Goal: Task Accomplishment & Management: Complete application form

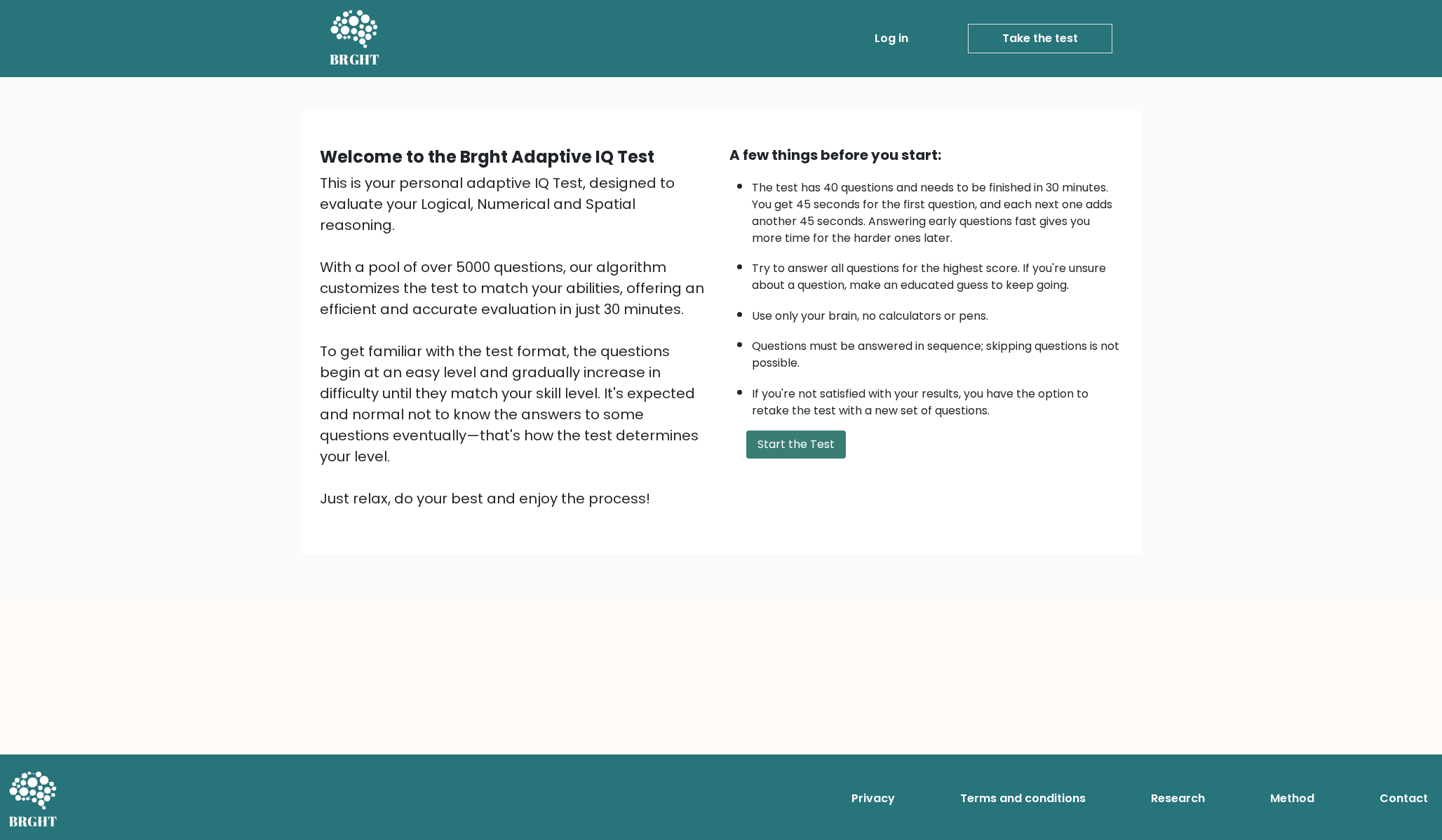
click at [786, 448] on button "Start the Test" at bounding box center [796, 444] width 100 height 28
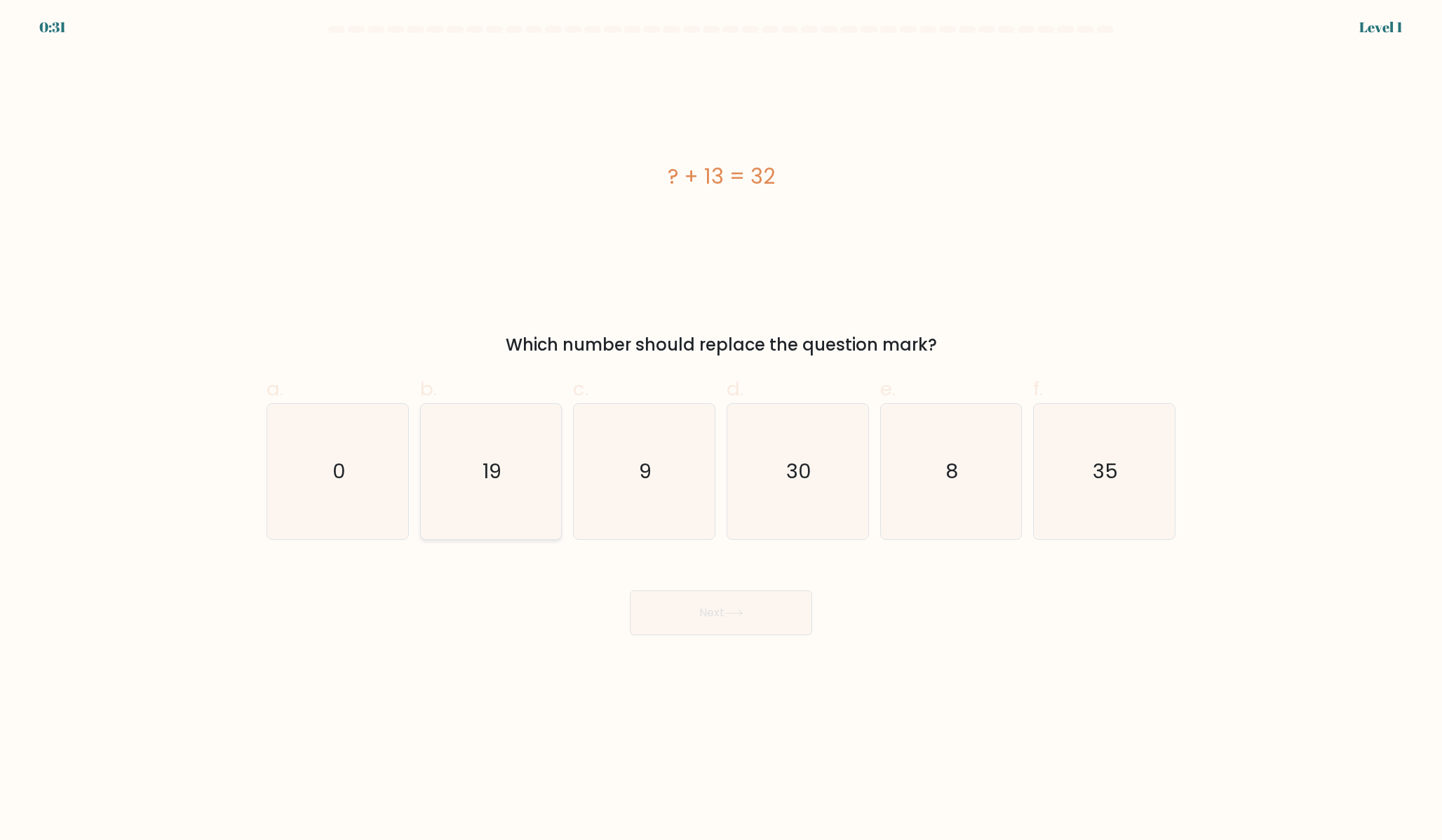
click at [505, 492] on icon "19" at bounding box center [490, 472] width 135 height 135
click at [721, 429] on input "b. 19" at bounding box center [721, 424] width 1 height 9
radio input "true"
click at [788, 611] on button "Next" at bounding box center [721, 613] width 183 height 45
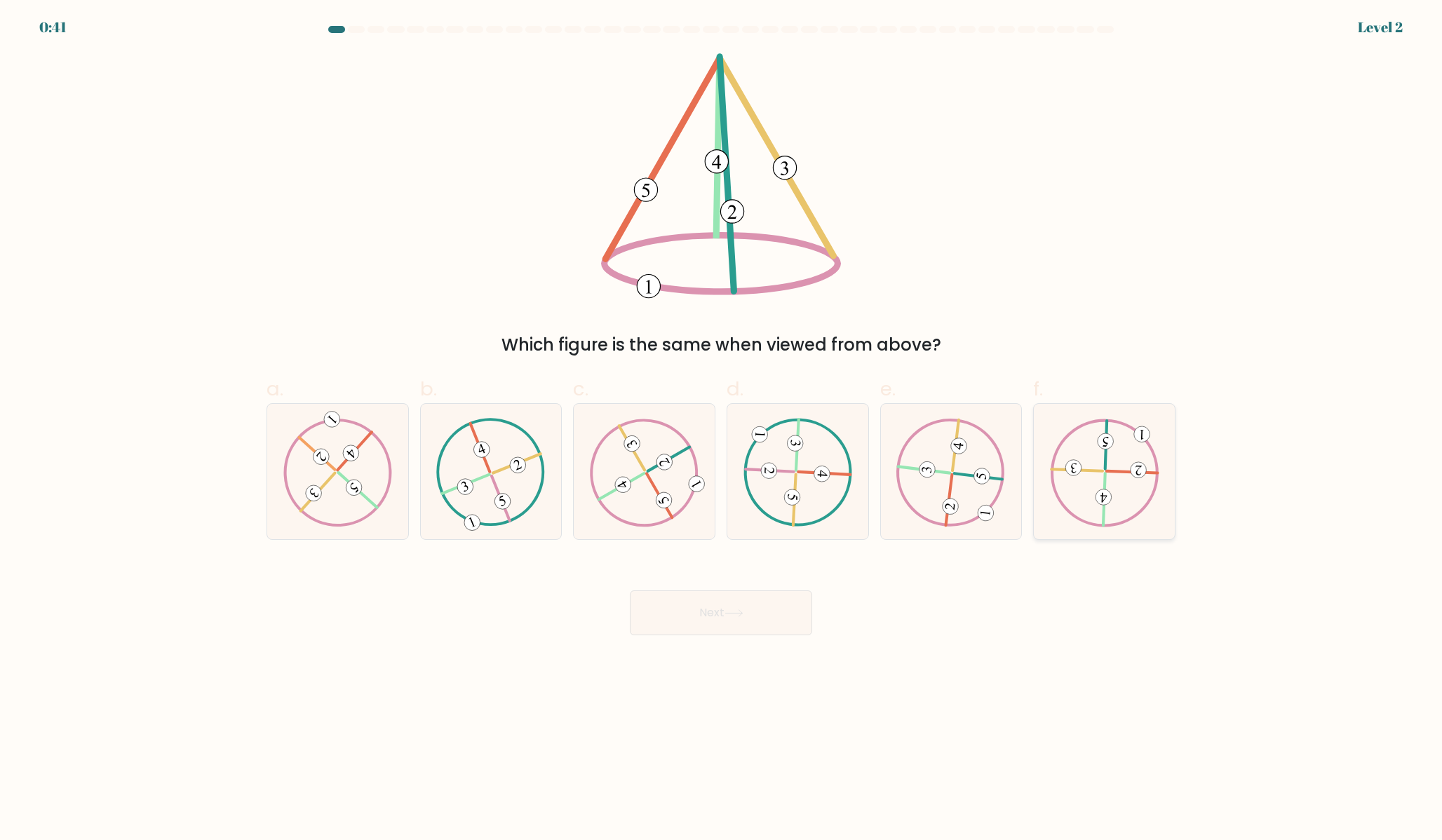
click at [1135, 439] on icon at bounding box center [1105, 472] width 110 height 108
click at [722, 429] on input "f." at bounding box center [721, 424] width 1 height 9
radio input "true"
click at [787, 636] on body "0:39 Level 2" at bounding box center [721, 420] width 1442 height 840
click at [783, 618] on button "Next" at bounding box center [721, 613] width 183 height 45
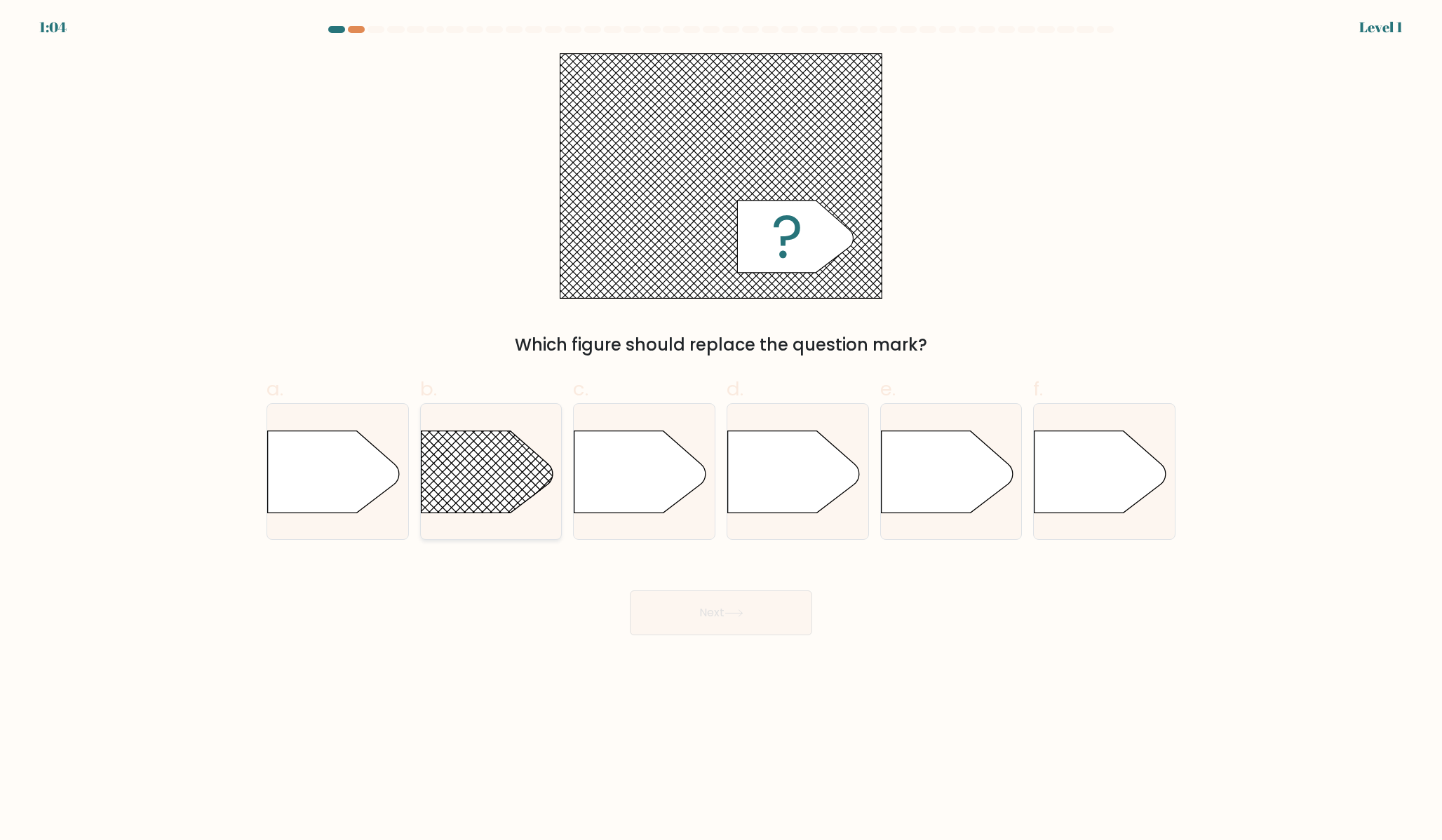
click at [502, 476] on rect at bounding box center [402, 403] width 366 height 279
click at [721, 429] on input "b." at bounding box center [721, 424] width 1 height 9
radio input "true"
click at [656, 610] on button "Next" at bounding box center [721, 613] width 183 height 45
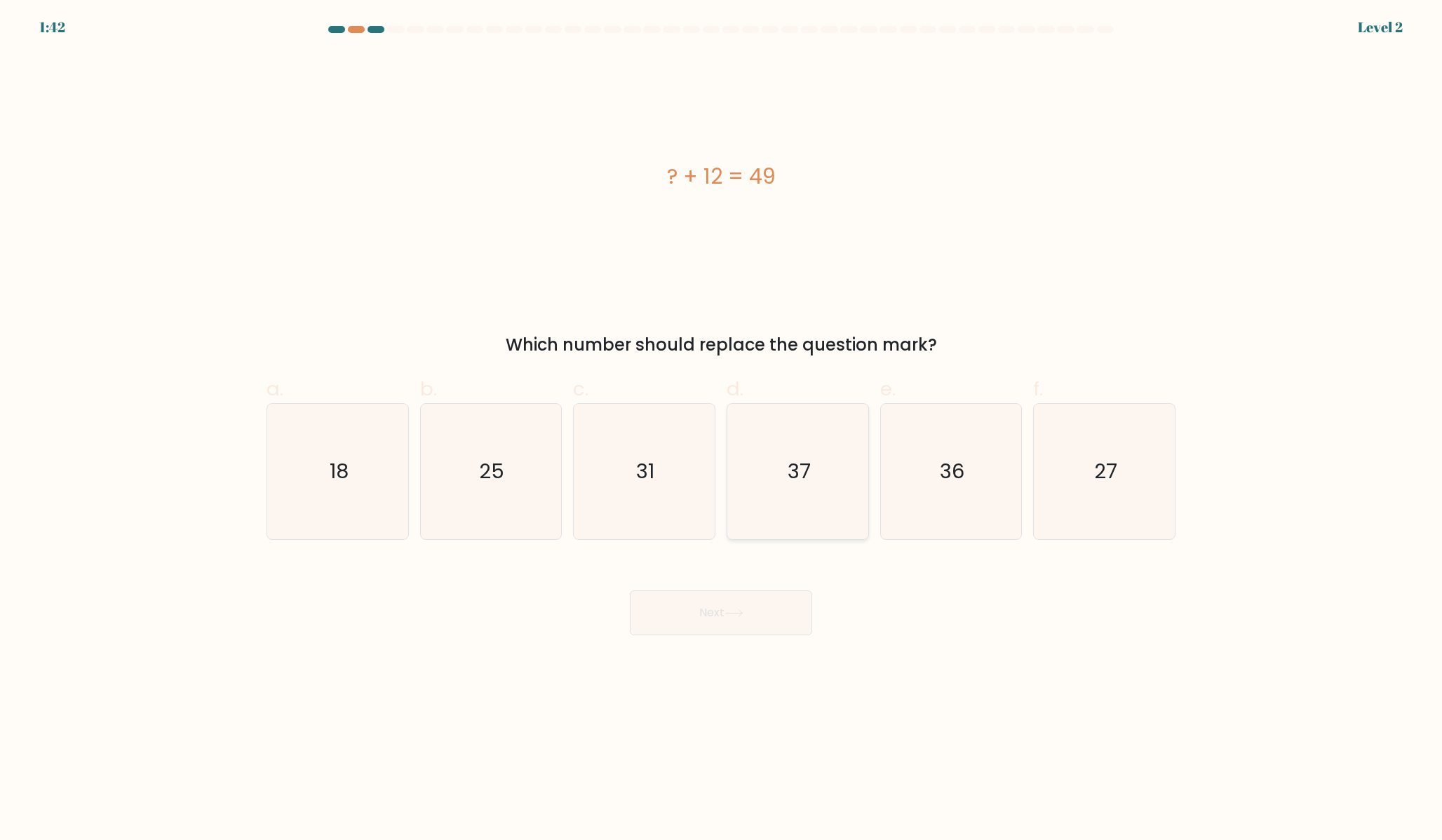
click at [777, 476] on icon "37" at bounding box center [798, 472] width 135 height 135
click at [722, 429] on input "d. 37" at bounding box center [721, 424] width 1 height 9
radio input "true"
click at [739, 608] on button "Next" at bounding box center [721, 613] width 183 height 45
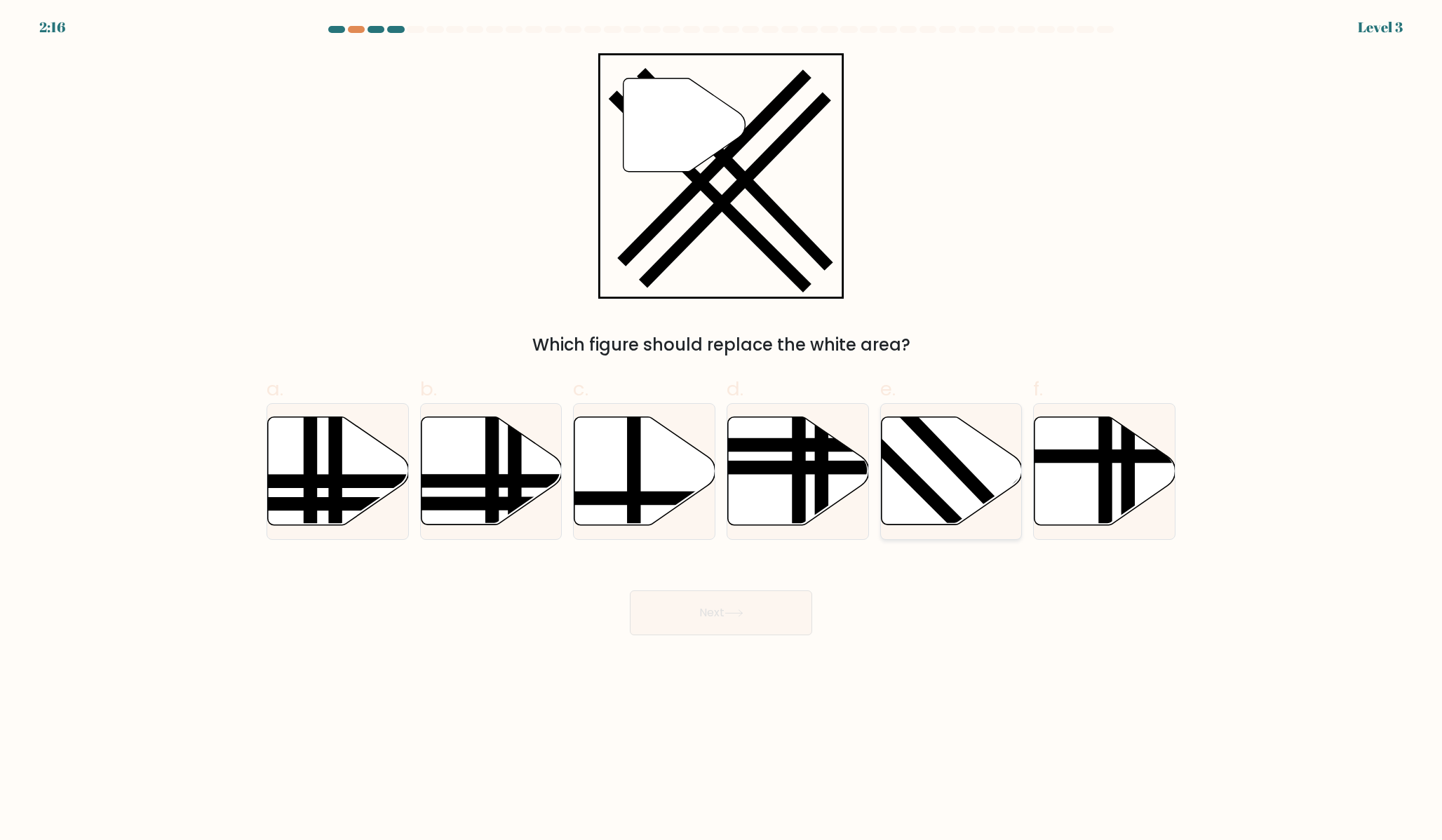
click at [935, 464] on icon at bounding box center [951, 471] width 141 height 108
click at [722, 429] on input "e." at bounding box center [721, 424] width 1 height 9
radio input "true"
click at [743, 611] on icon at bounding box center [734, 613] width 19 height 8
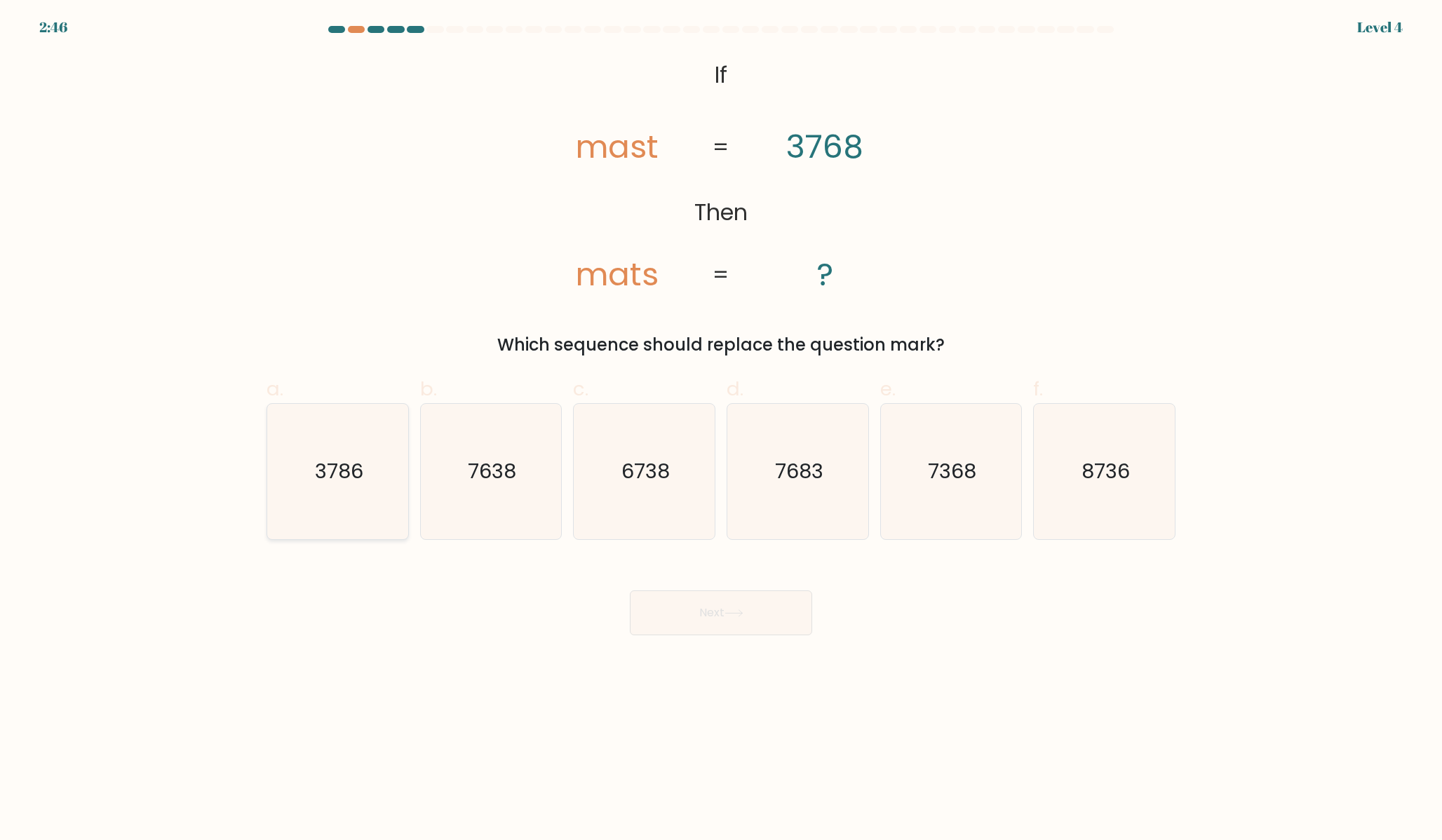
click at [329, 500] on icon "3786" at bounding box center [338, 472] width 135 height 135
click at [721, 429] on input "a. 3786" at bounding box center [721, 424] width 1 height 9
radio input "true"
click at [630, 610] on button "Next" at bounding box center [721, 613] width 183 height 45
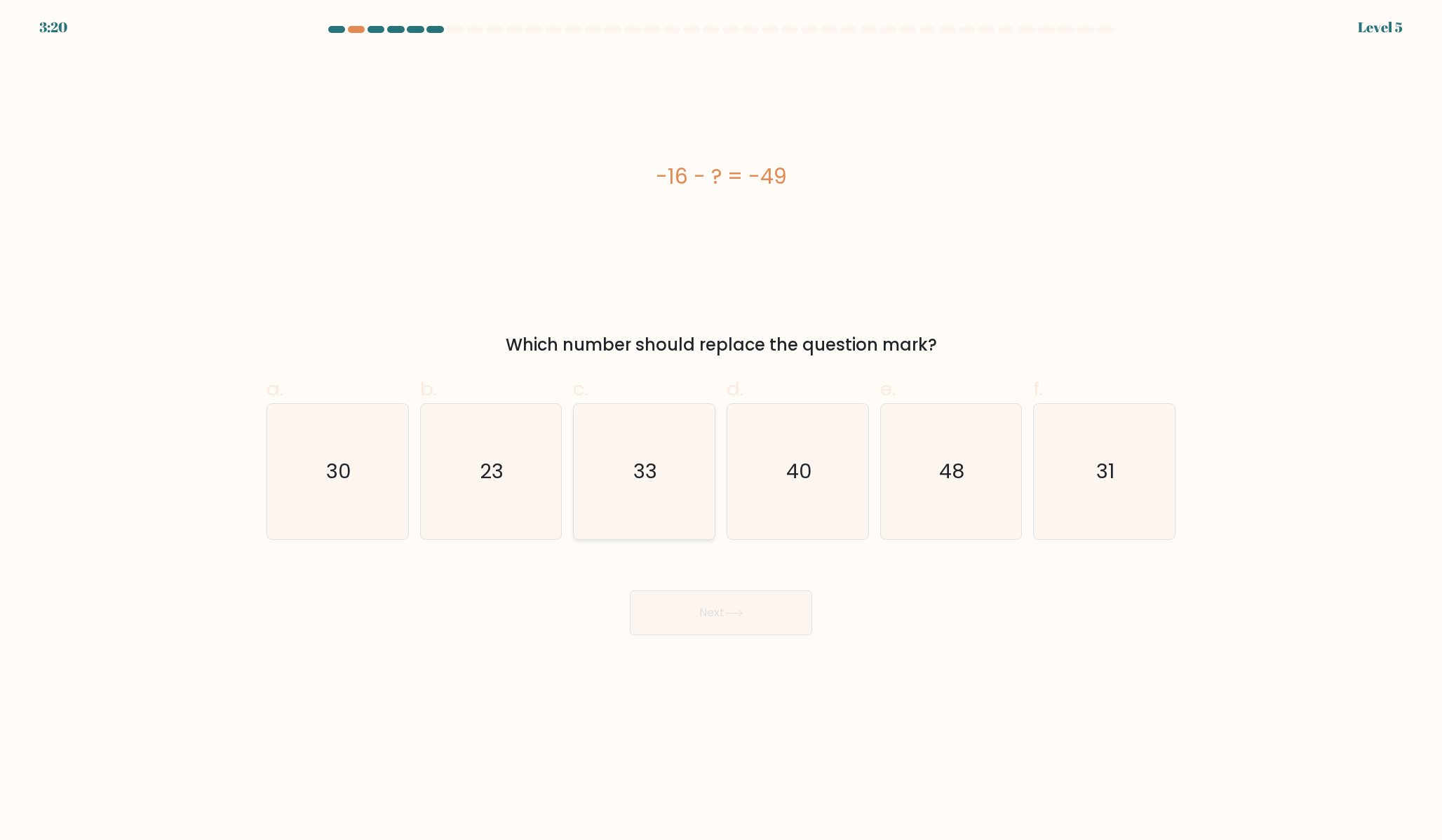
click at [661, 488] on icon "33" at bounding box center [644, 472] width 135 height 135
click at [721, 429] on input "c. 33" at bounding box center [721, 424] width 1 height 9
radio input "true"
click at [701, 608] on button "Next" at bounding box center [721, 613] width 183 height 45
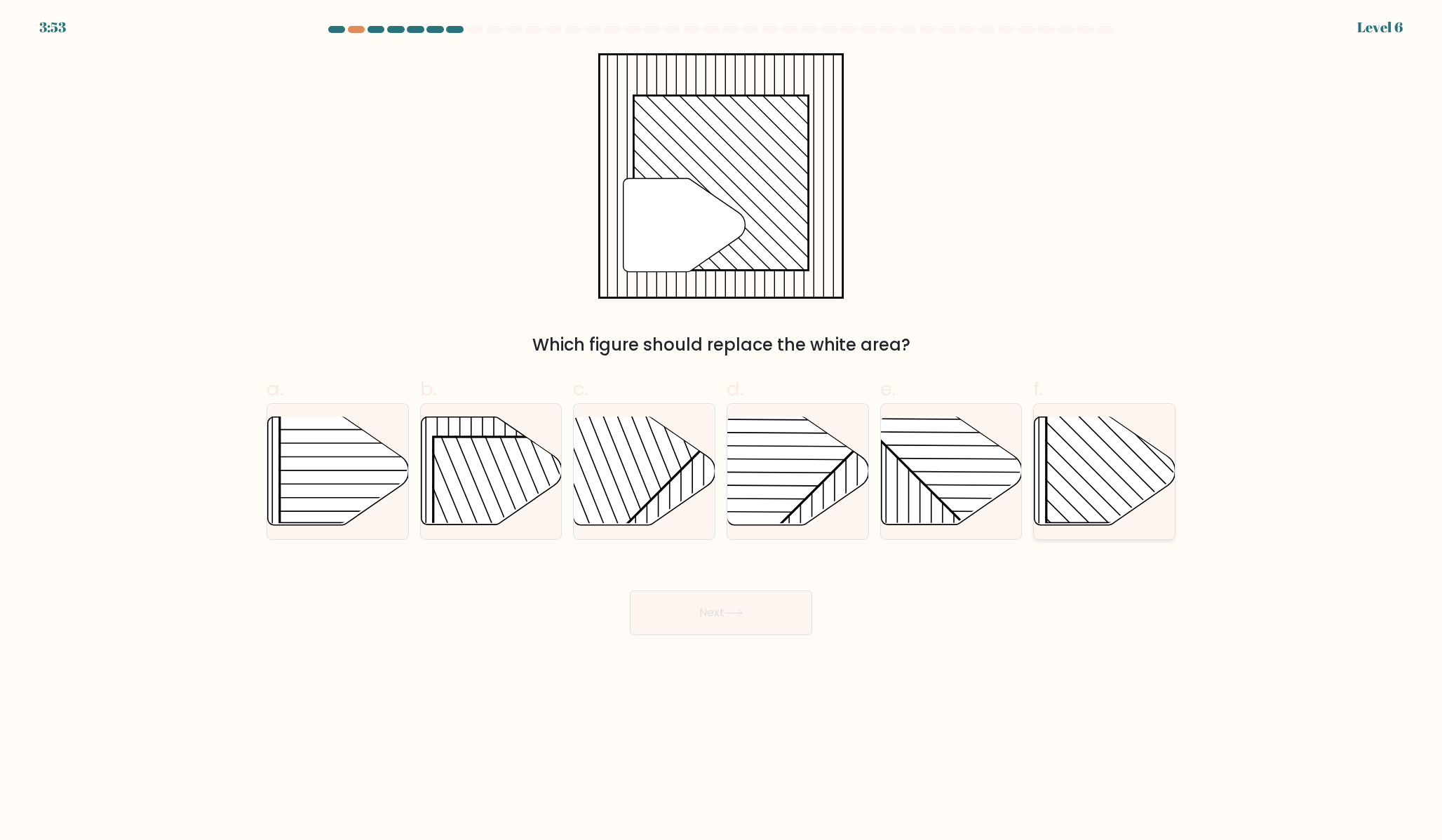
click at [1120, 466] on rect at bounding box center [1148, 422] width 202 height 202
click at [722, 429] on input "f." at bounding box center [721, 424] width 1 height 9
radio input "true"
click at [774, 607] on button "Next" at bounding box center [721, 613] width 183 height 45
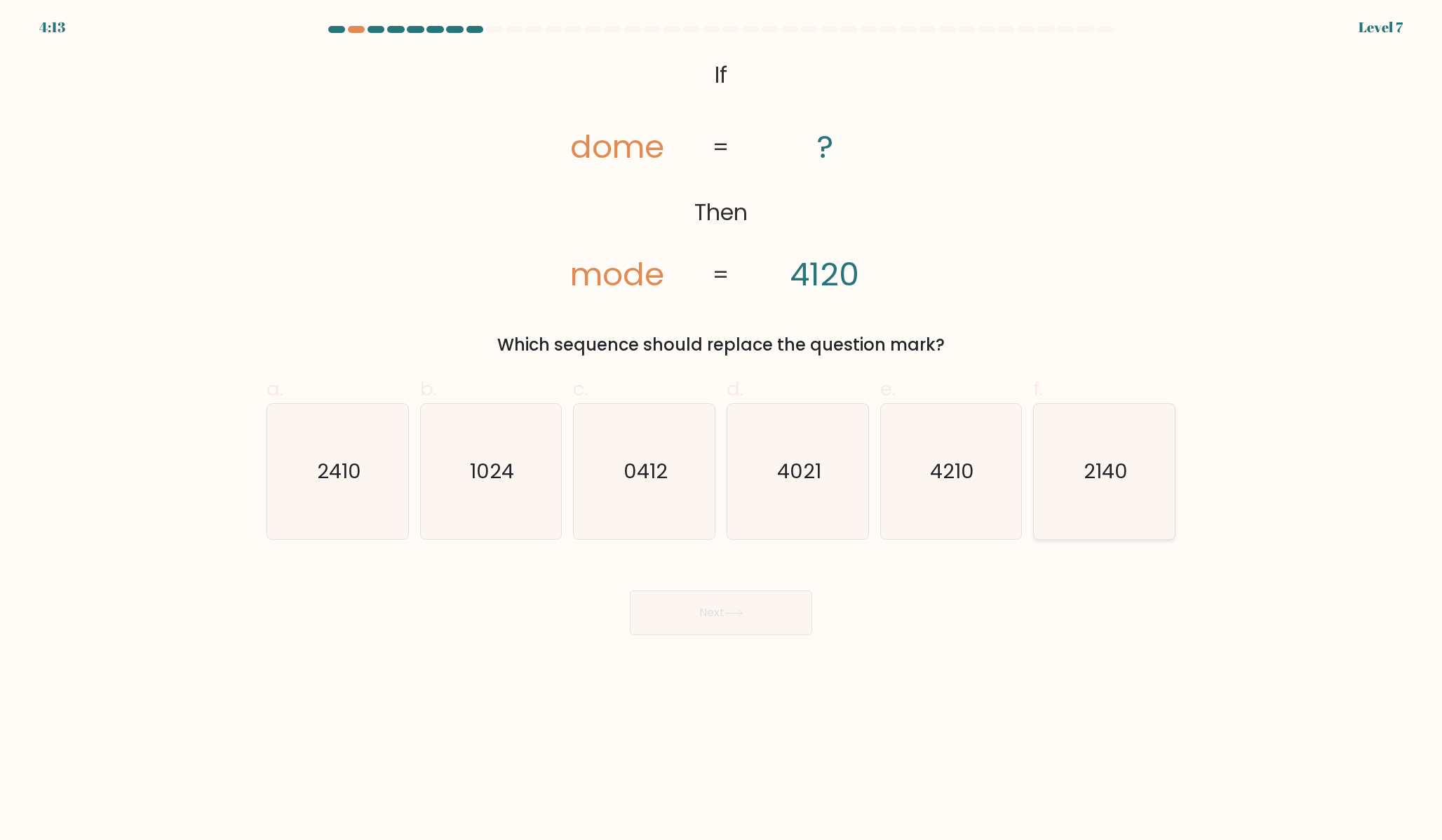
click at [1115, 505] on icon "2140" at bounding box center [1104, 472] width 135 height 135
click at [722, 429] on input "f. 2140" at bounding box center [721, 424] width 1 height 9
radio input "true"
click at [728, 630] on button "Next" at bounding box center [721, 613] width 183 height 45
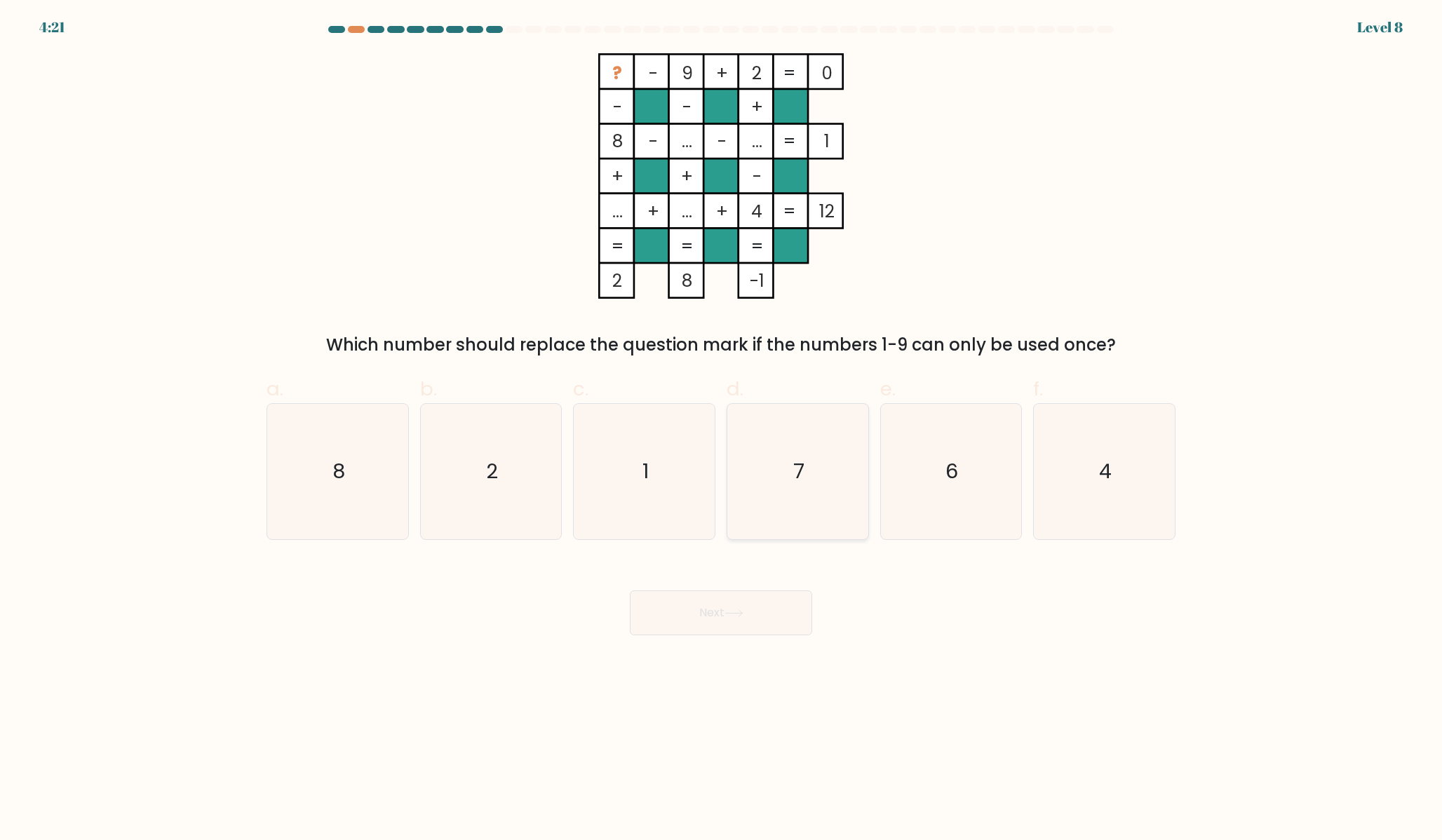
click at [798, 469] on text "7" at bounding box center [799, 472] width 11 height 28
click at [722, 429] on input "d. 7" at bounding box center [721, 424] width 1 height 9
radio input "true"
click at [681, 634] on button "Next" at bounding box center [721, 613] width 183 height 45
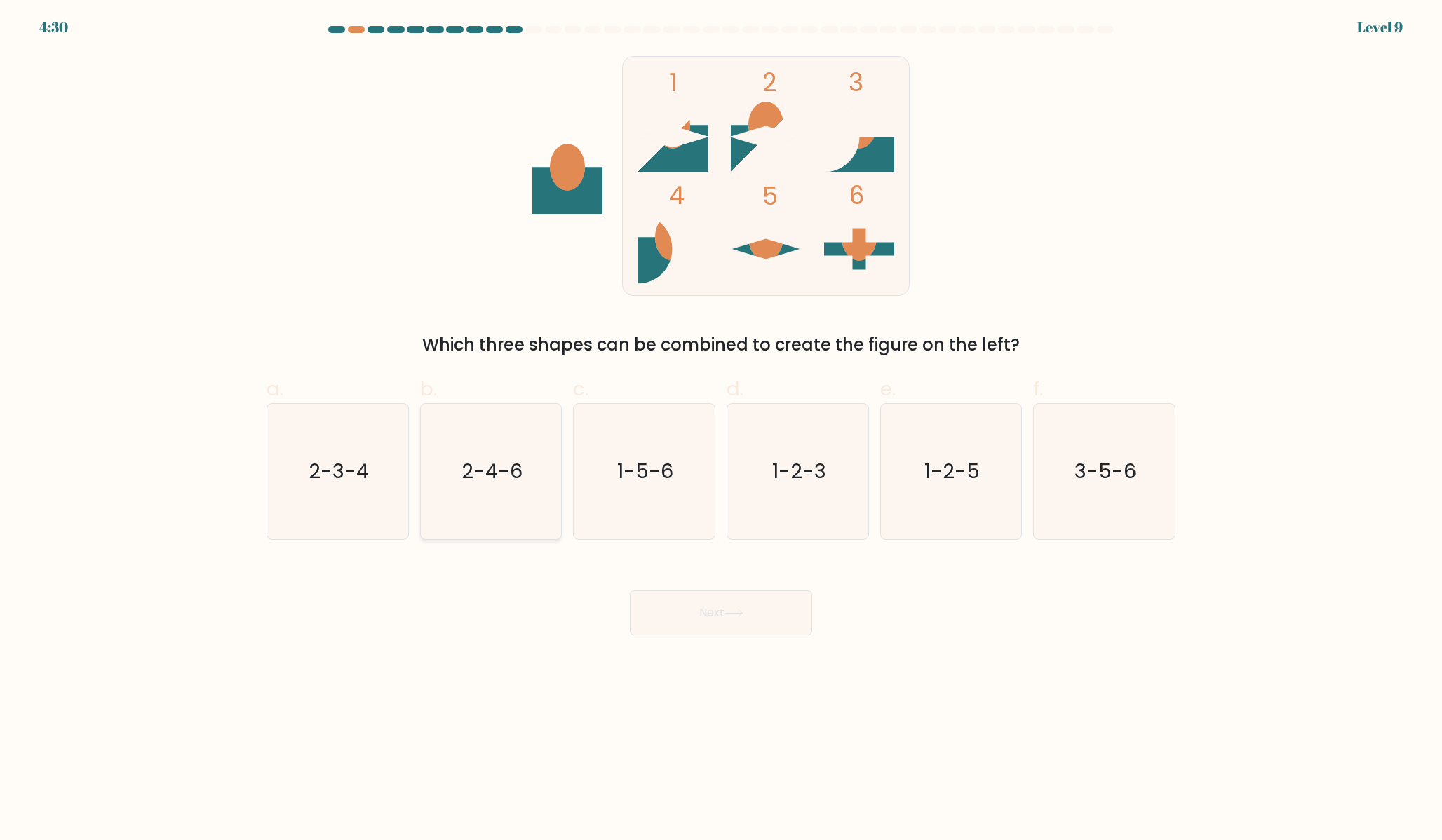
click at [490, 482] on text "2-4-6" at bounding box center [491, 472] width 61 height 28
click at [721, 429] on input "b. 2-4-6" at bounding box center [721, 424] width 1 height 9
radio input "true"
click at [687, 630] on button "Next" at bounding box center [721, 613] width 183 height 45
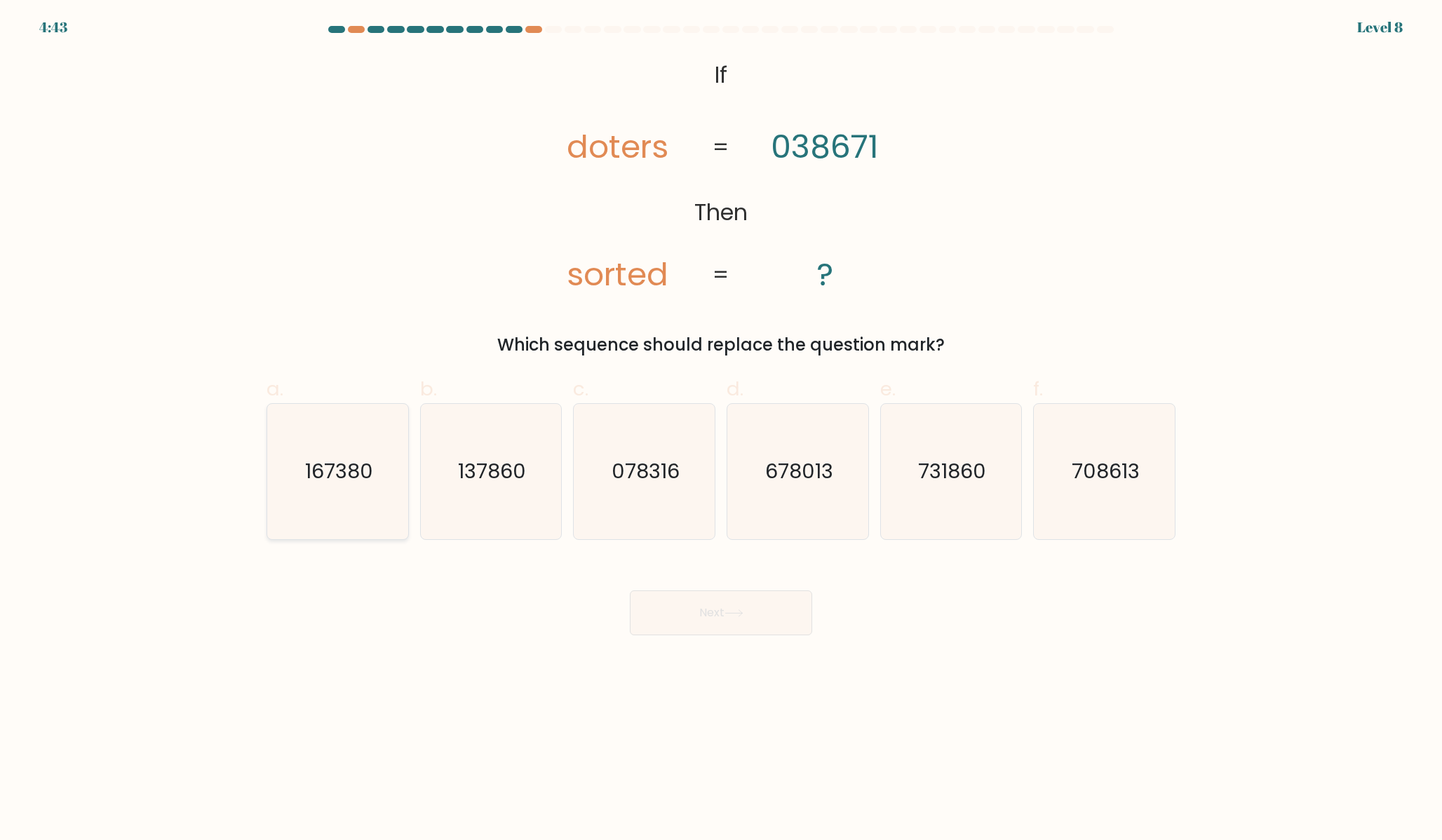
click at [300, 458] on icon "167380" at bounding box center [338, 472] width 135 height 135
click at [721, 429] on input "a. 167380" at bounding box center [721, 424] width 1 height 9
radio input "true"
click at [762, 606] on button "Next" at bounding box center [721, 613] width 183 height 45
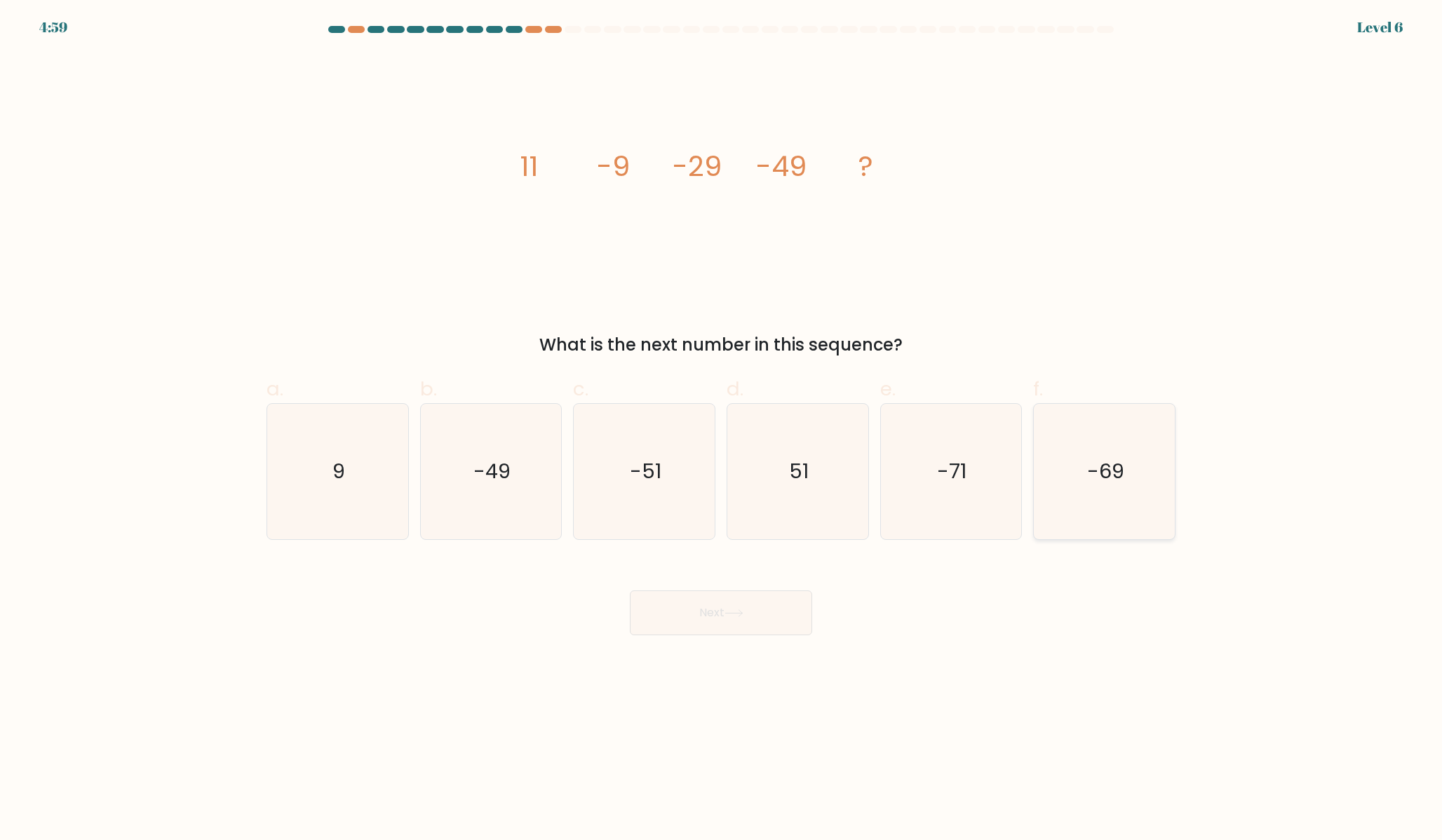
click at [1127, 488] on icon "-69" at bounding box center [1104, 472] width 135 height 135
click at [722, 429] on input "f. -69" at bounding box center [721, 424] width 1 height 9
radio input "true"
click at [729, 625] on button "Next" at bounding box center [721, 613] width 183 height 45
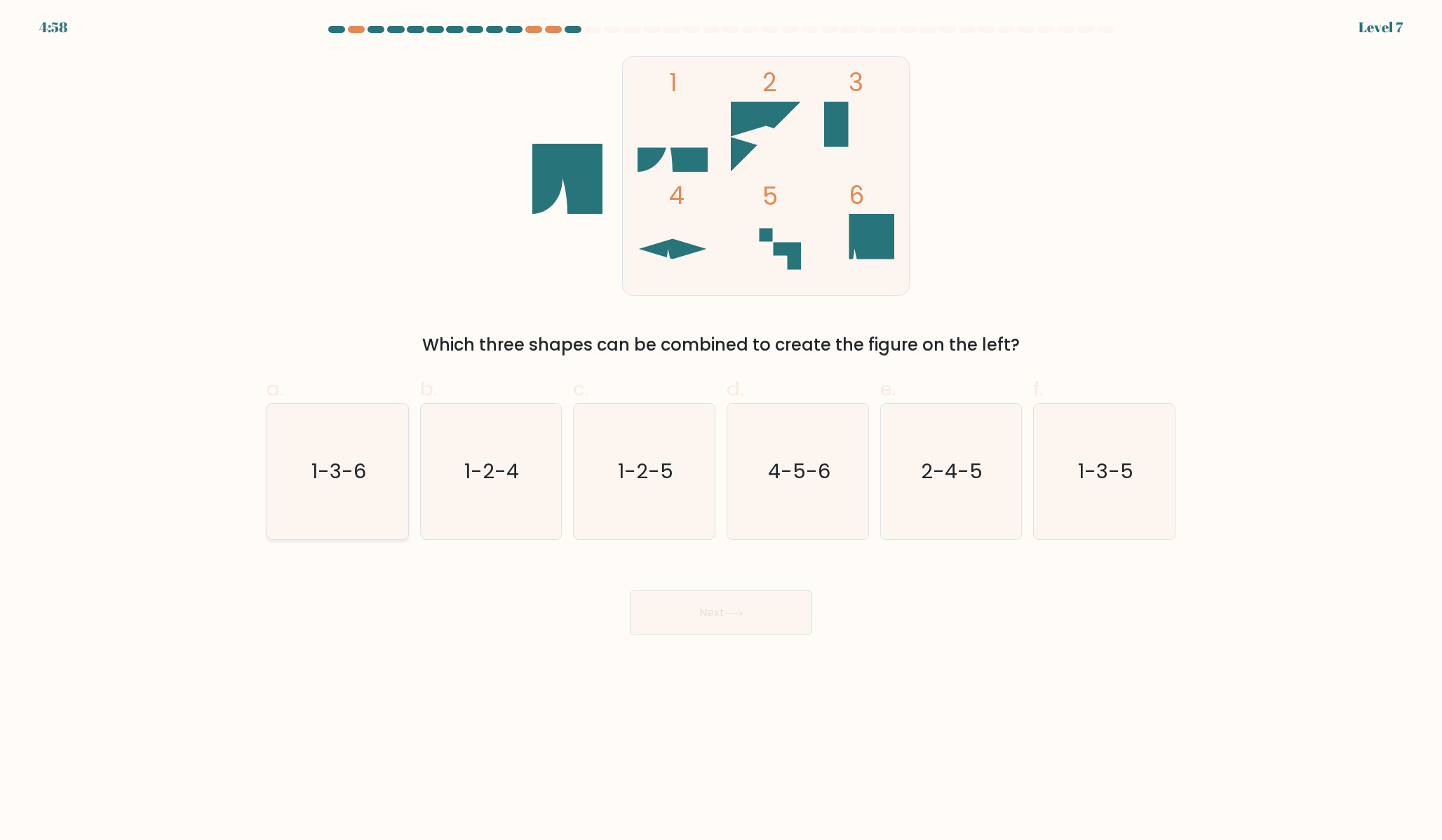
click at [385, 485] on icon "1-3-6" at bounding box center [338, 472] width 135 height 135
click at [721, 429] on input "a. 1-3-6" at bounding box center [721, 424] width 1 height 9
radio input "true"
click at [677, 602] on button "Next" at bounding box center [721, 613] width 183 height 45
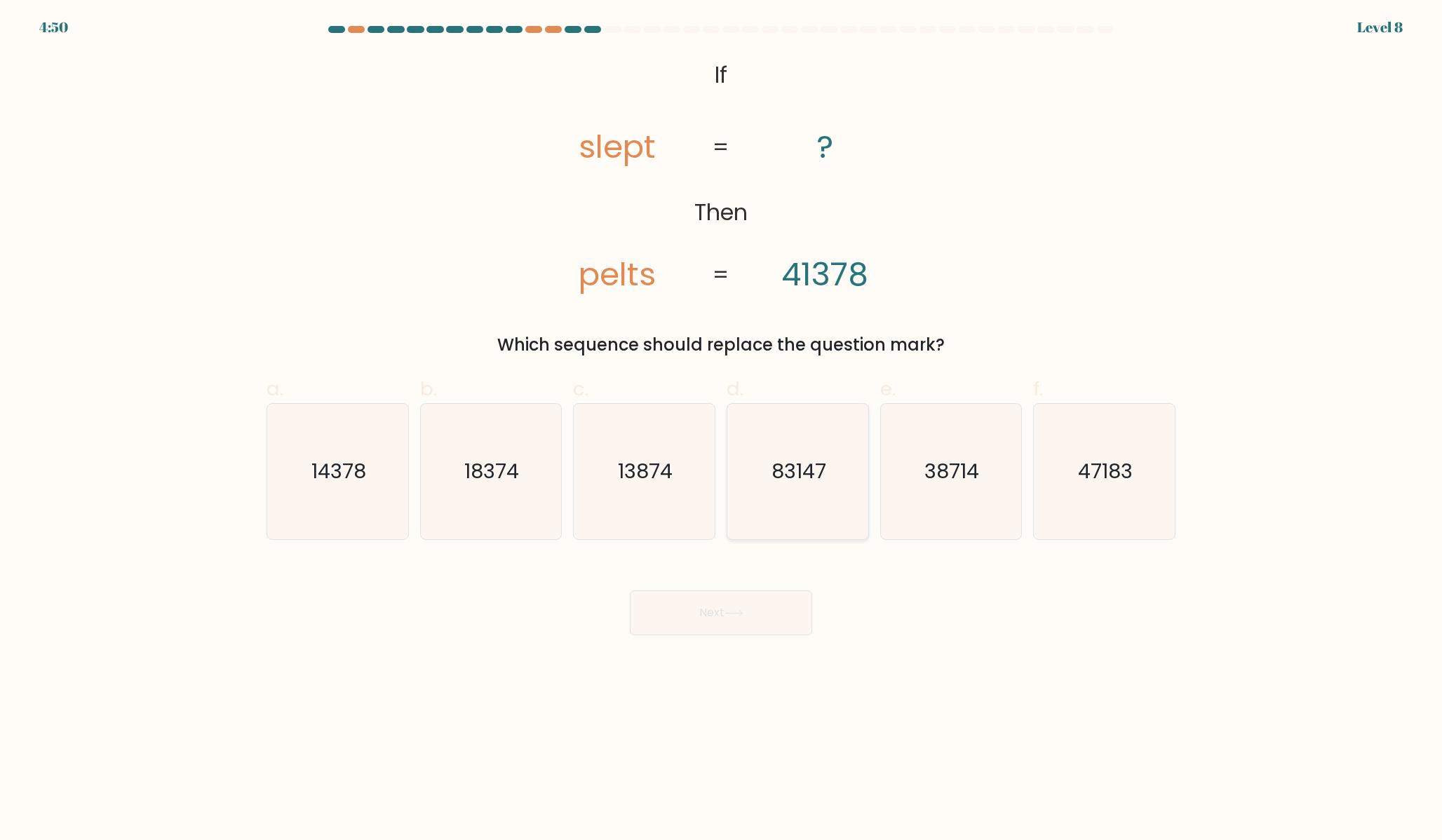
click at [762, 475] on icon "83147" at bounding box center [798, 472] width 135 height 135
click at [722, 429] on input "d. 83147" at bounding box center [721, 424] width 1 height 9
radio input "true"
click at [769, 628] on button "Next" at bounding box center [721, 613] width 183 height 45
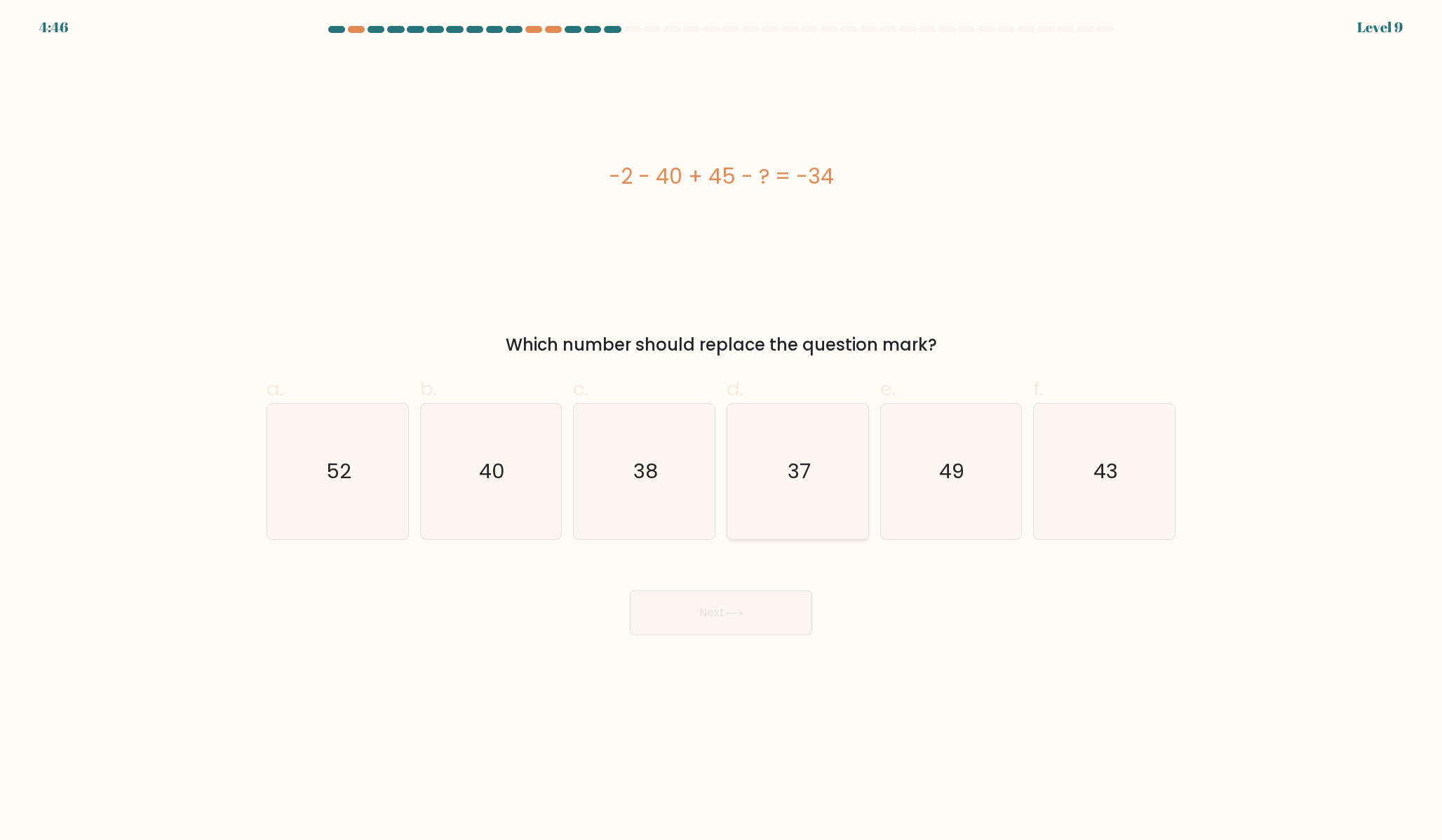
click at [793, 493] on icon "37" at bounding box center [798, 472] width 135 height 135
click at [722, 429] on input "d. 37" at bounding box center [721, 424] width 1 height 9
radio input "true"
click at [731, 618] on button "Next" at bounding box center [721, 613] width 183 height 45
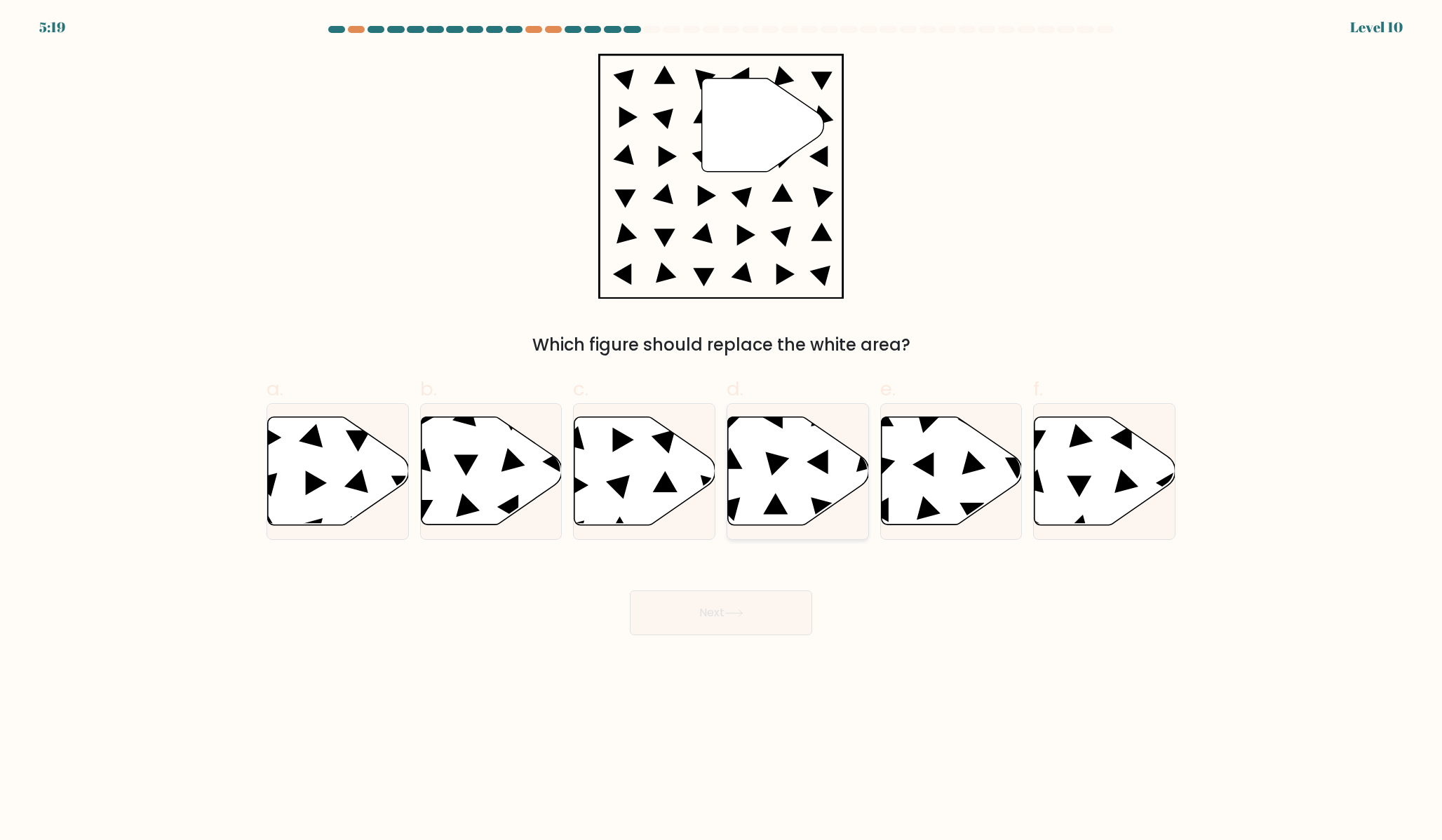
click at [821, 488] on icon at bounding box center [798, 471] width 141 height 108
click at [722, 429] on input "d." at bounding box center [721, 424] width 1 height 9
radio input "true"
click at [744, 629] on button "Next" at bounding box center [721, 613] width 183 height 45
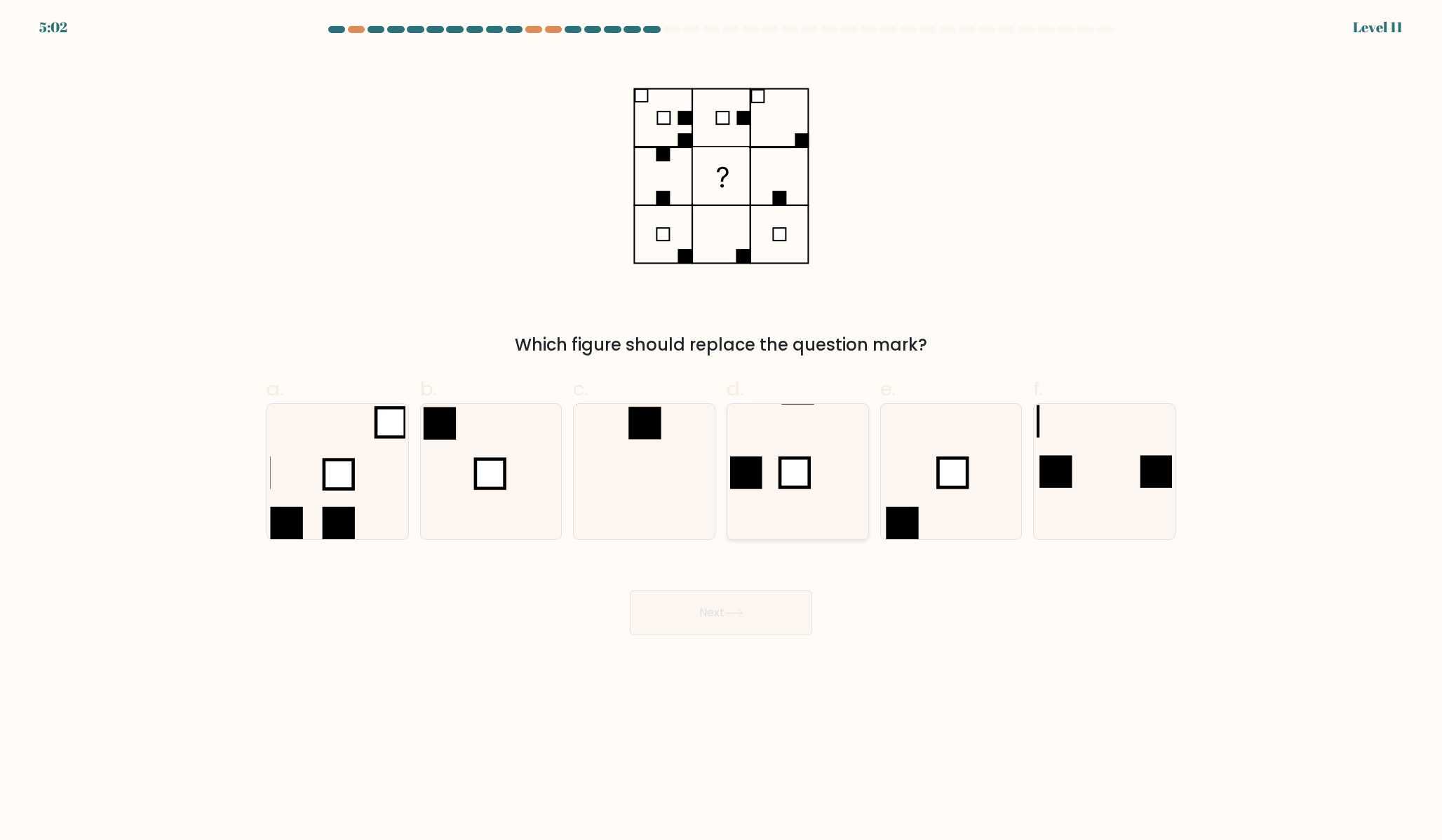
click at [776, 463] on icon at bounding box center [798, 472] width 135 height 135
click at [722, 429] on input "d." at bounding box center [721, 424] width 1 height 9
radio input "true"
click at [692, 469] on icon at bounding box center [644, 472] width 135 height 135
click at [721, 429] on input "c." at bounding box center [721, 424] width 1 height 9
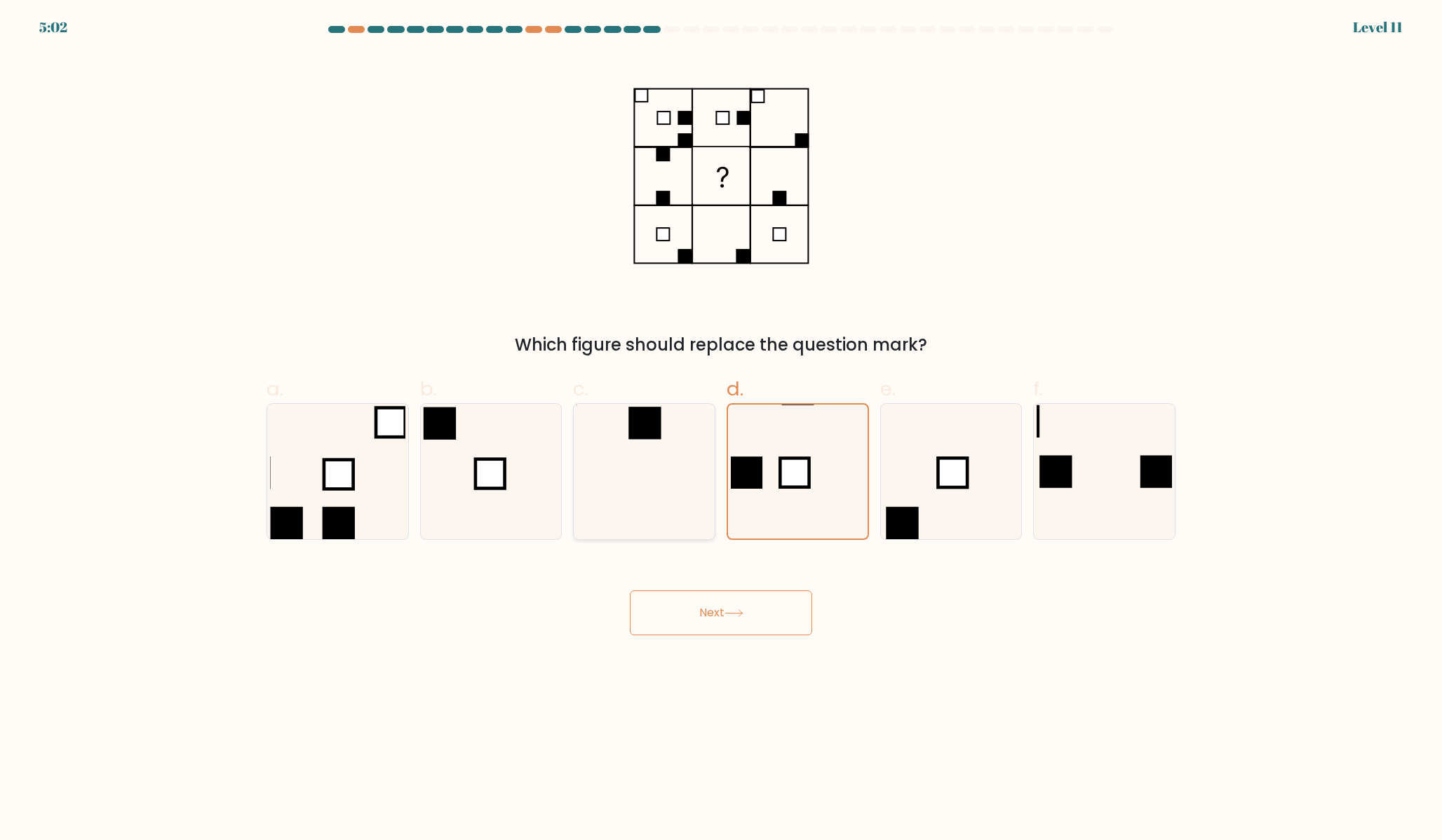
radio input "true"
click at [753, 619] on button "Next" at bounding box center [721, 613] width 183 height 45
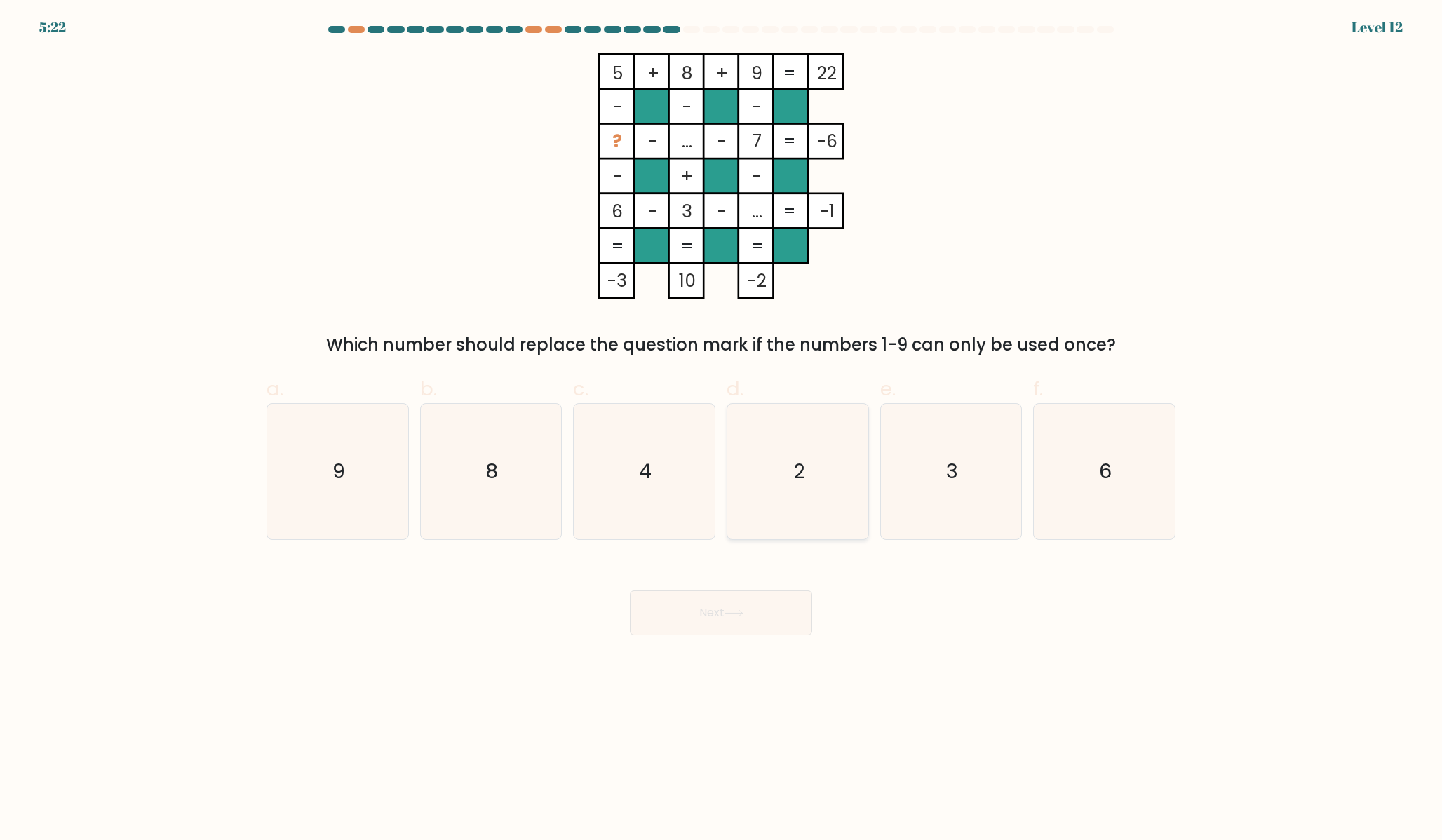
click at [794, 467] on text "2" at bounding box center [799, 472] width 12 height 28
click at [722, 429] on input "d. 2" at bounding box center [721, 424] width 1 height 9
radio input "true"
click at [740, 620] on button "Next" at bounding box center [721, 613] width 183 height 45
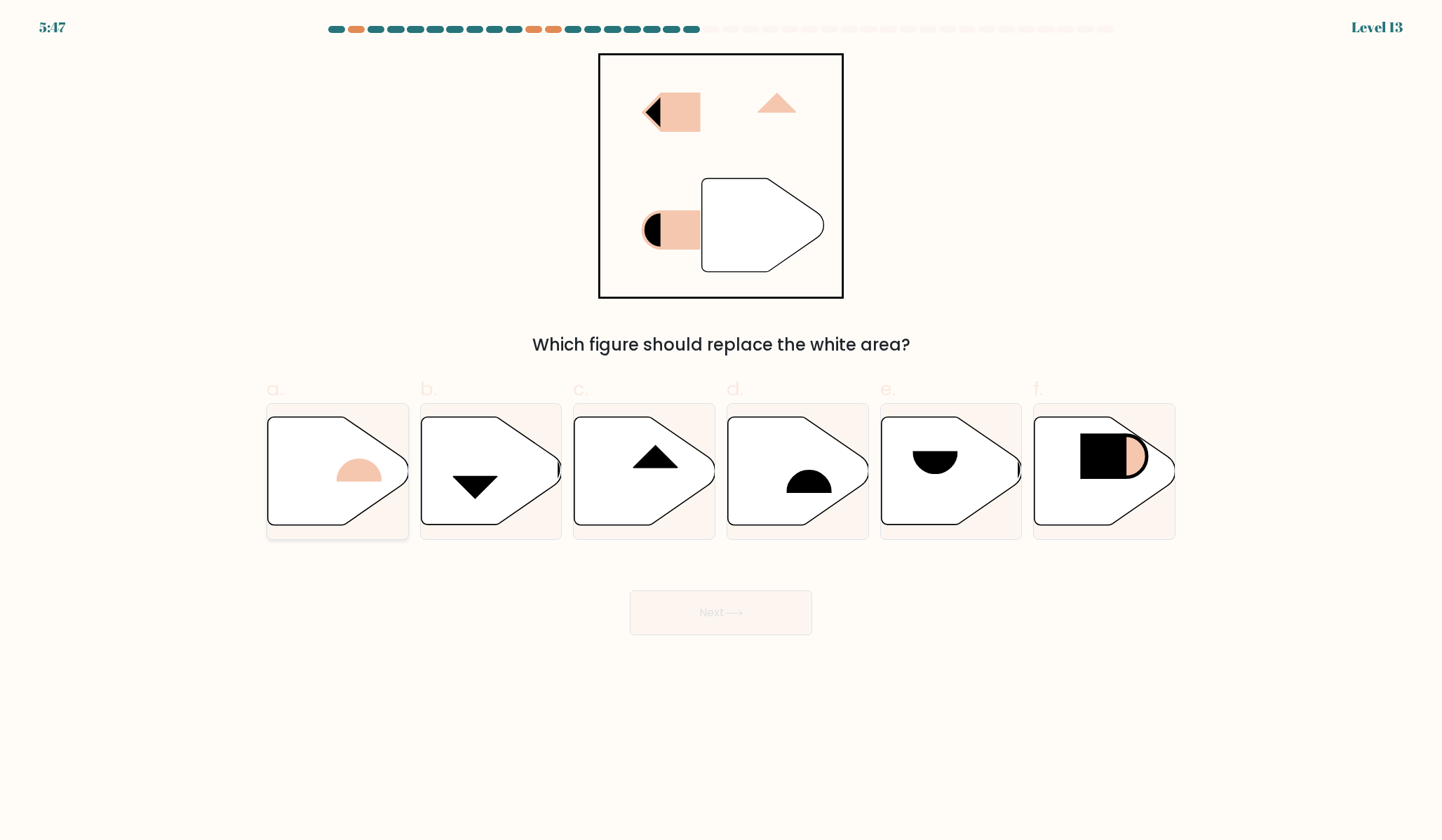
click at [345, 481] on rect at bounding box center [359, 458] width 46 height 47
click at [721, 429] on input "a." at bounding box center [721, 424] width 1 height 9
radio input "true"
click at [662, 604] on button "Next" at bounding box center [721, 613] width 183 height 45
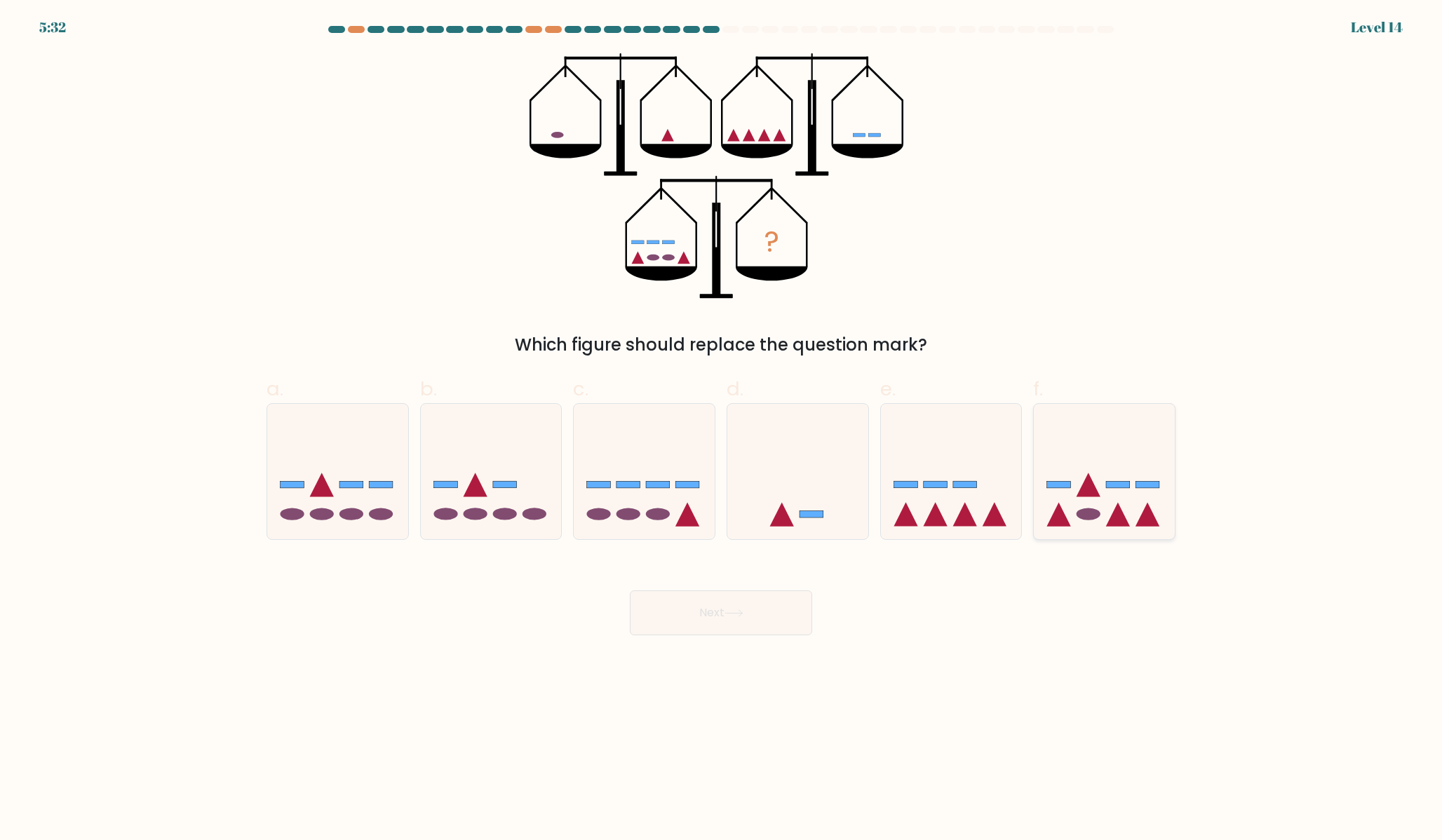
click at [1067, 491] on icon at bounding box center [1104, 472] width 141 height 116
click at [722, 429] on input "f." at bounding box center [721, 424] width 1 height 9
radio input "true"
click at [666, 623] on button "Next" at bounding box center [721, 613] width 183 height 45
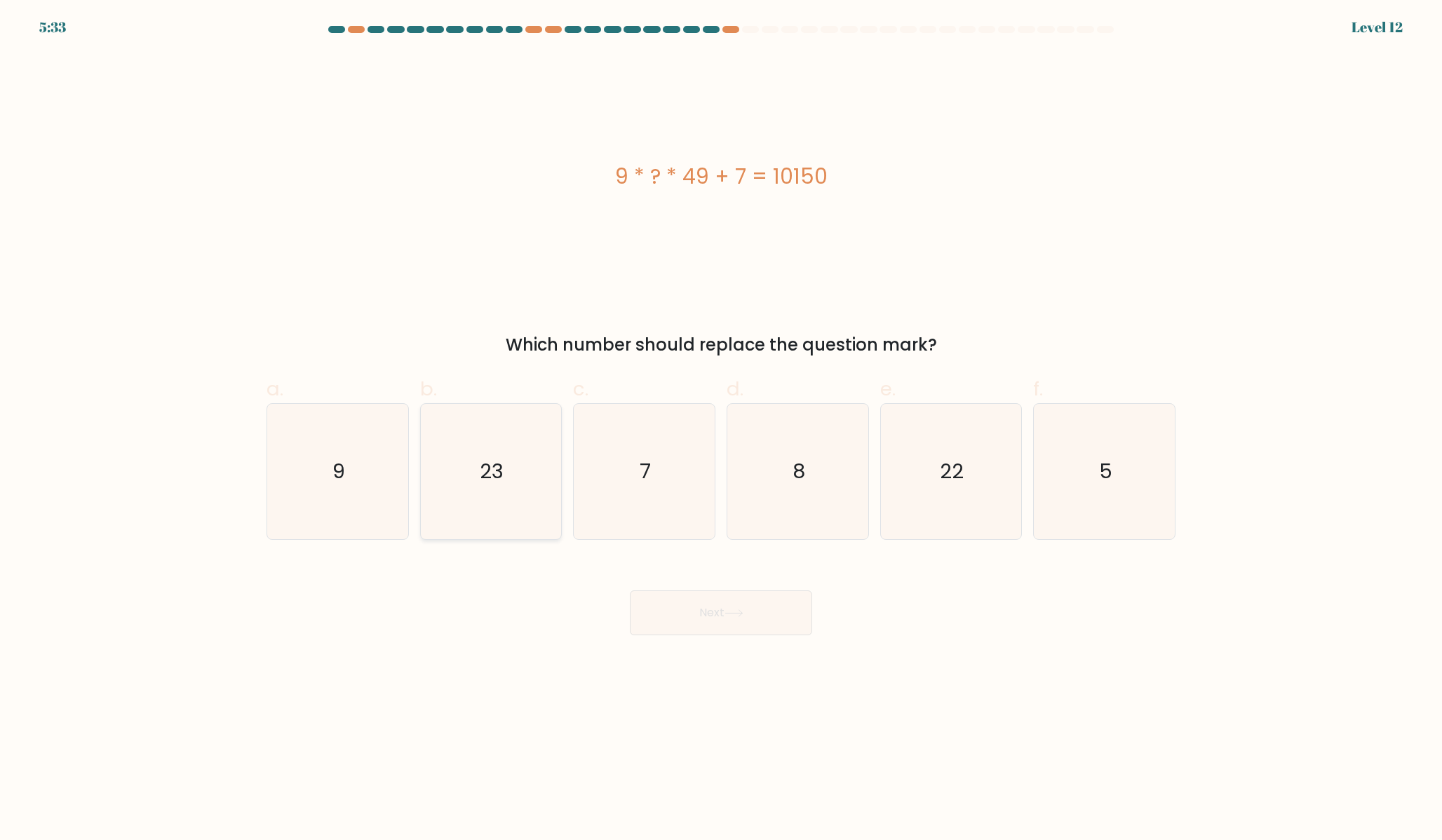
click at [456, 481] on icon "23" at bounding box center [490, 472] width 135 height 135
click at [721, 429] on input "b. 23" at bounding box center [721, 424] width 1 height 9
radio input "true"
click at [675, 628] on button "Next" at bounding box center [721, 613] width 183 height 45
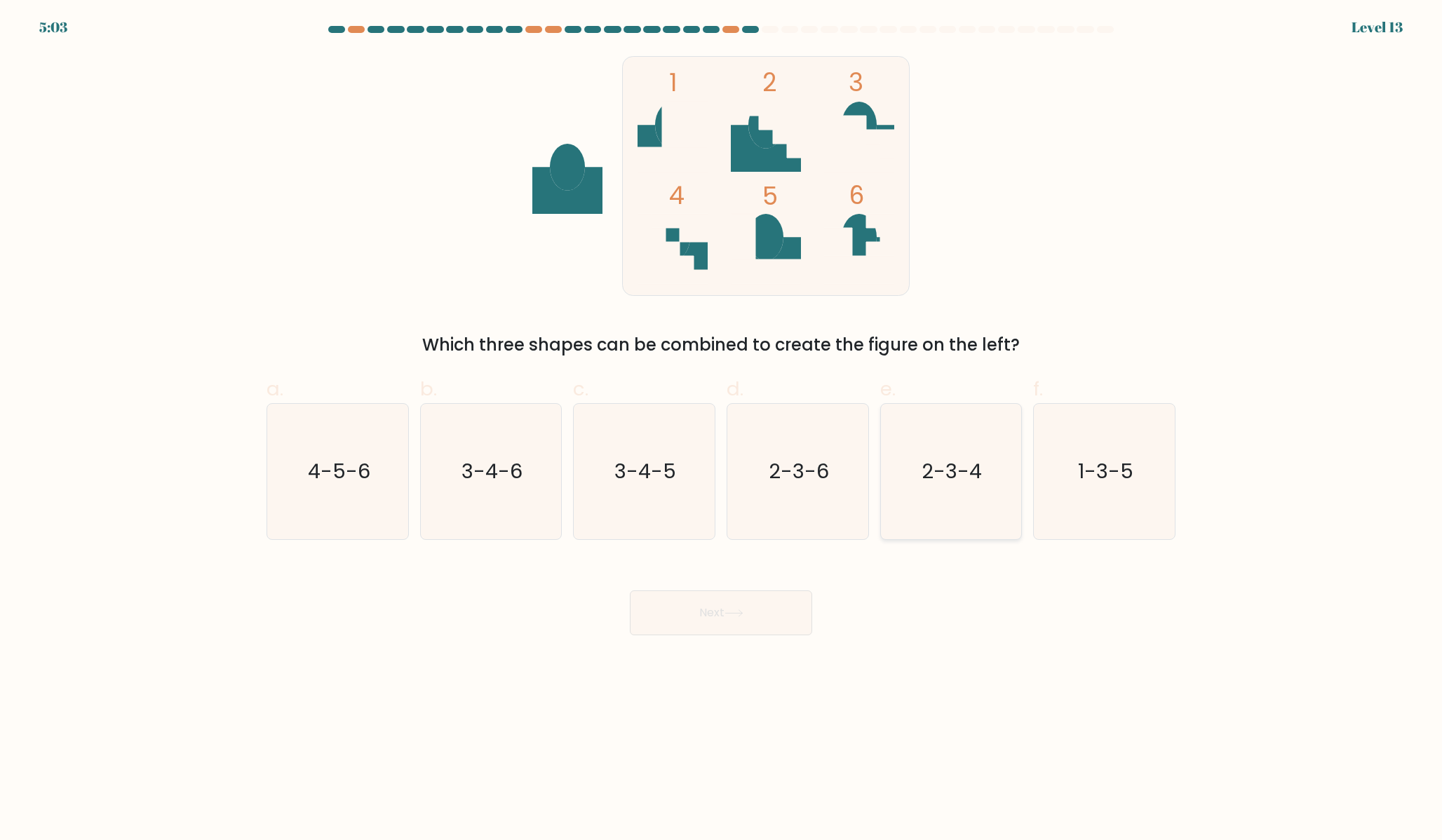
click at [952, 446] on icon "2-3-4" at bounding box center [951, 472] width 135 height 135
click at [722, 429] on input "e. 2-3-4" at bounding box center [721, 424] width 1 height 9
radio input "true"
click at [767, 611] on button "Next" at bounding box center [721, 613] width 183 height 45
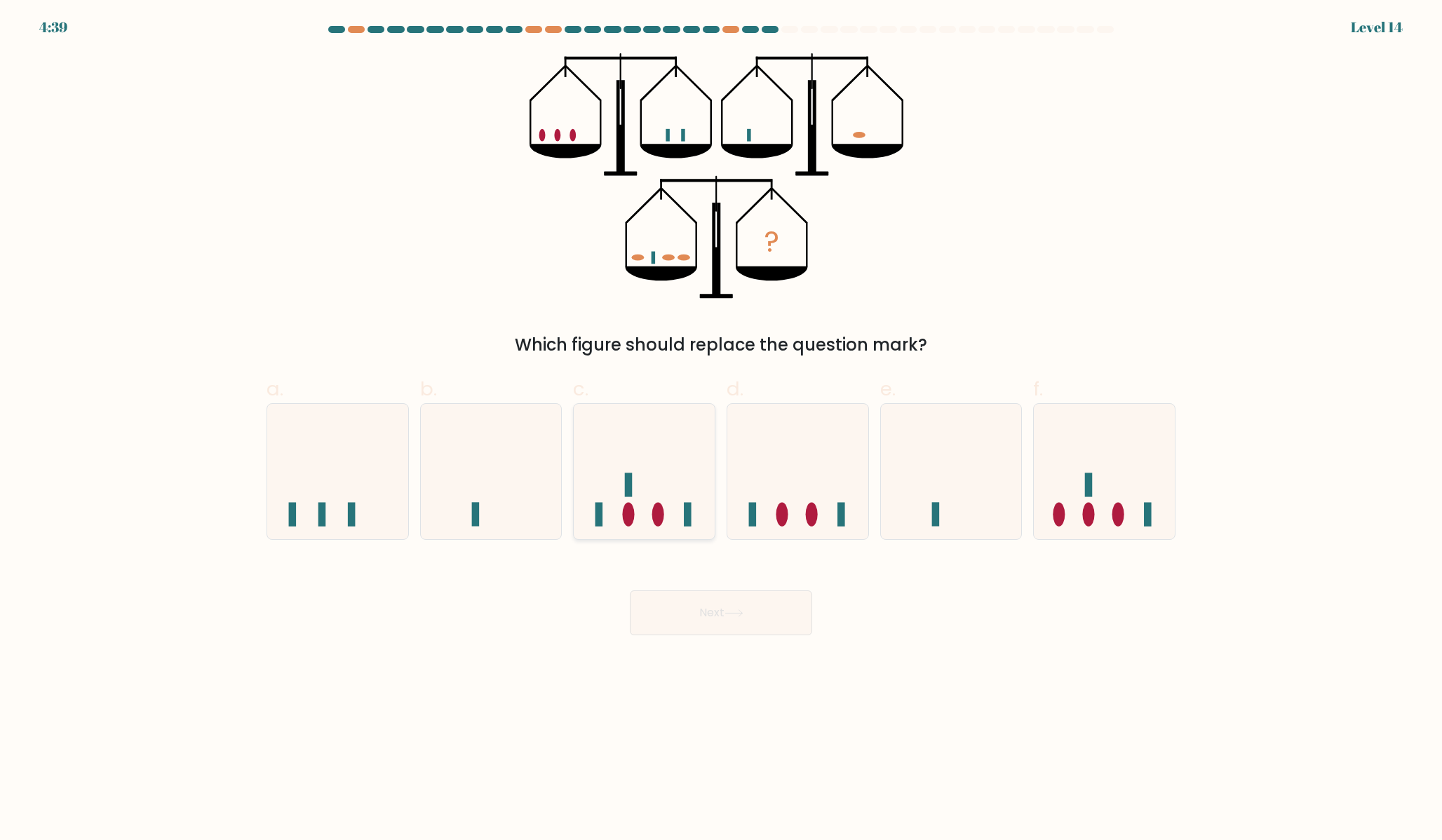
click at [604, 484] on icon at bounding box center [644, 472] width 141 height 116
click at [721, 429] on input "c." at bounding box center [721, 424] width 1 height 9
radio input "true"
click at [726, 616] on button "Next" at bounding box center [721, 613] width 183 height 45
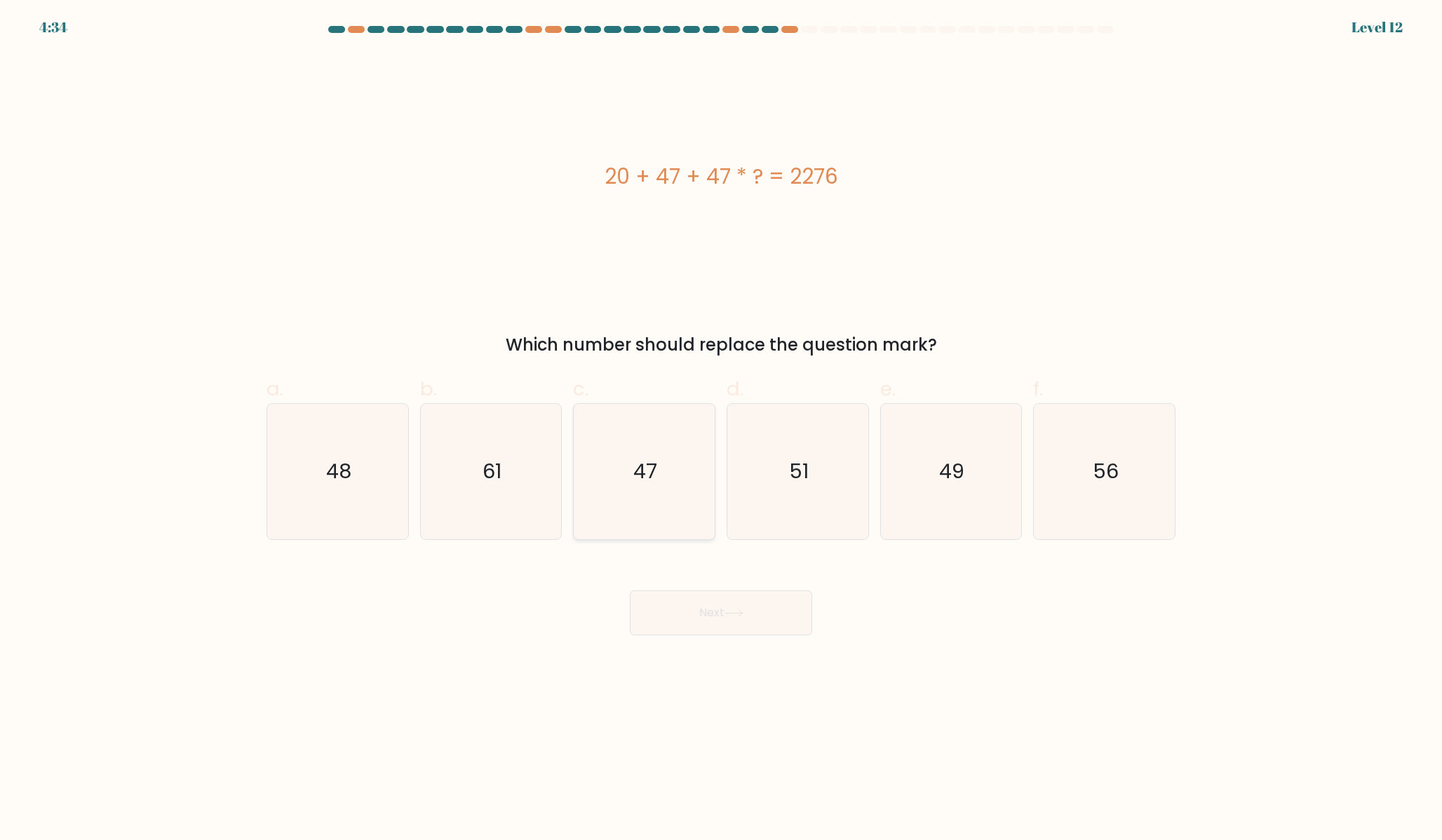
click at [607, 493] on icon "47" at bounding box center [644, 472] width 135 height 135
click at [721, 429] on input "c. 47" at bounding box center [721, 424] width 1 height 9
radio input "true"
click at [678, 631] on button "Next" at bounding box center [721, 613] width 183 height 45
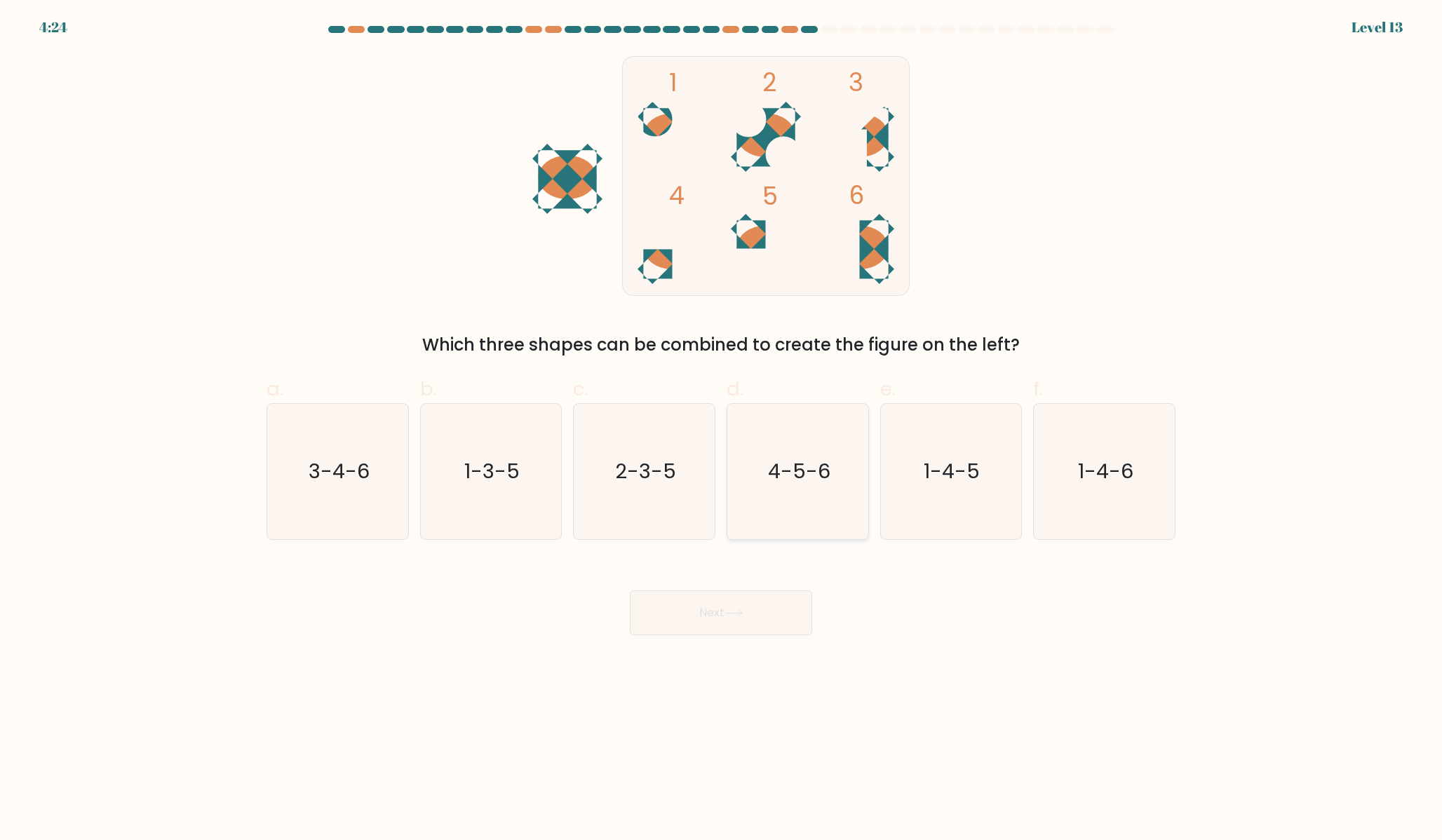
click at [756, 485] on icon "4-5-6" at bounding box center [798, 472] width 135 height 135
click at [722, 429] on input "d. 4-5-6" at bounding box center [721, 424] width 1 height 9
radio input "true"
click at [753, 615] on button "Next" at bounding box center [721, 613] width 183 height 45
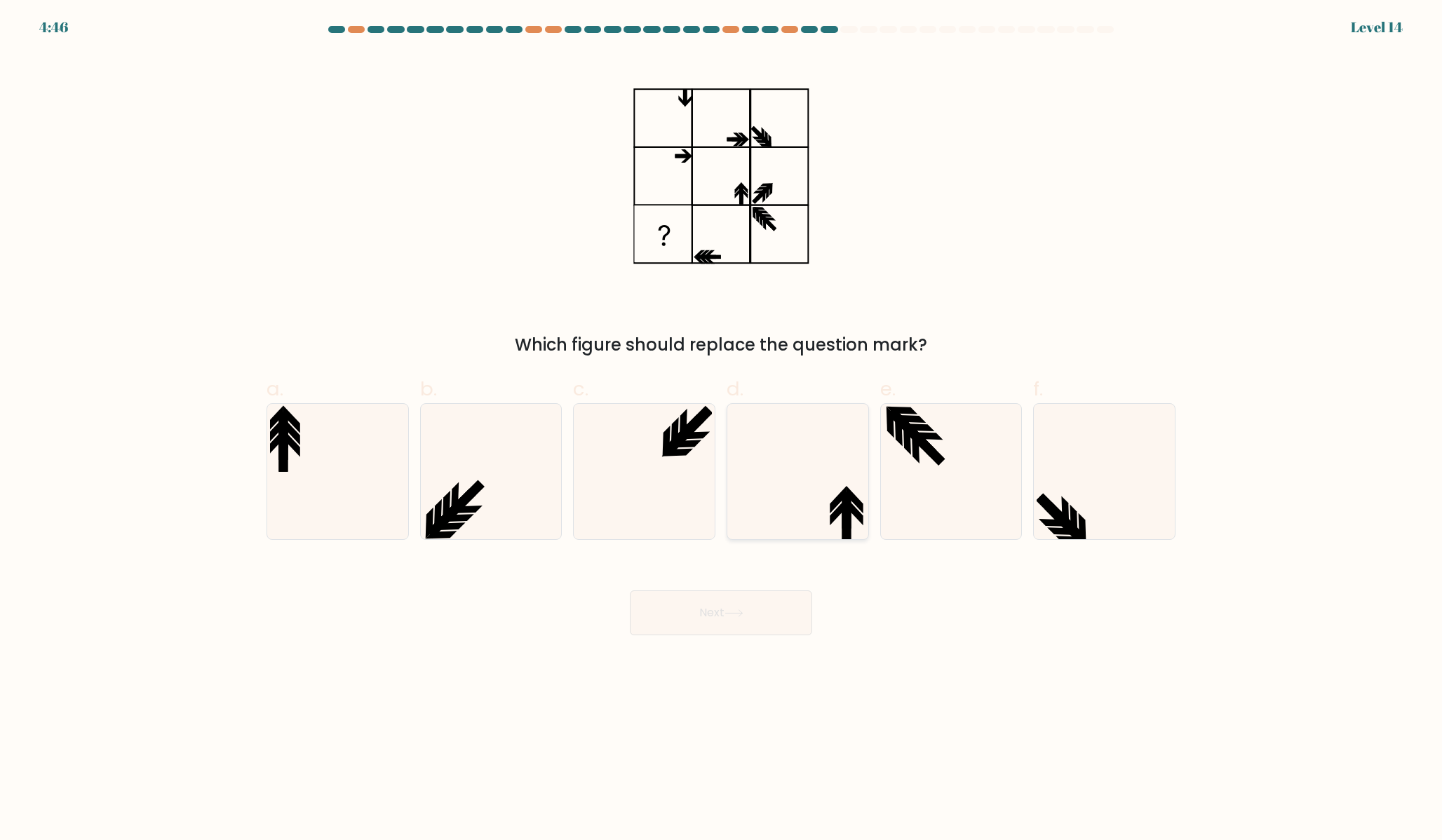
click at [811, 508] on icon at bounding box center [798, 472] width 135 height 135
click at [722, 429] on input "d." at bounding box center [721, 424] width 1 height 9
radio input "true"
click at [743, 646] on body "4:45 Level 14" at bounding box center [721, 420] width 1442 height 840
click at [743, 643] on body "4:45 Level 14" at bounding box center [721, 420] width 1442 height 840
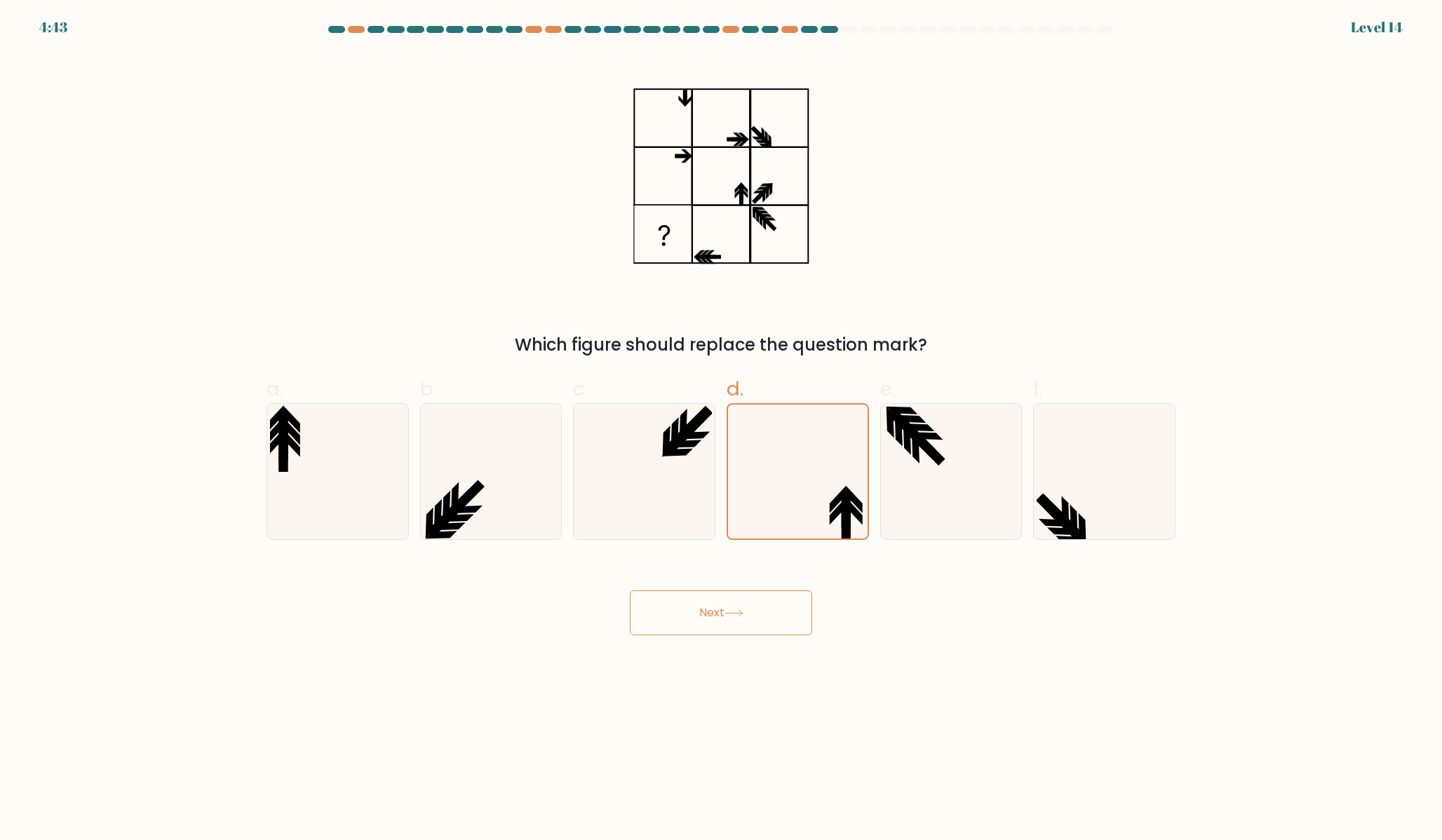
click at [741, 624] on button "Next" at bounding box center [721, 613] width 183 height 45
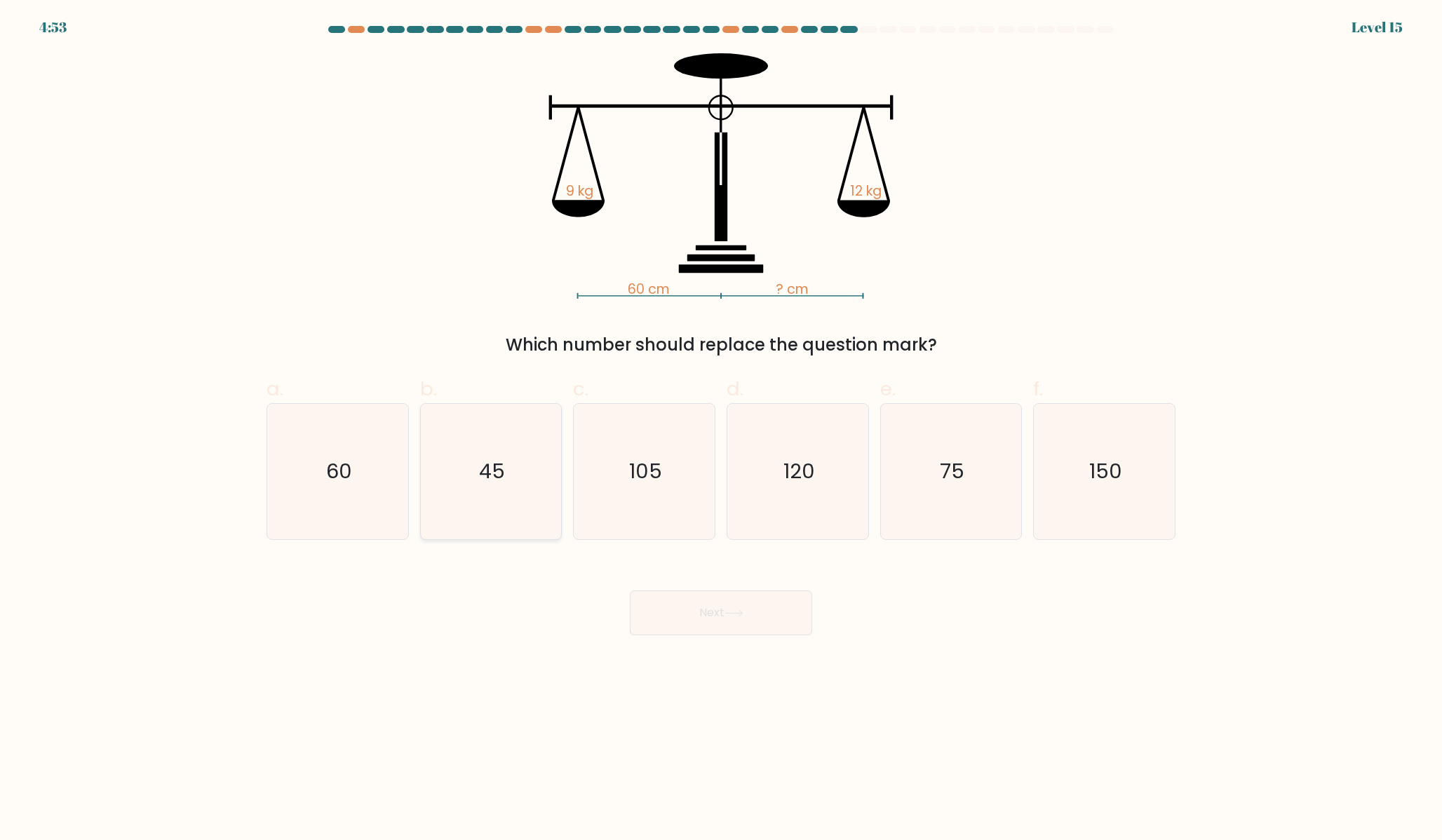
click at [487, 509] on icon "45" at bounding box center [490, 472] width 135 height 135
click at [721, 429] on input "b. 45" at bounding box center [721, 424] width 1 height 9
radio input "true"
click at [675, 624] on button "Next" at bounding box center [721, 613] width 183 height 45
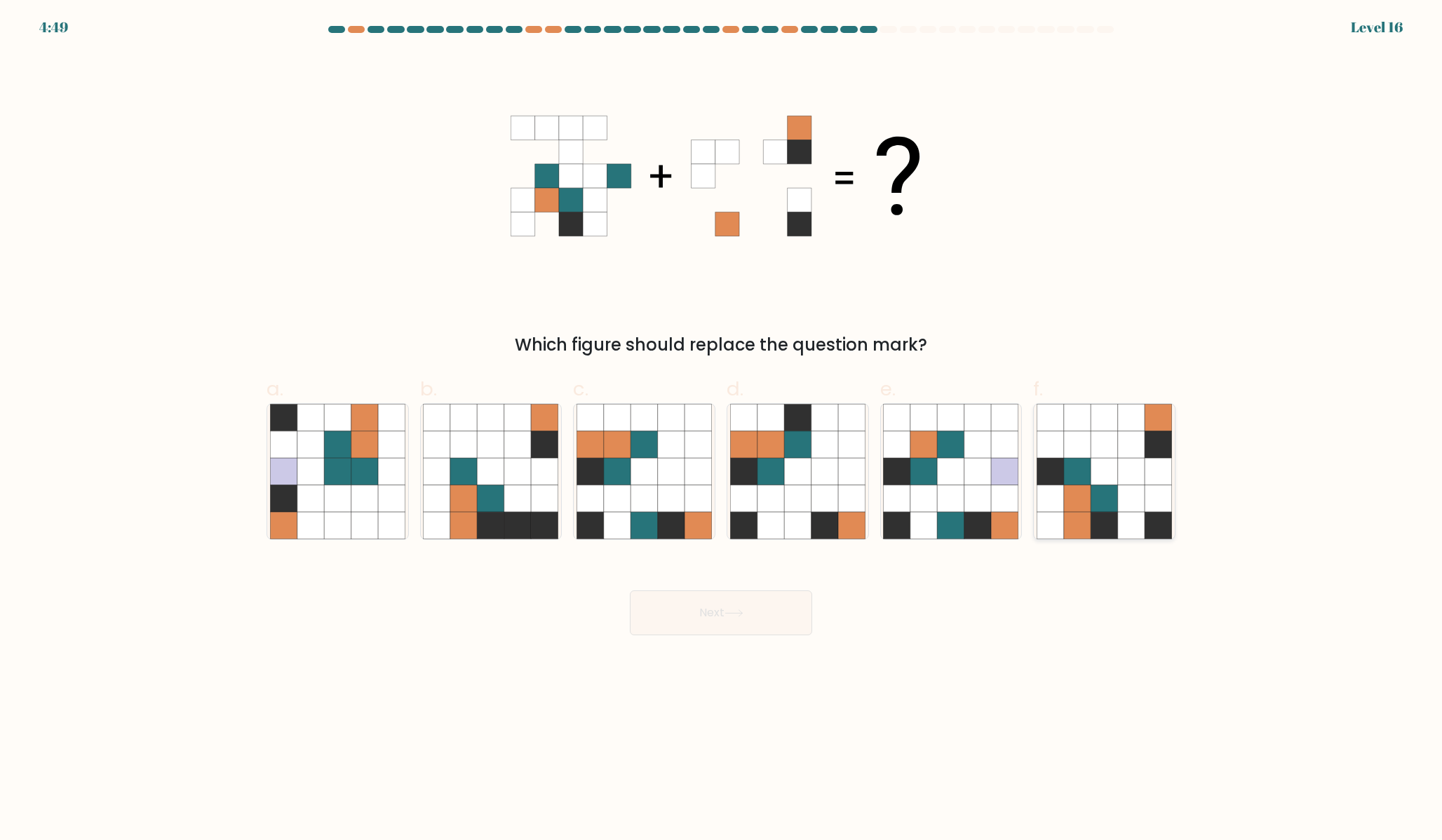
click at [1099, 498] on icon at bounding box center [1104, 498] width 27 height 27
click at [722, 429] on input "f." at bounding box center [721, 424] width 1 height 9
radio input "true"
click at [767, 625] on button "Next" at bounding box center [721, 613] width 183 height 45
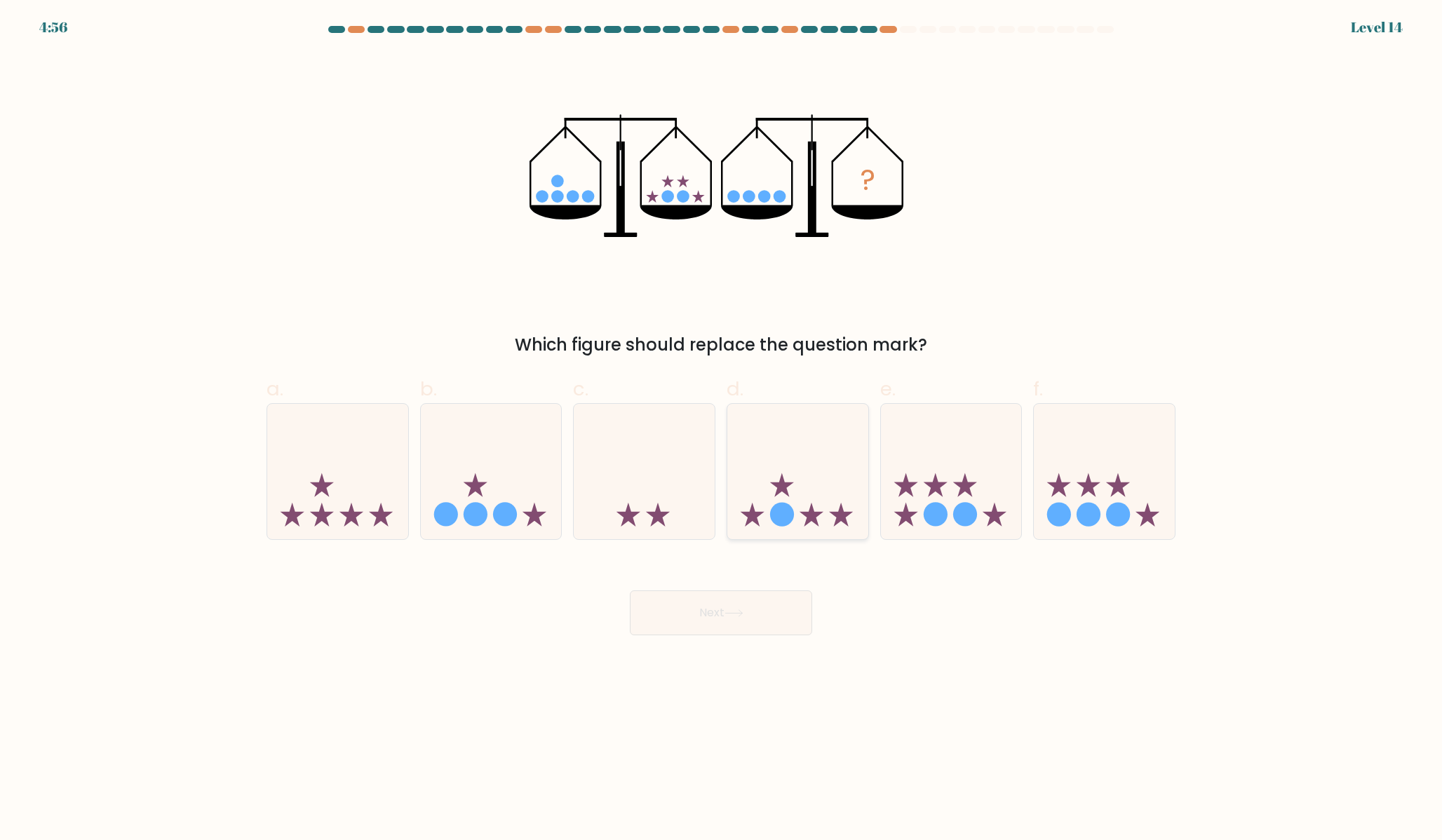
click at [799, 519] on icon at bounding box center [798, 472] width 141 height 116
click at [722, 429] on input "d." at bounding box center [721, 424] width 1 height 9
radio input "true"
click at [760, 615] on button "Next" at bounding box center [721, 613] width 183 height 45
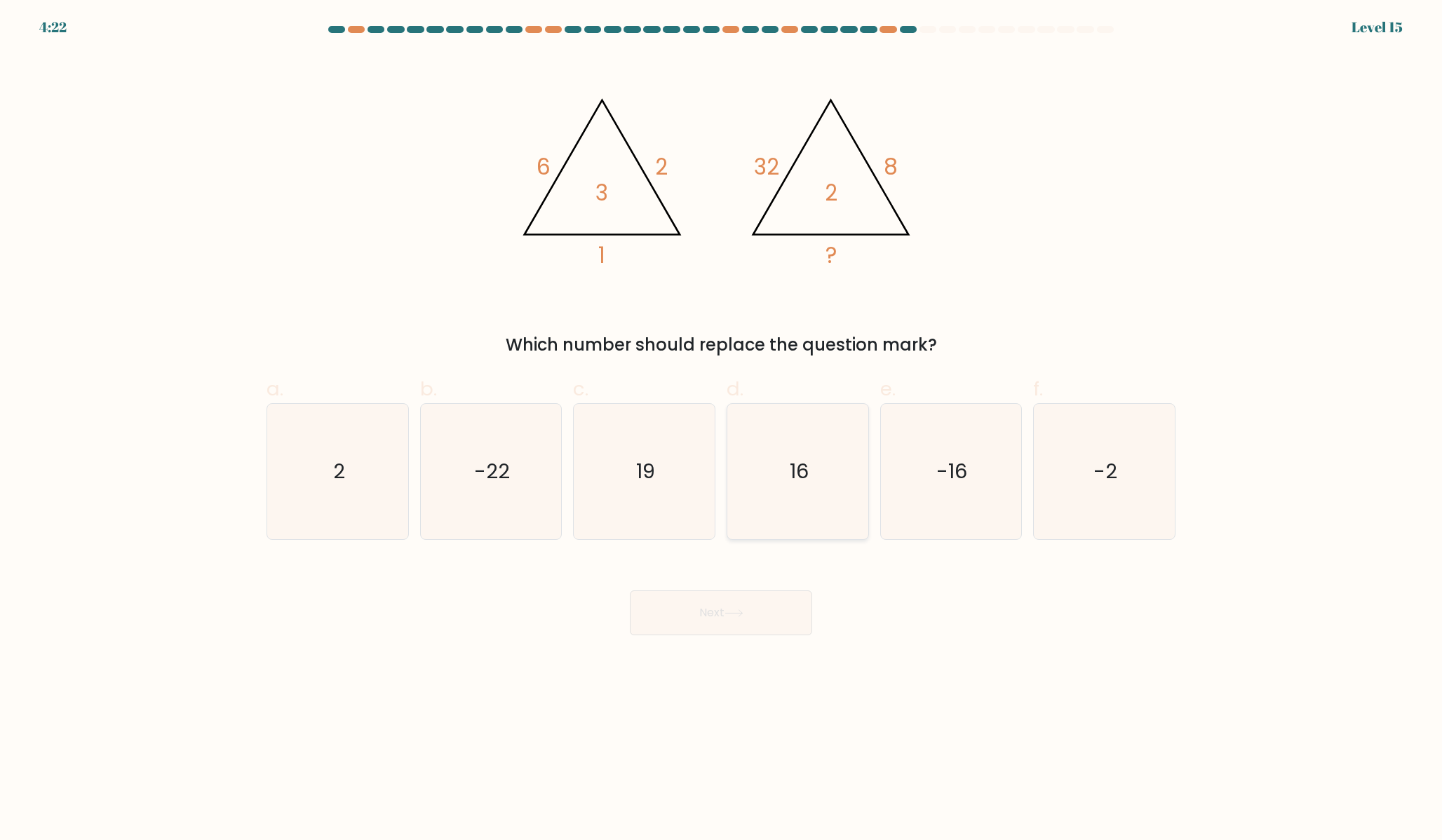
click at [793, 461] on text "16" at bounding box center [799, 472] width 19 height 28
click at [722, 429] on input "d. 16" at bounding box center [721, 424] width 1 height 9
radio input "true"
click at [769, 608] on button "Next" at bounding box center [721, 613] width 183 height 45
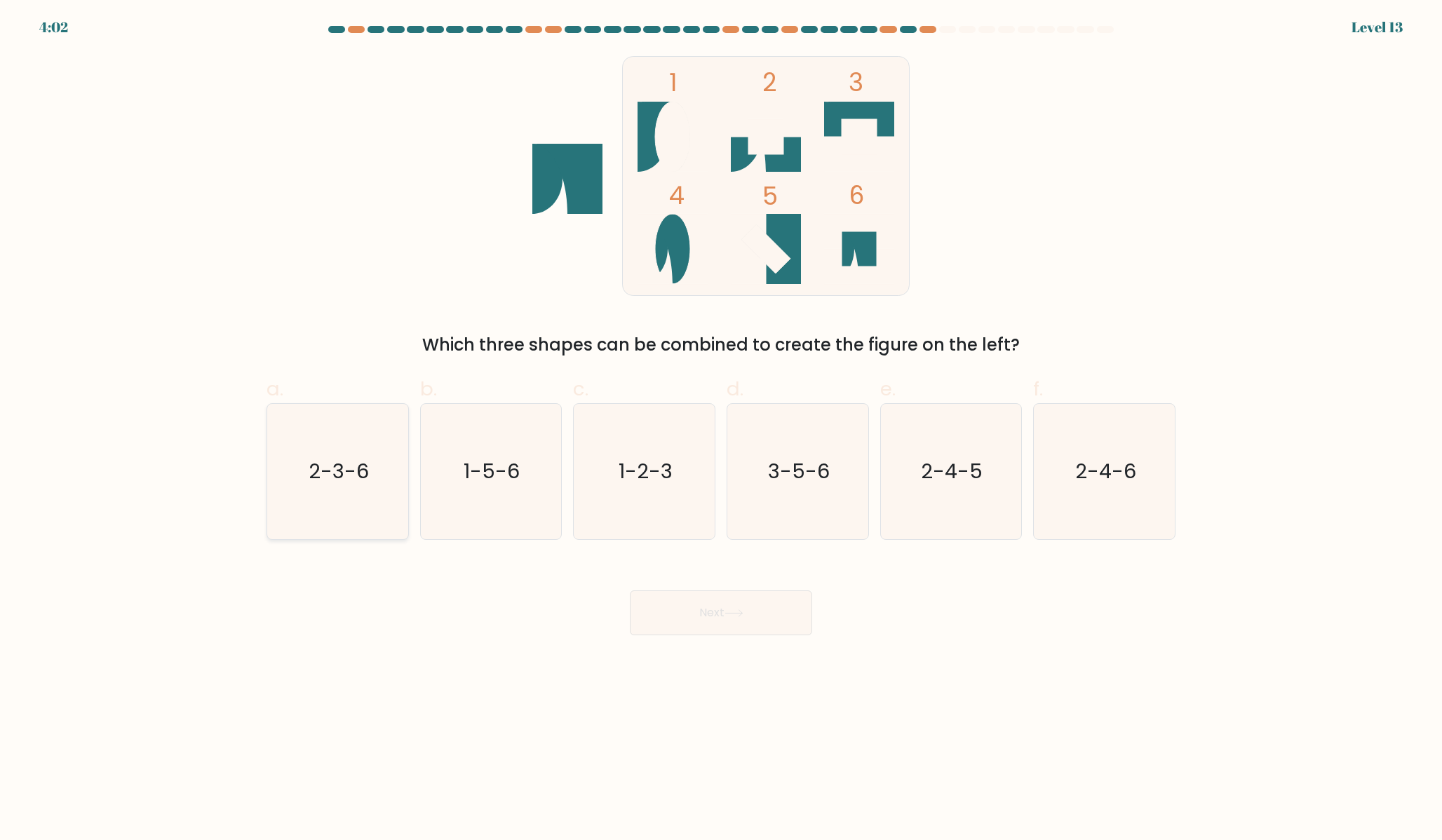
click at [277, 495] on icon "2-3-6" at bounding box center [338, 472] width 135 height 135
click at [721, 429] on input "a. 2-3-6" at bounding box center [721, 424] width 1 height 9
radio input "true"
click at [722, 607] on button "Next" at bounding box center [721, 613] width 183 height 45
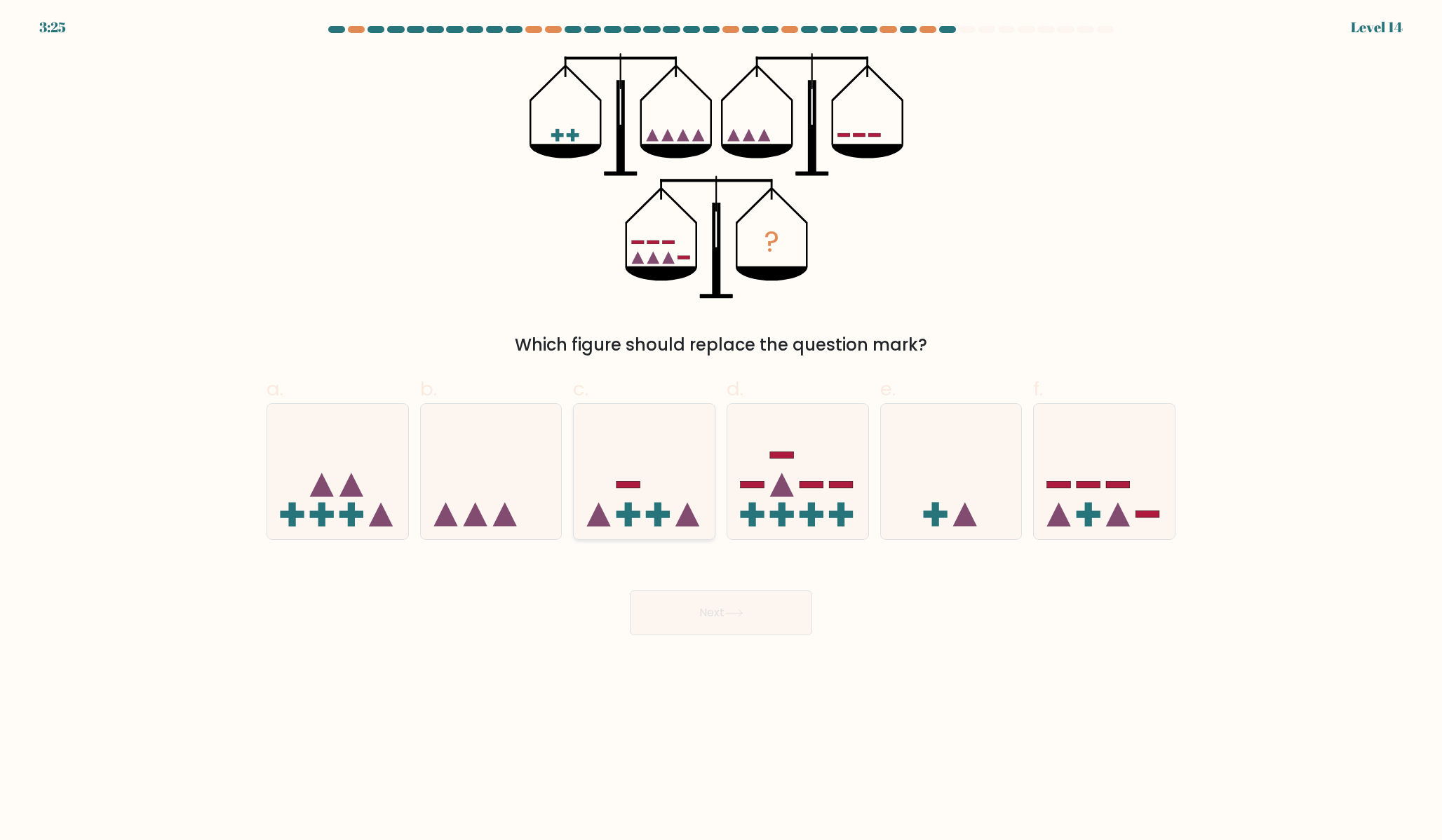
click at [609, 505] on icon at bounding box center [644, 472] width 141 height 116
click at [721, 429] on input "c." at bounding box center [721, 424] width 1 height 9
radio input "true"
click at [671, 614] on button "Next" at bounding box center [721, 613] width 183 height 45
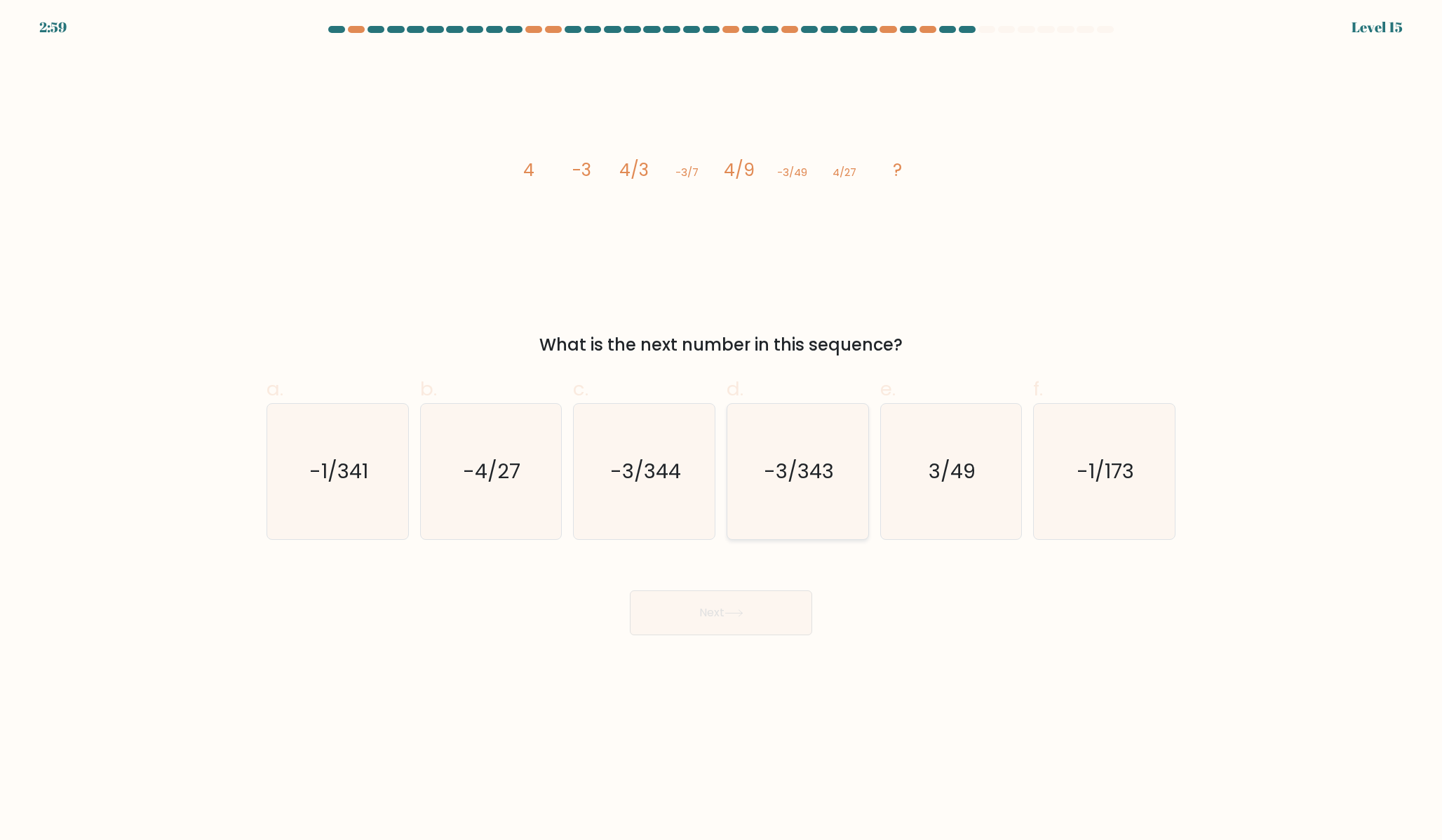
click at [827, 493] on icon "-3/343" at bounding box center [798, 472] width 135 height 135
click at [722, 429] on input "d. -3/343" at bounding box center [721, 424] width 1 height 9
radio input "true"
click at [720, 640] on body "2:58 Level 15" at bounding box center [721, 420] width 1442 height 840
click at [720, 626] on button "Next" at bounding box center [721, 613] width 183 height 45
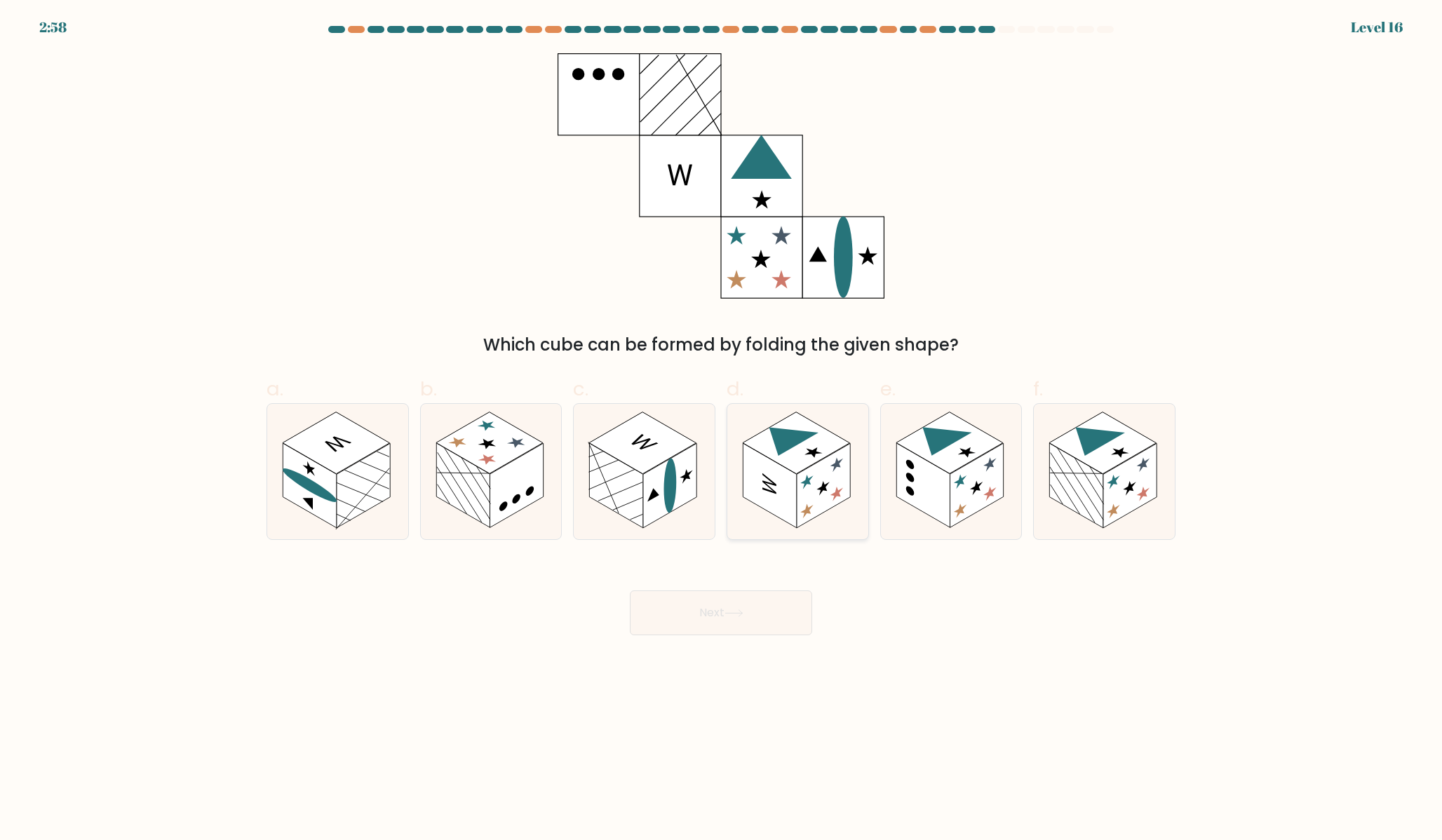
click at [762, 495] on rect at bounding box center [769, 486] width 53 height 85
click at [722, 429] on input "d." at bounding box center [721, 424] width 1 height 9
radio input "true"
click at [725, 615] on button "Next" at bounding box center [721, 613] width 183 height 45
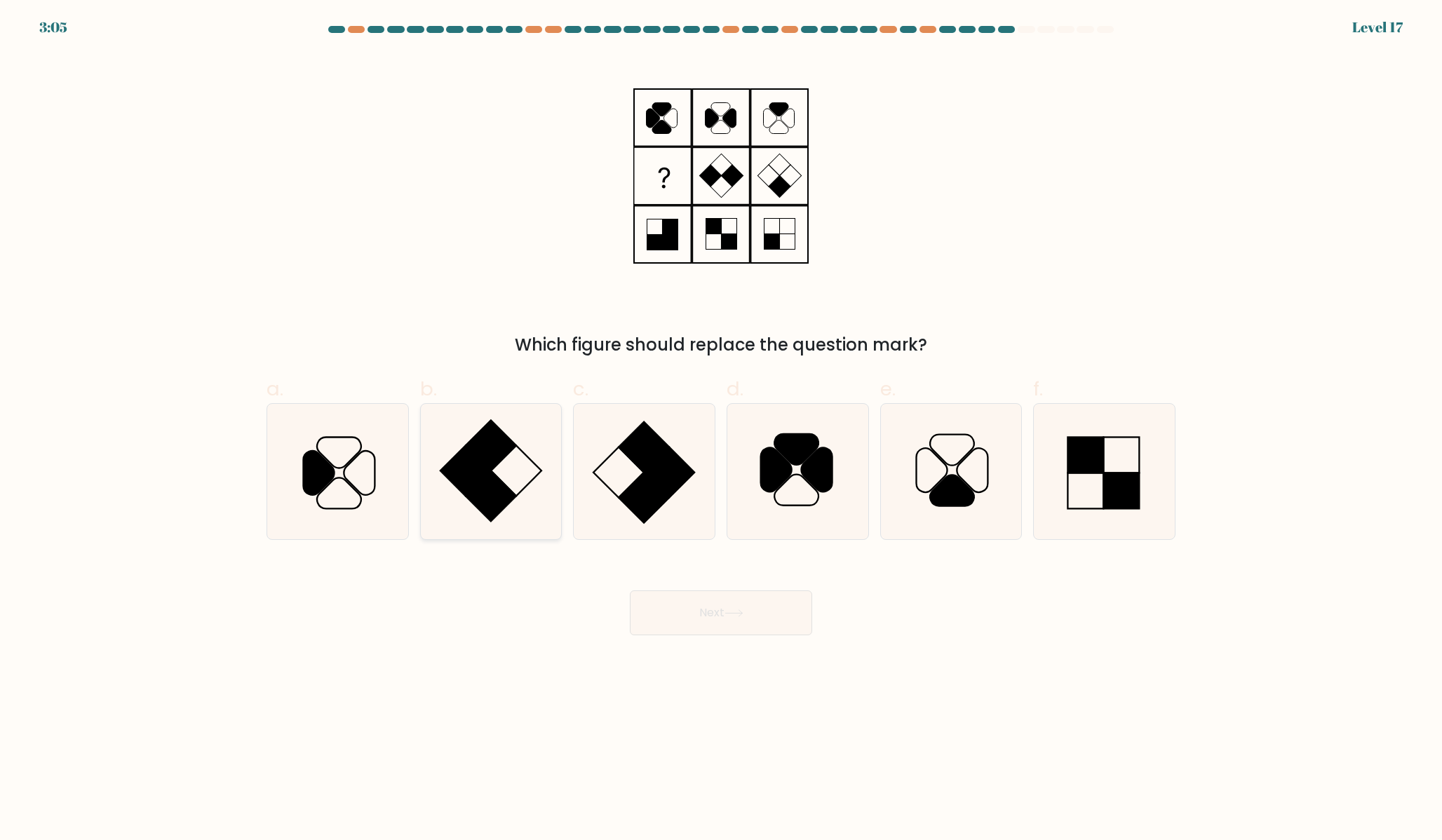
click at [482, 500] on rect at bounding box center [491, 496] width 51 height 51
click at [721, 429] on input "b." at bounding box center [721, 424] width 1 height 9
radio input "true"
click at [641, 484] on rect at bounding box center [644, 498] width 51 height 51
click at [721, 429] on input "c." at bounding box center [721, 424] width 1 height 9
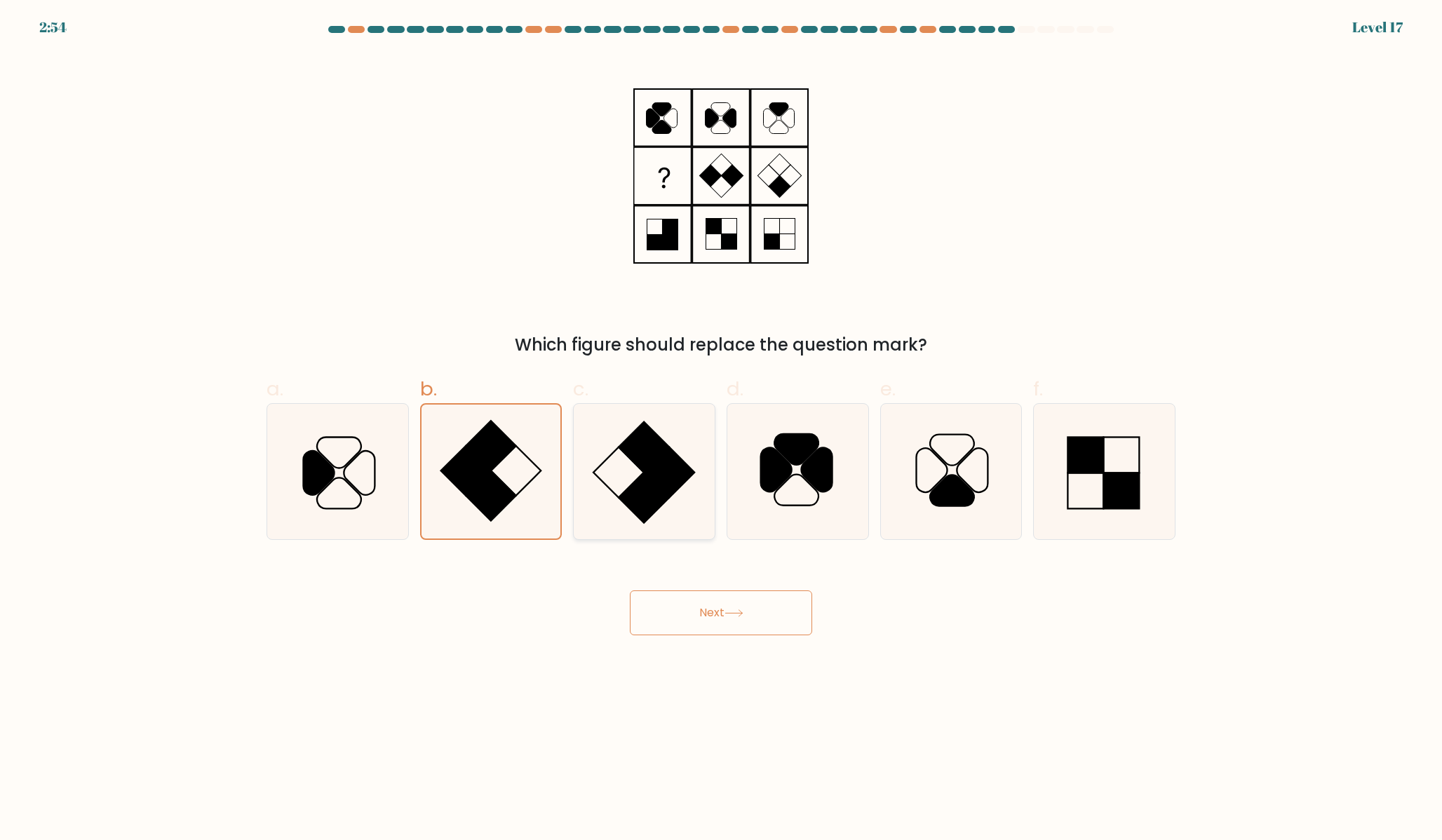
radio input "true"
click at [674, 506] on icon at bounding box center [644, 472] width 134 height 134
click at [721, 429] on input "c." at bounding box center [721, 424] width 1 height 9
click at [657, 467] on rect at bounding box center [668, 472] width 50 height 50
click at [721, 429] on input "c." at bounding box center [721, 424] width 1 height 9
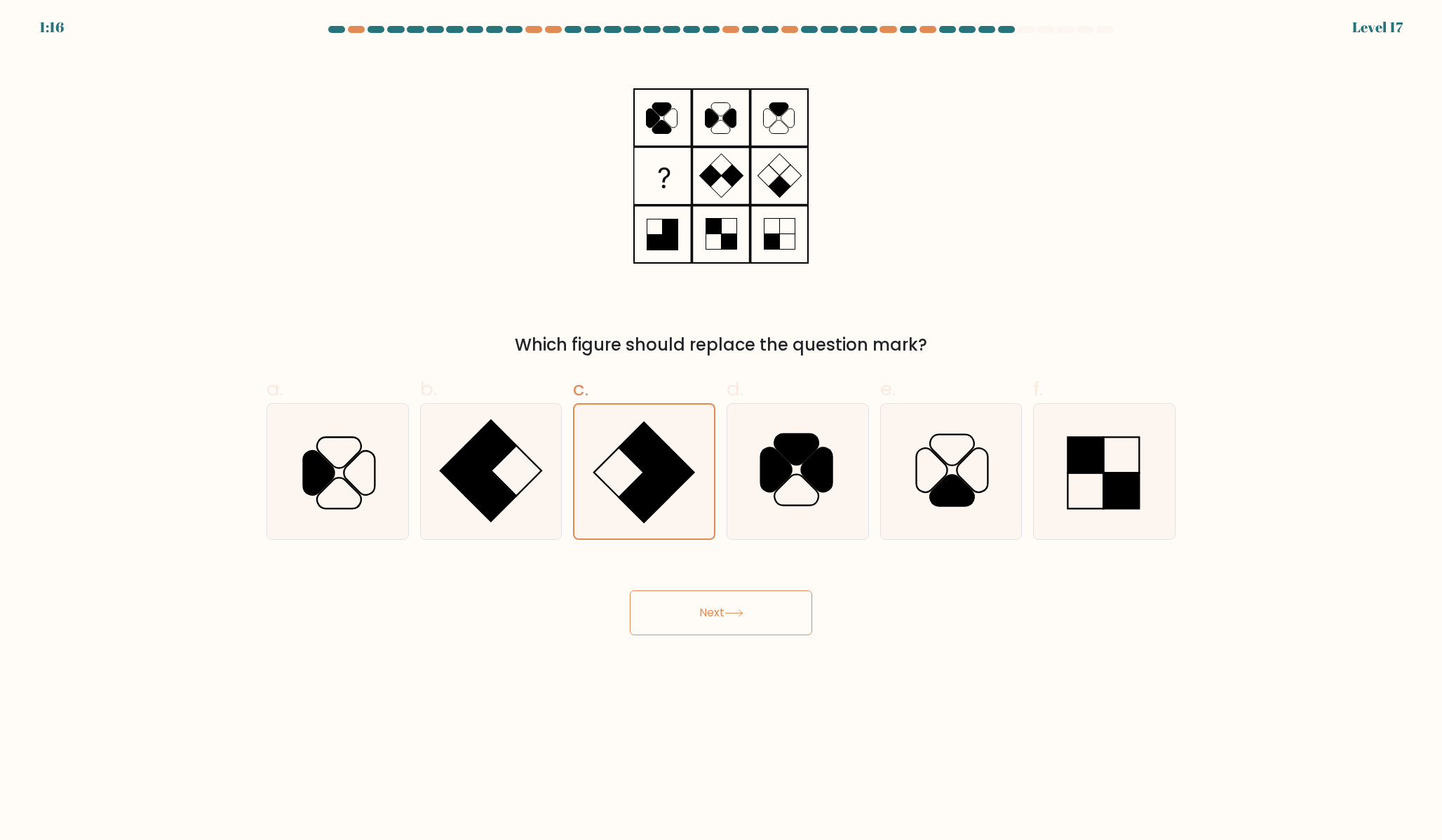
click at [680, 621] on button "Next" at bounding box center [721, 613] width 183 height 45
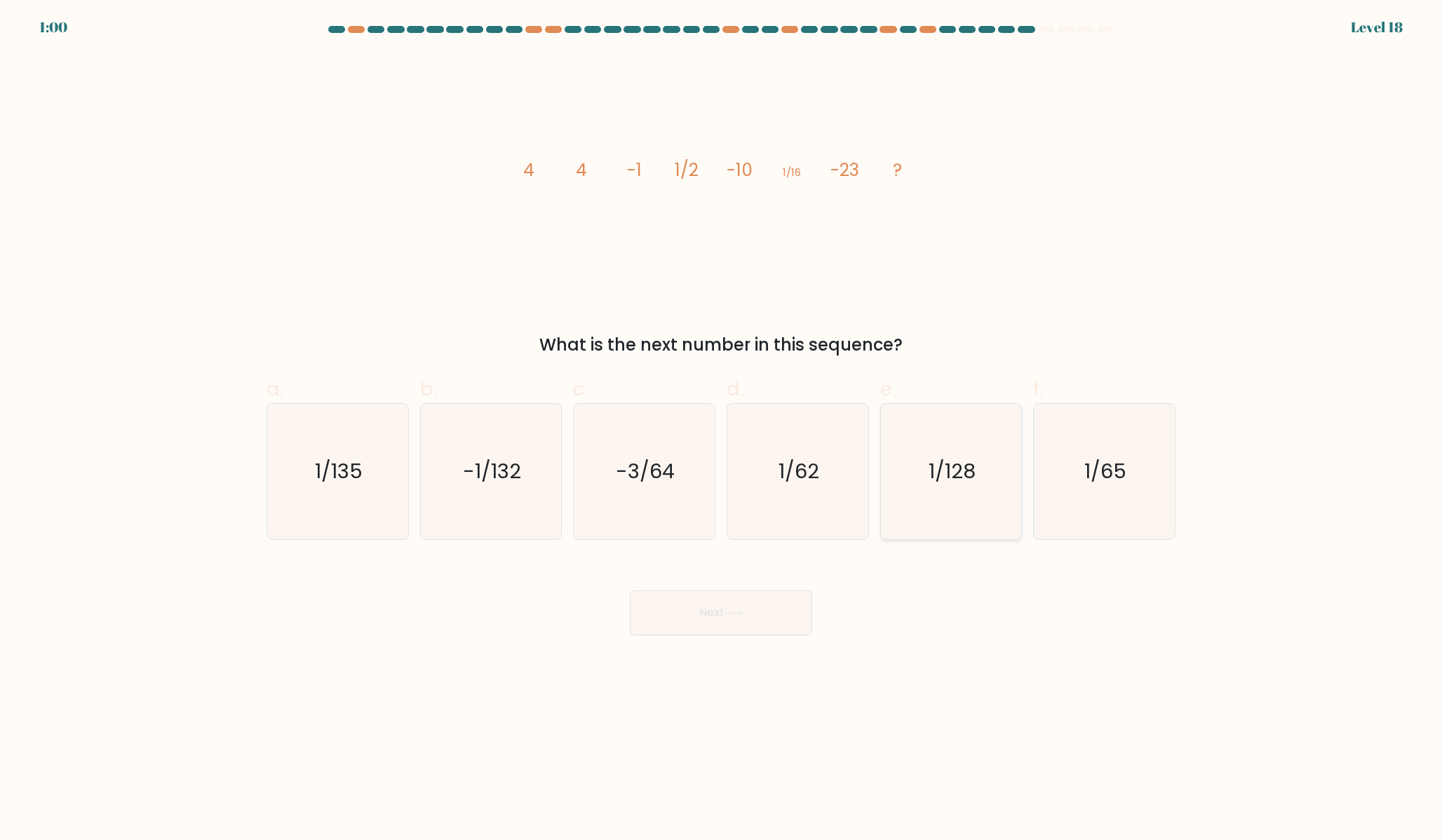
click at [934, 500] on icon "1/128" at bounding box center [951, 472] width 135 height 135
click at [722, 429] on input "e. 1/128" at bounding box center [721, 424] width 1 height 9
radio input "true"
click at [772, 612] on button "Next" at bounding box center [721, 613] width 183 height 45
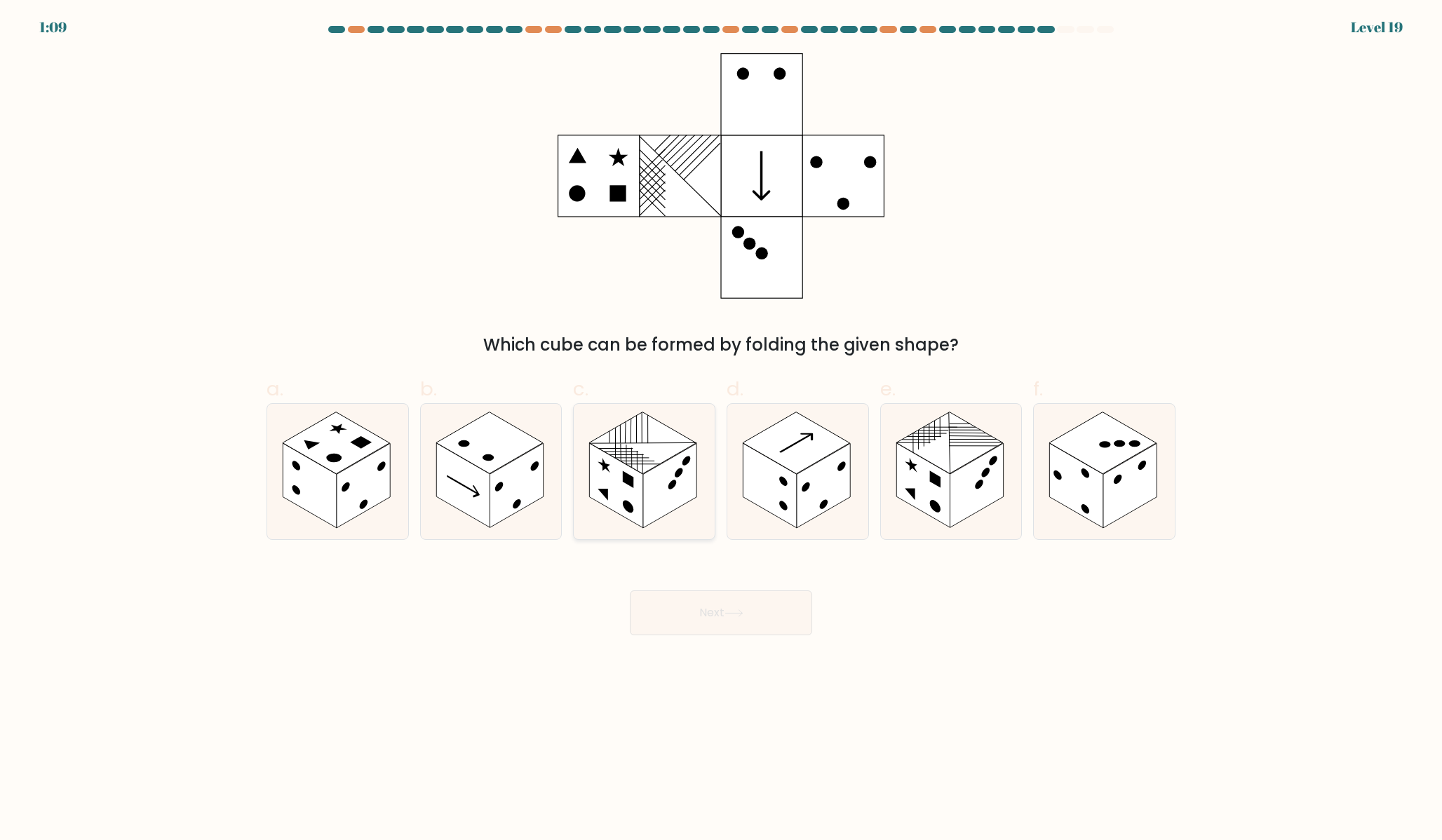
click at [679, 442] on line at bounding box center [643, 443] width 107 height 62
click at [721, 429] on input "c." at bounding box center [721, 424] width 1 height 9
radio input "true"
click at [722, 615] on button "Next" at bounding box center [721, 613] width 183 height 45
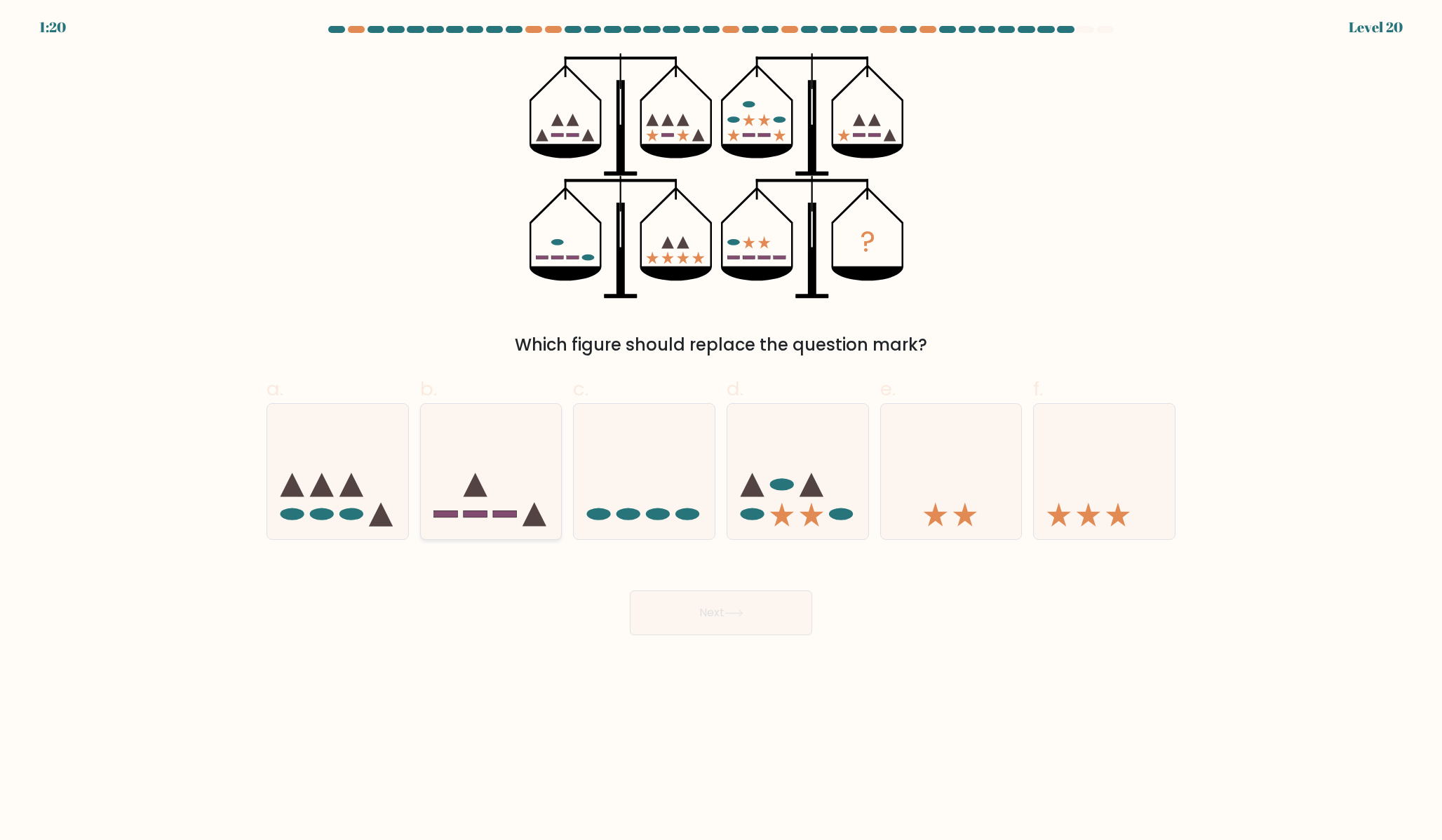
click at [487, 504] on icon at bounding box center [491, 472] width 141 height 116
click at [721, 429] on input "b." at bounding box center [721, 424] width 1 height 9
radio input "true"
click at [793, 623] on button "Next" at bounding box center [721, 613] width 183 height 45
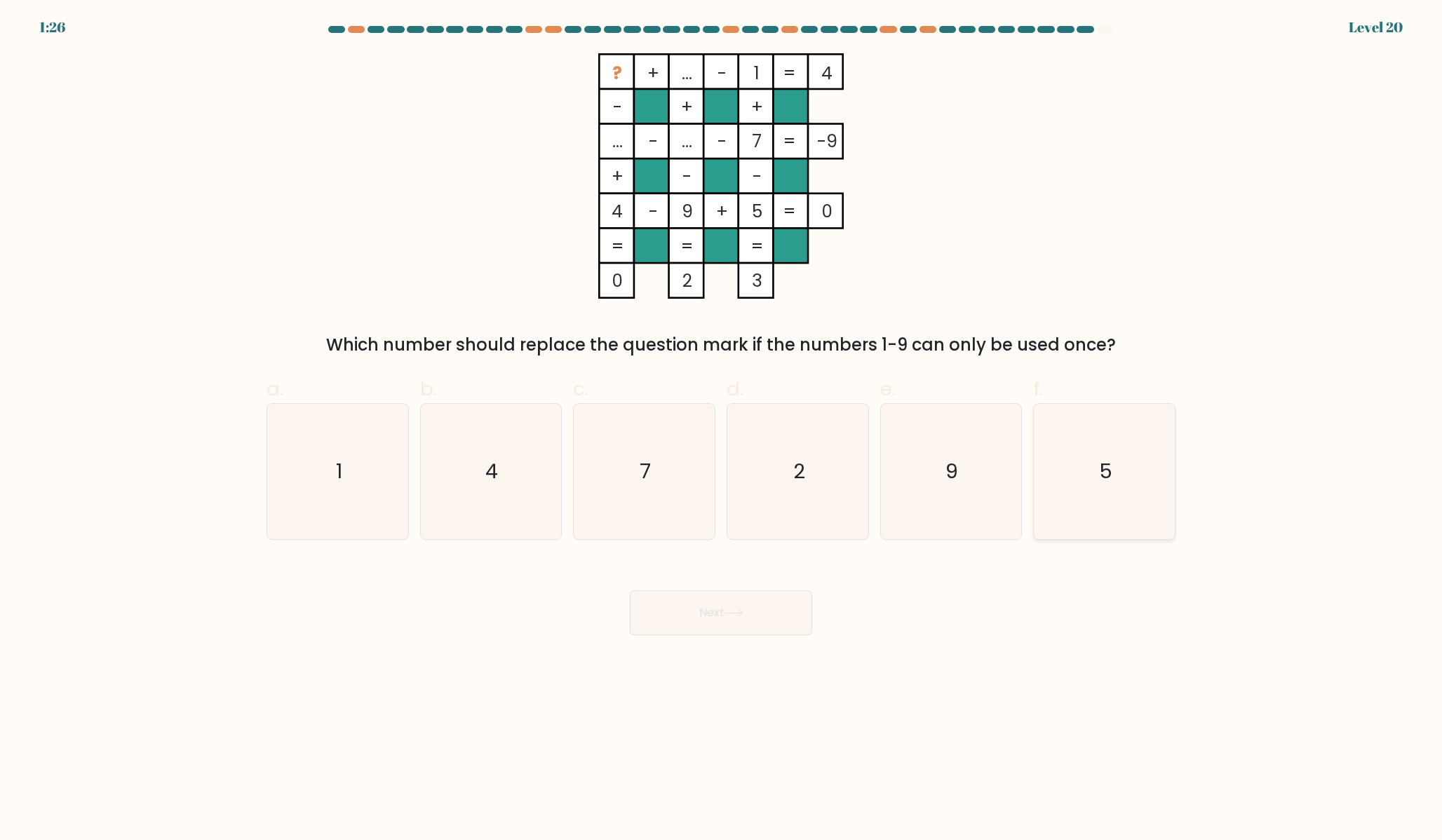
click at [1137, 484] on icon "5" at bounding box center [1104, 472] width 135 height 135
click at [722, 429] on input "f. 5" at bounding box center [721, 424] width 1 height 9
radio input "true"
click at [673, 615] on button "Next" at bounding box center [721, 613] width 183 height 45
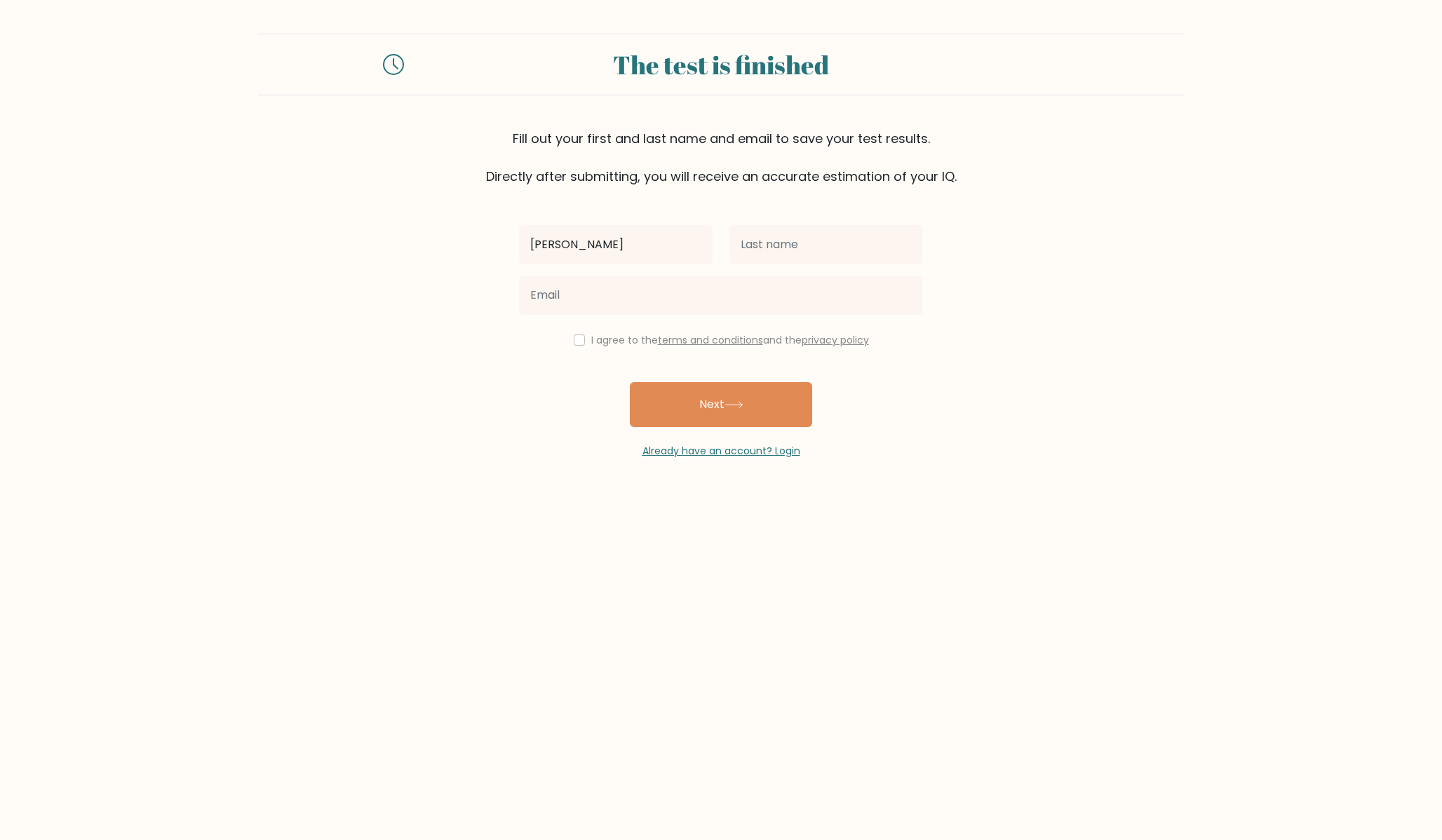
type input "[PERSON_NAME]"
click at [767, 254] on input "text" at bounding box center [826, 245] width 194 height 39
type input "[PERSON_NAME]"
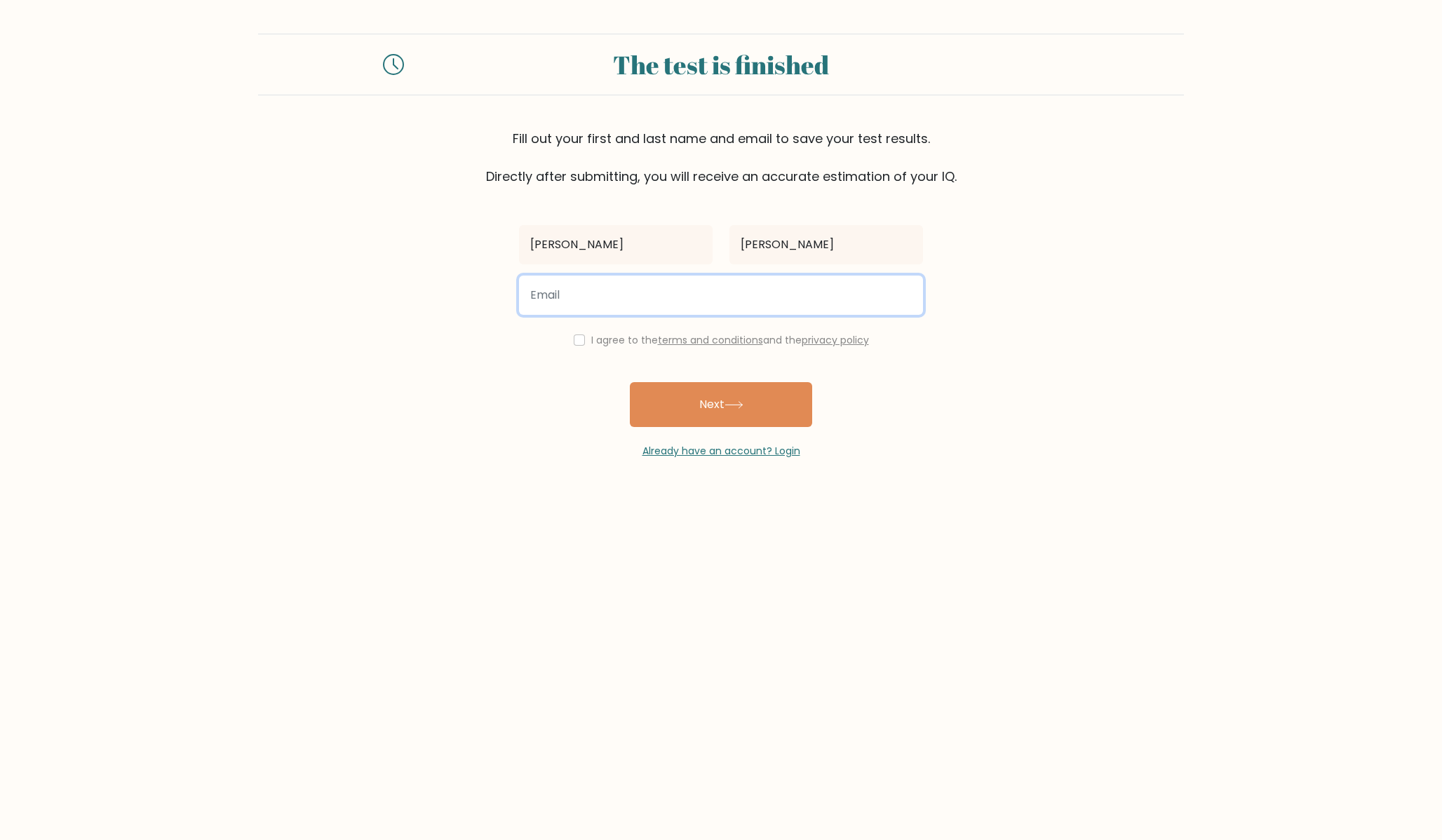
click at [679, 299] on input "email" at bounding box center [721, 295] width 404 height 39
type input "[EMAIL_ADDRESS][DOMAIN_NAME]"
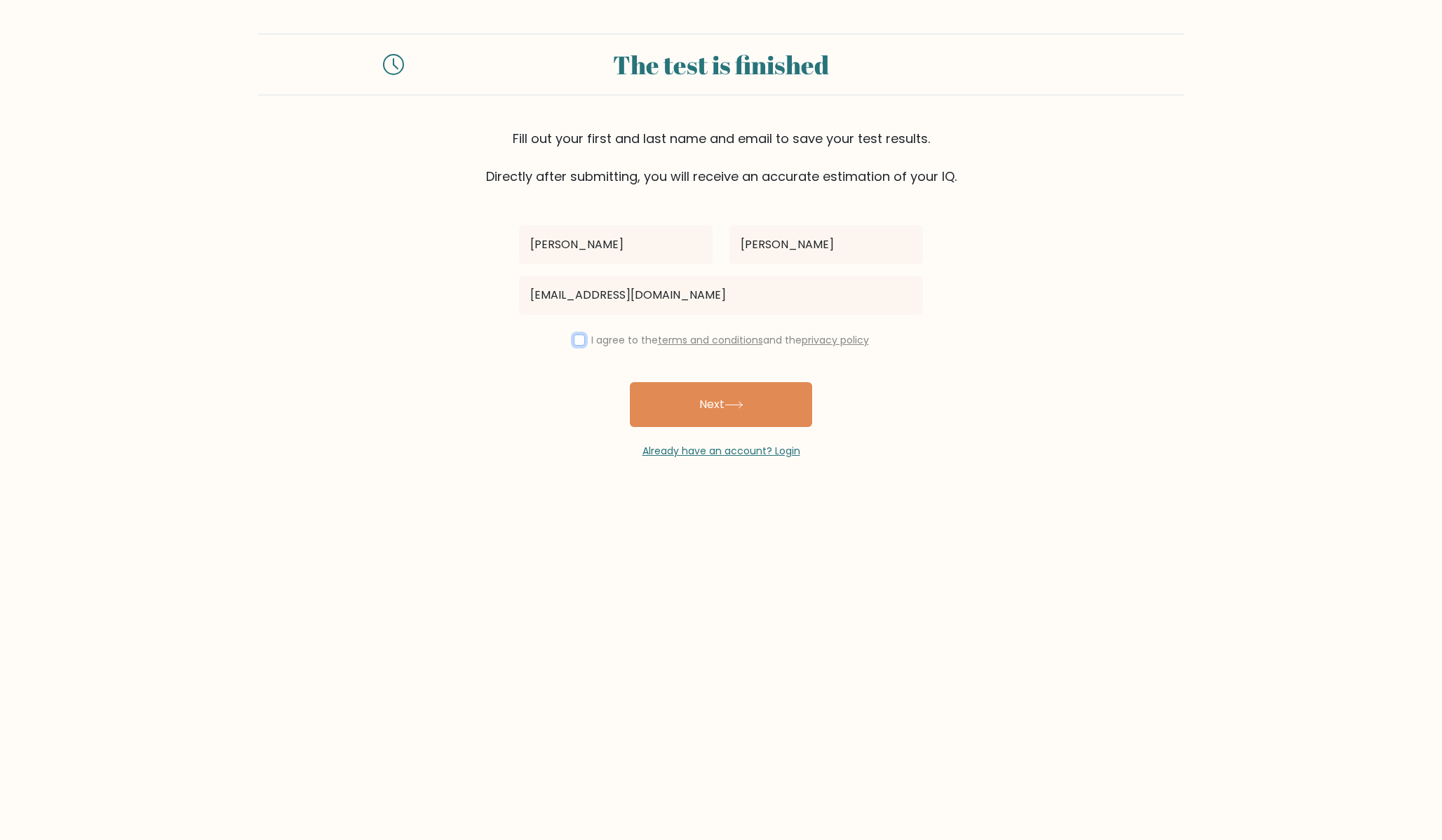
click at [574, 342] on input "checkbox" at bounding box center [579, 340] width 11 height 11
checkbox input "true"
click at [673, 401] on button "Next" at bounding box center [721, 405] width 183 height 45
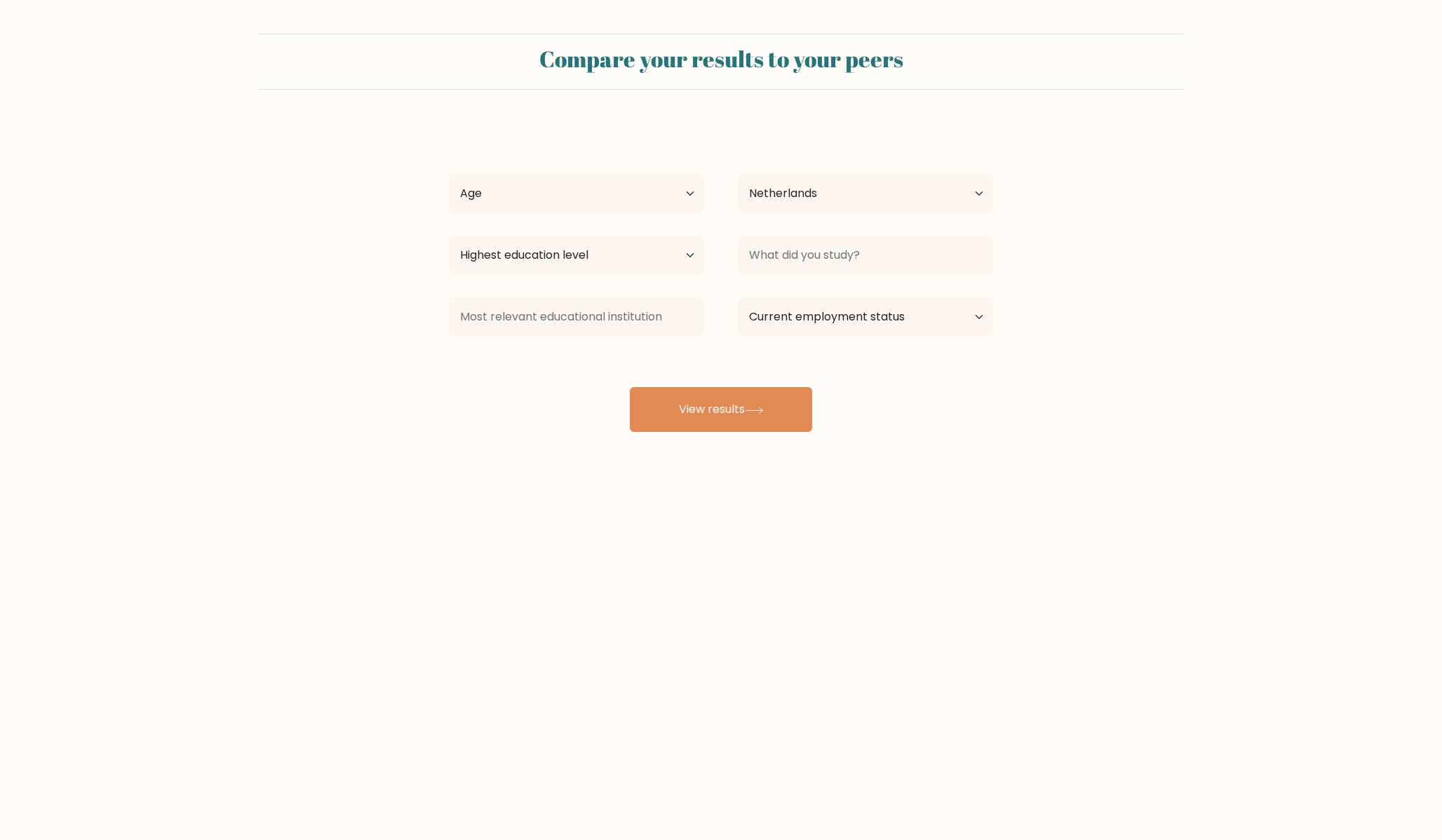
select select "NL"
click at [630, 199] on select "Age Under 18 years old 18-24 years old 25-34 years old 35-44 years old 45-54 ye…" at bounding box center [576, 194] width 256 height 39
select select "25_34"
click at [449, 174] on select "Age Under 18 years old 18-24 years old 25-34 years old 35-44 years old 45-54 ye…" at bounding box center [576, 194] width 256 height 39
click at [644, 273] on select "Highest education level No schooling Primary Lower Secondary Upper Secondary Oc…" at bounding box center [576, 255] width 256 height 39
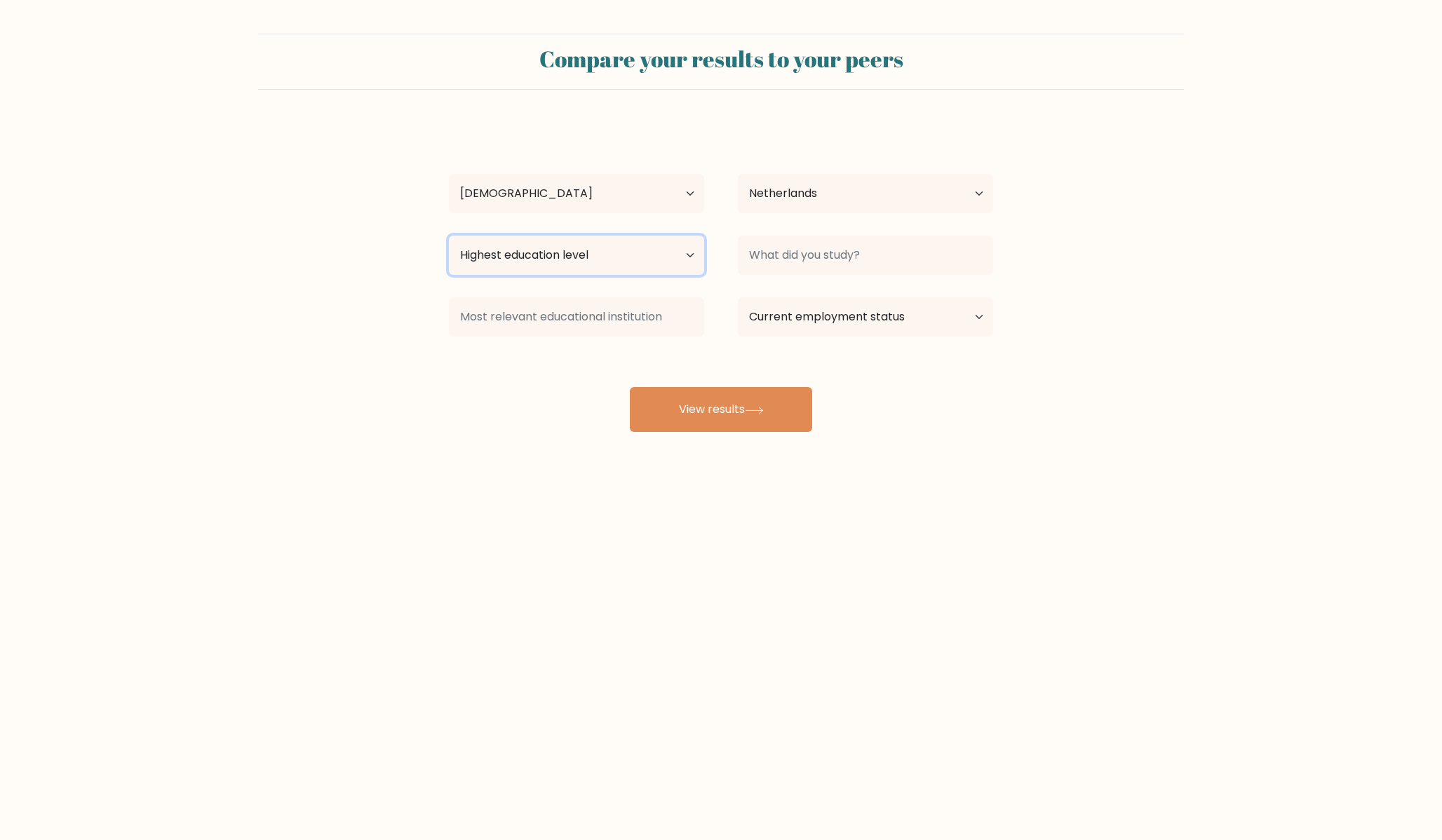
select select "bachelors_degree"
click at [449, 236] on select "Highest education level No schooling Primary Lower Secondary Upper Secondary Oc…" at bounding box center [576, 255] width 256 height 39
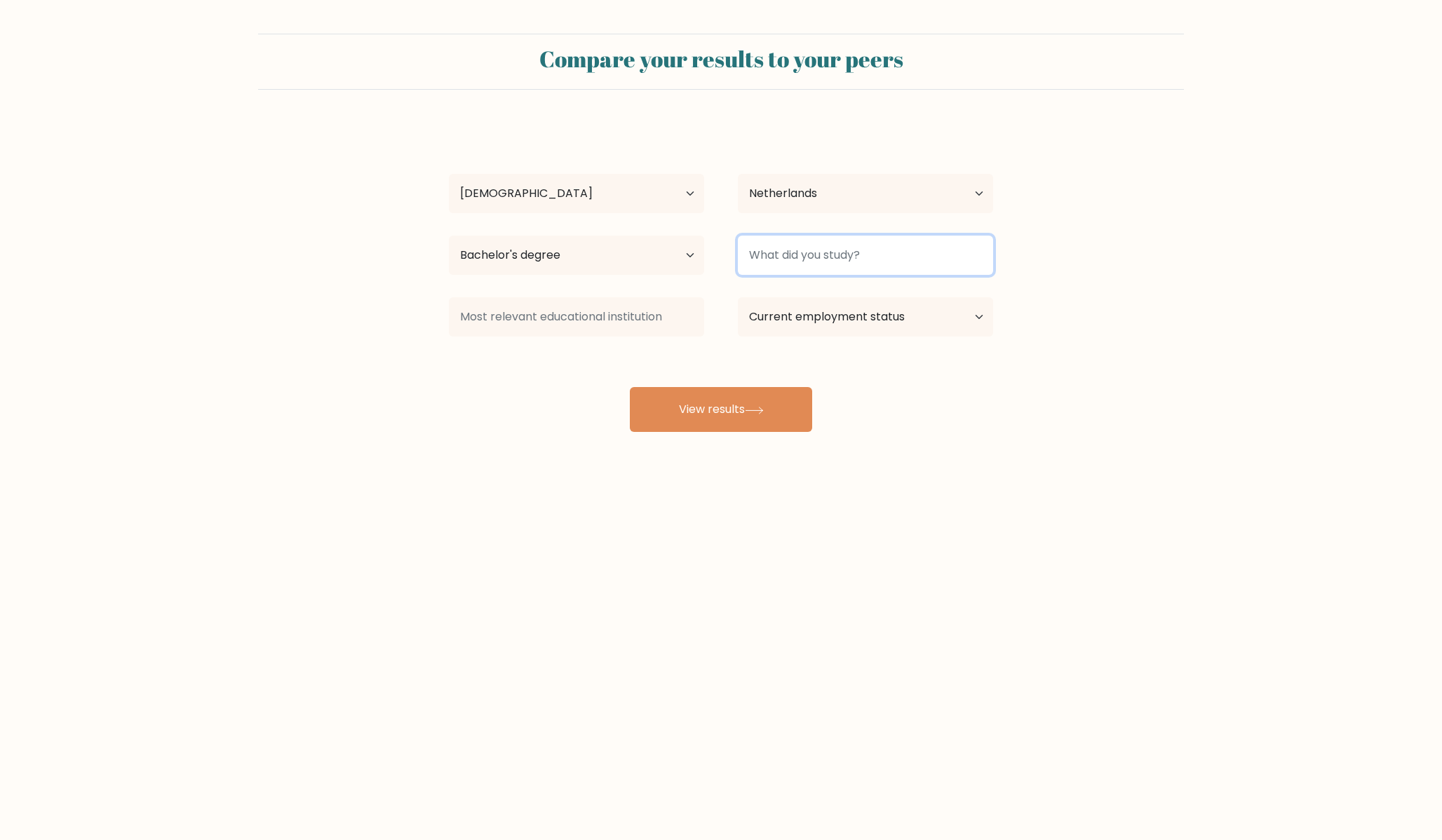
click at [764, 260] on input at bounding box center [866, 255] width 256 height 39
type input "BCA"
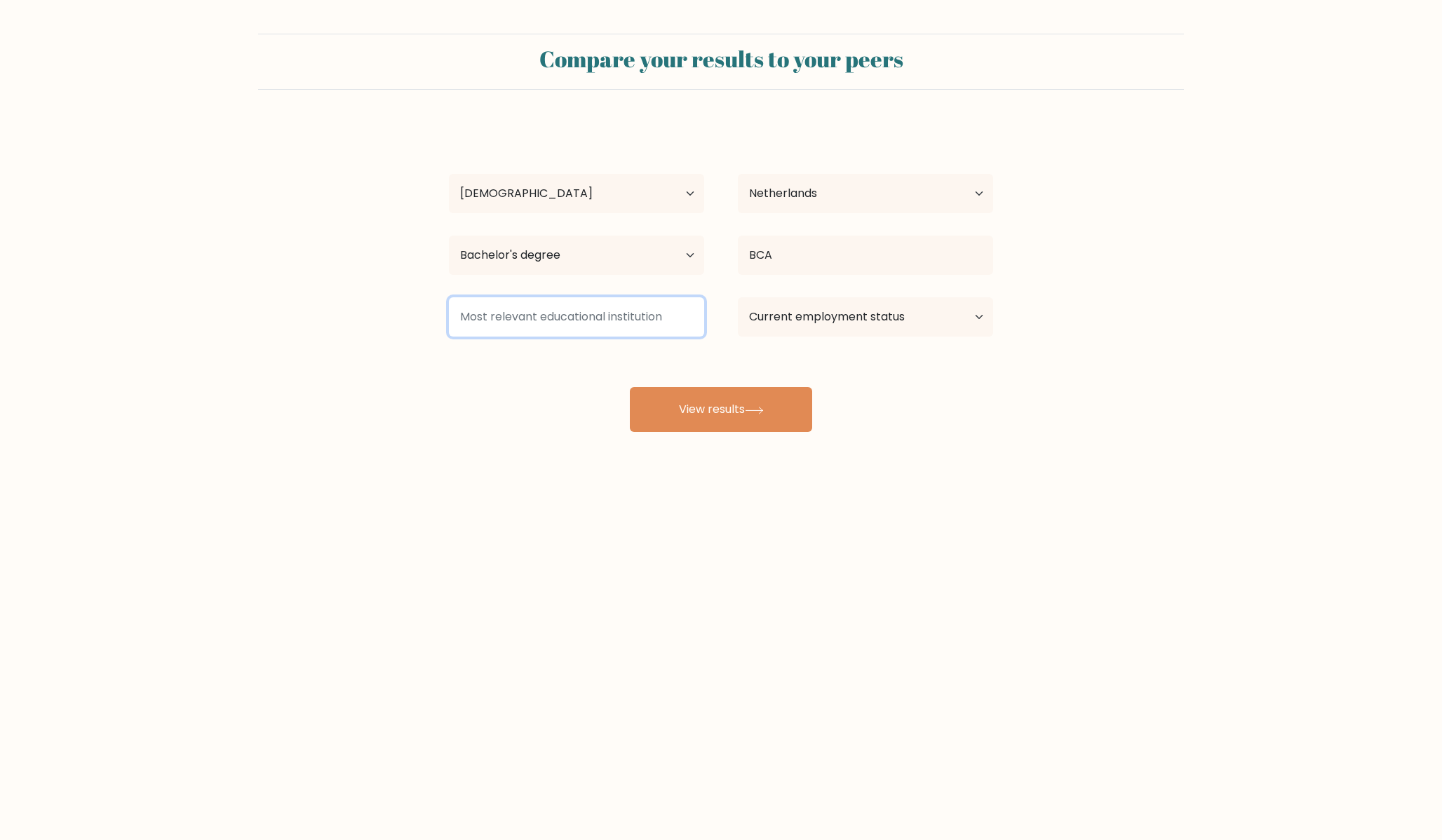
click at [557, 327] on input at bounding box center [576, 317] width 256 height 39
type input "xavier's"
click at [947, 334] on select "Current employment status Employed Student Retired Other / prefer not to answer" at bounding box center [866, 317] width 256 height 39
click at [870, 316] on select "Current employment status Employed Student Retired Other / prefer not to answer" at bounding box center [866, 317] width 256 height 39
select select "employed"
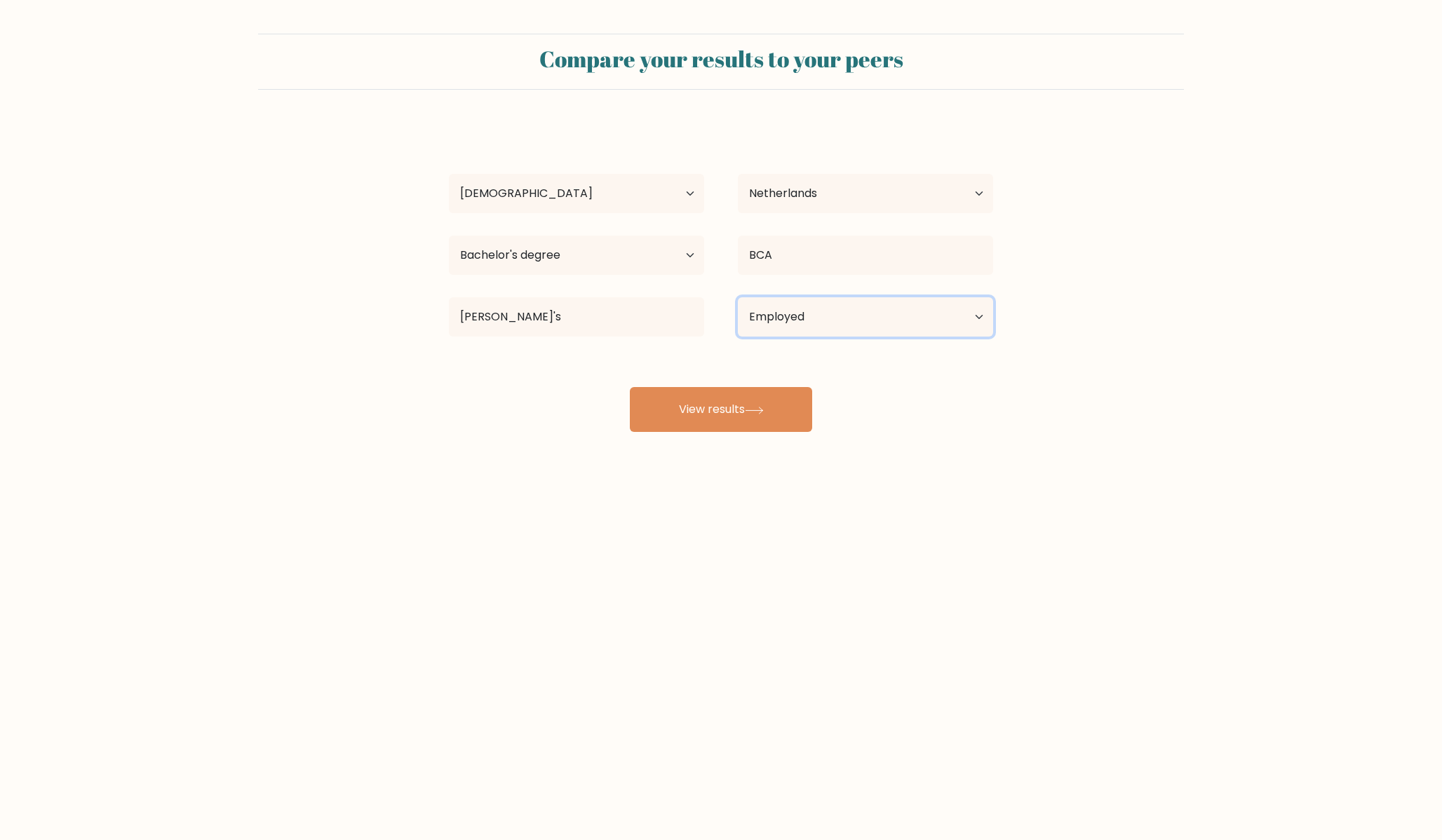
click at [738, 298] on select "Current employment status Employed Student Retired Other / prefer not to answer" at bounding box center [866, 317] width 256 height 39
click at [750, 415] on button "View results" at bounding box center [721, 410] width 183 height 45
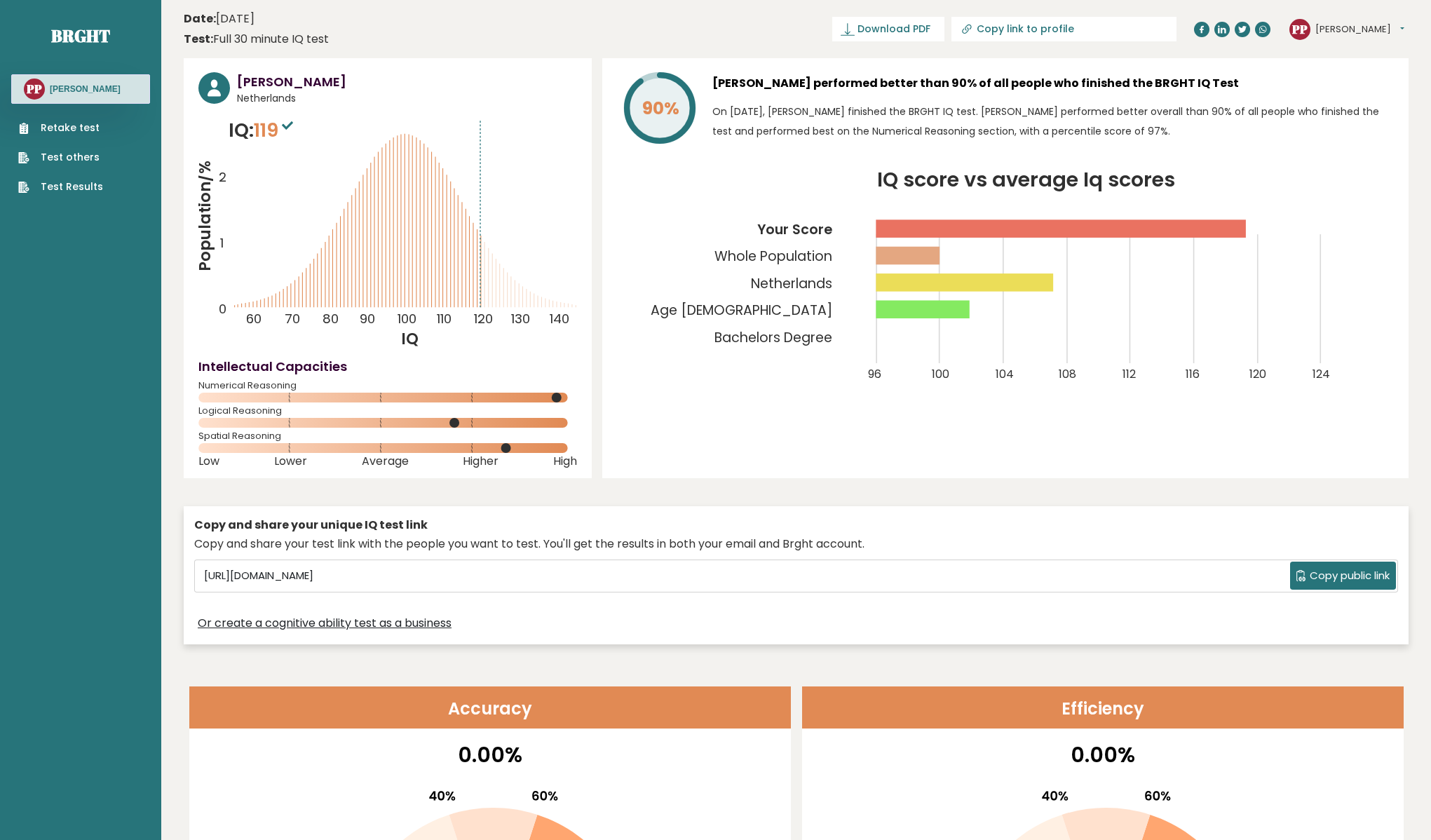
click at [464, 458] on span "Higher" at bounding box center [480, 461] width 36 height 6
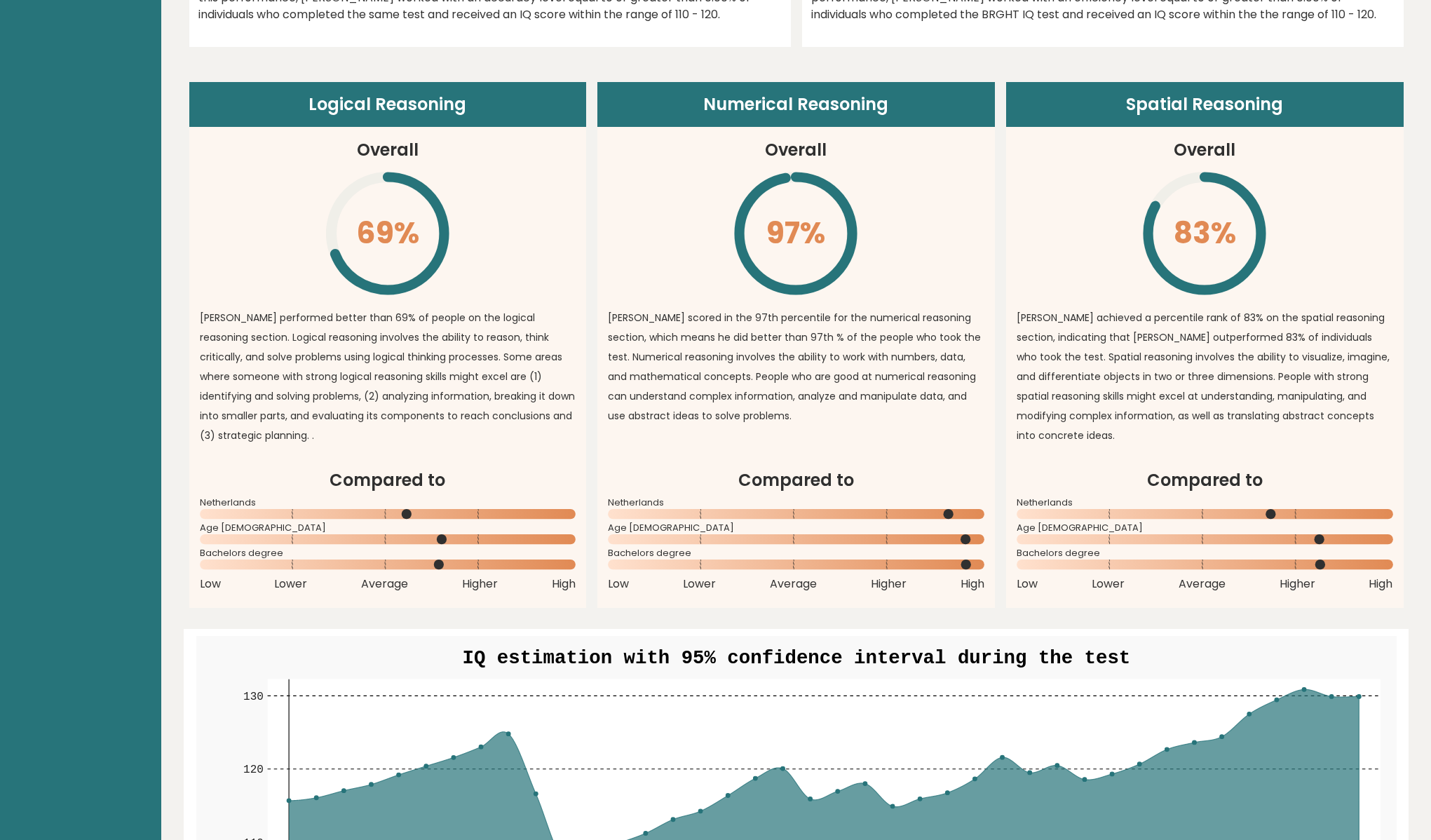
scroll to position [988, 0]
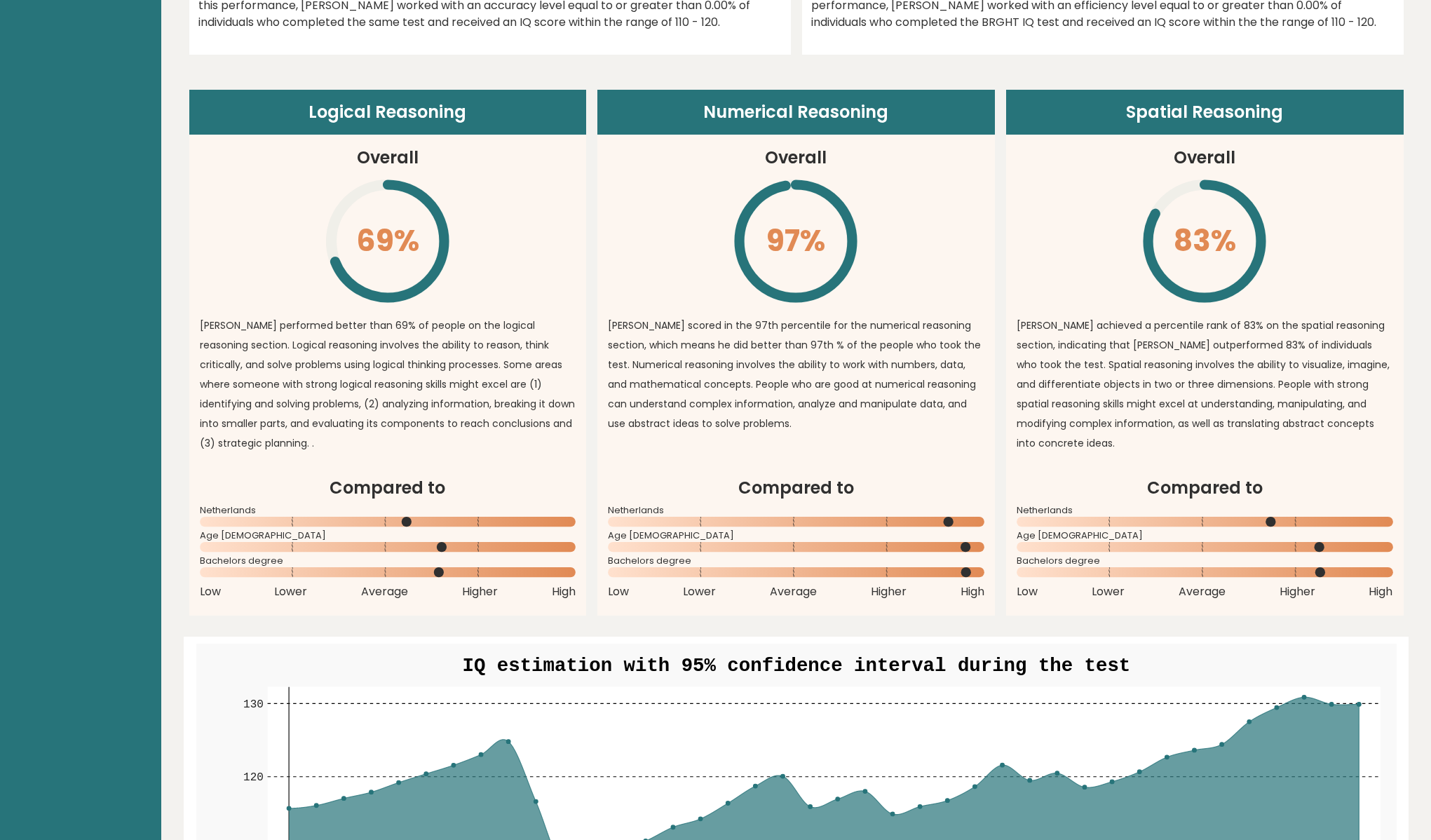
click at [507, 465] on article "Logical Reasoning Overall 69% \ [PERSON_NAME] performed better than 69% of peop…" at bounding box center [388, 283] width 398 height 386
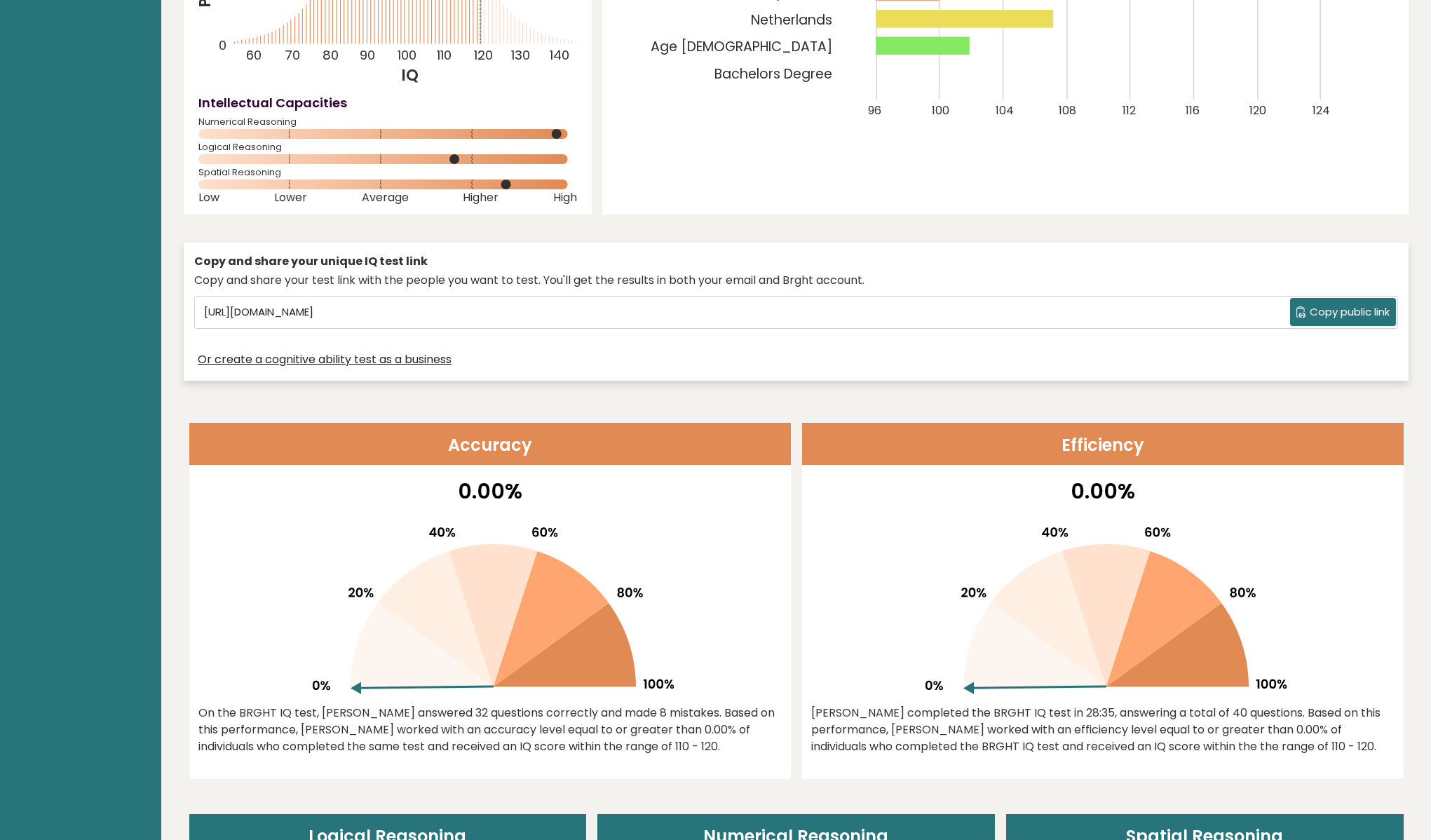
scroll to position [0, 0]
